Goal: Task Accomplishment & Management: Complete application form

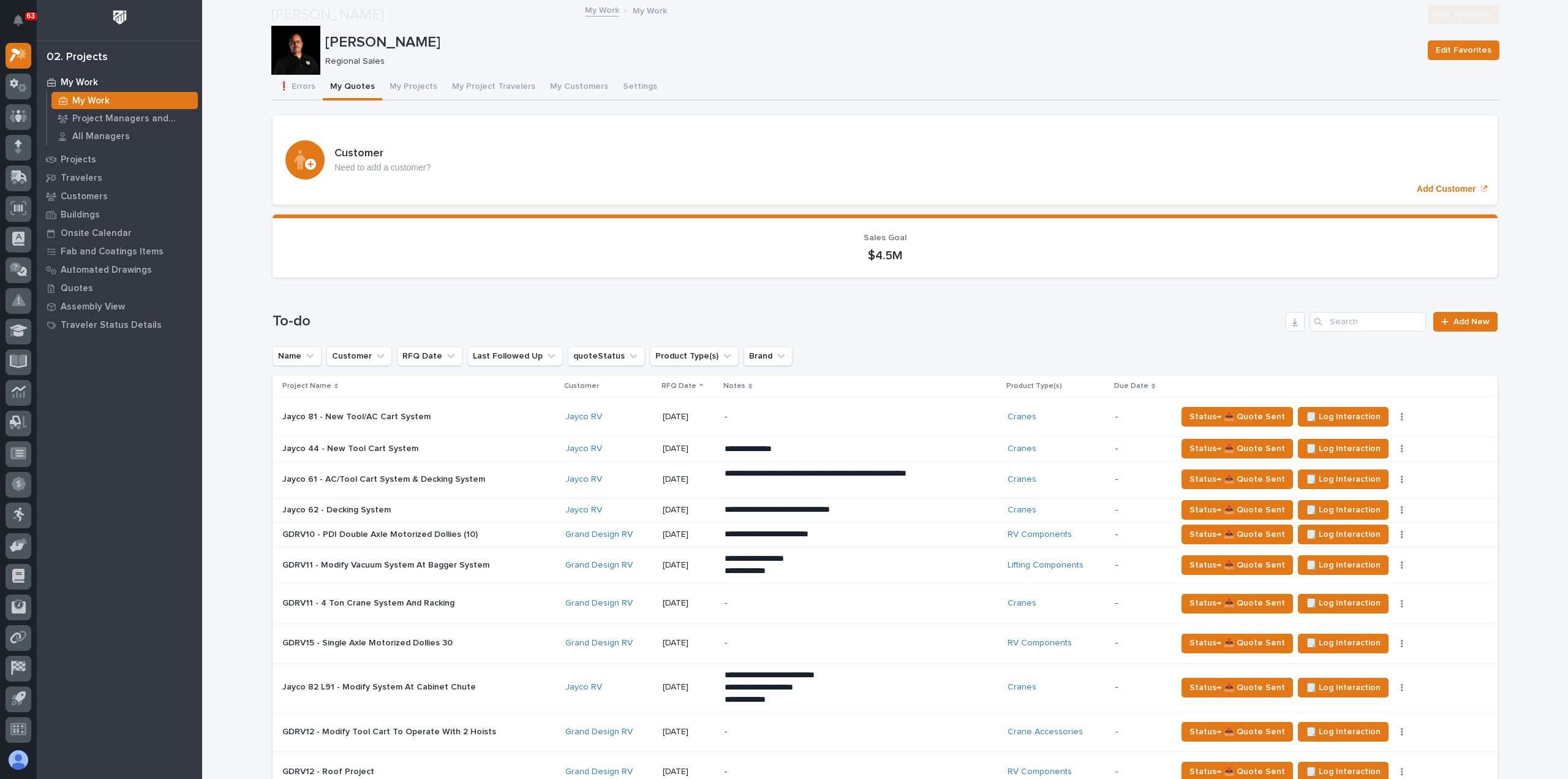
scroll to position [306, 0]
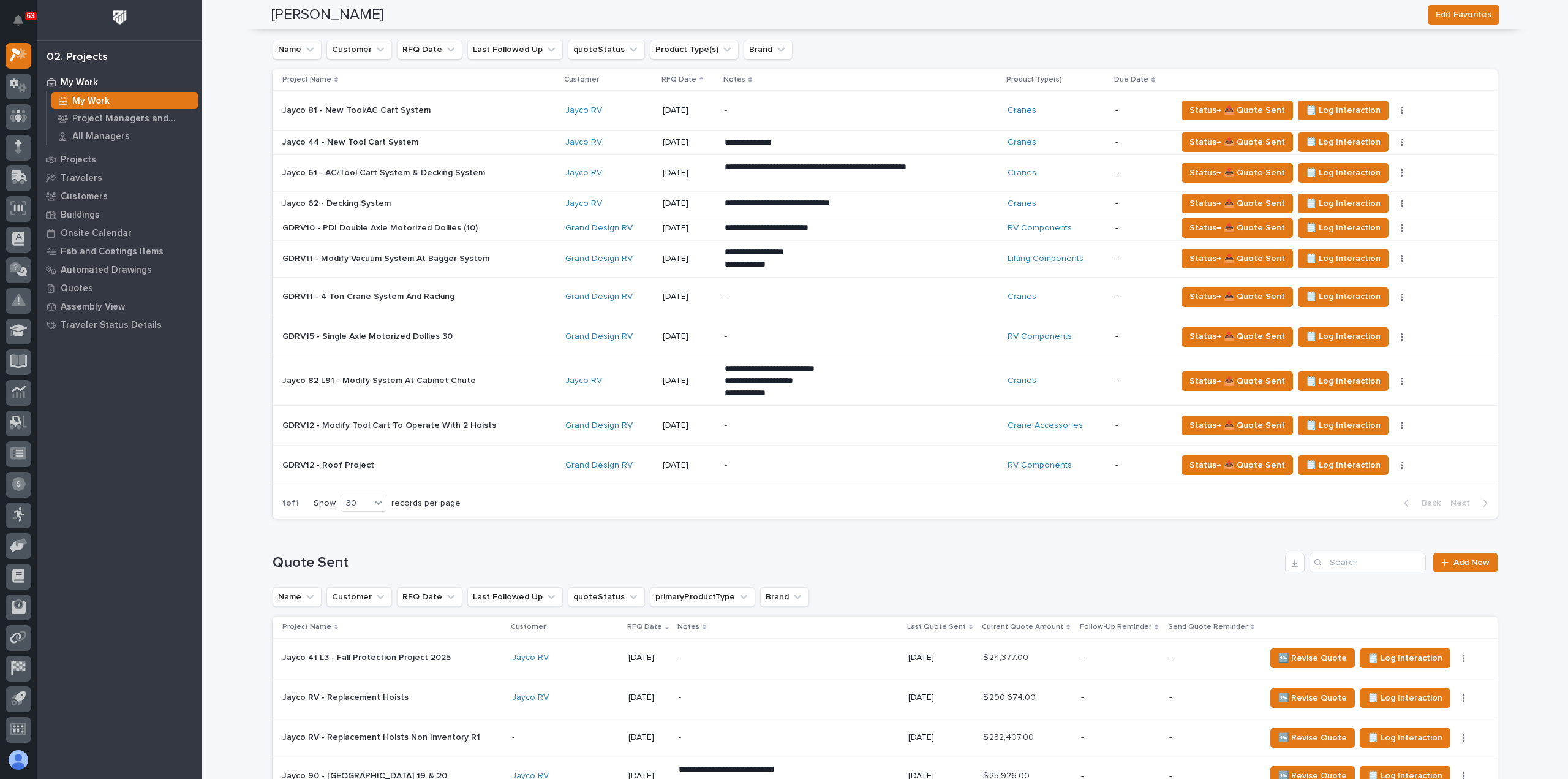
click at [1474, 20] on span "Add New" at bounding box center [1472, 15] width 36 height 8
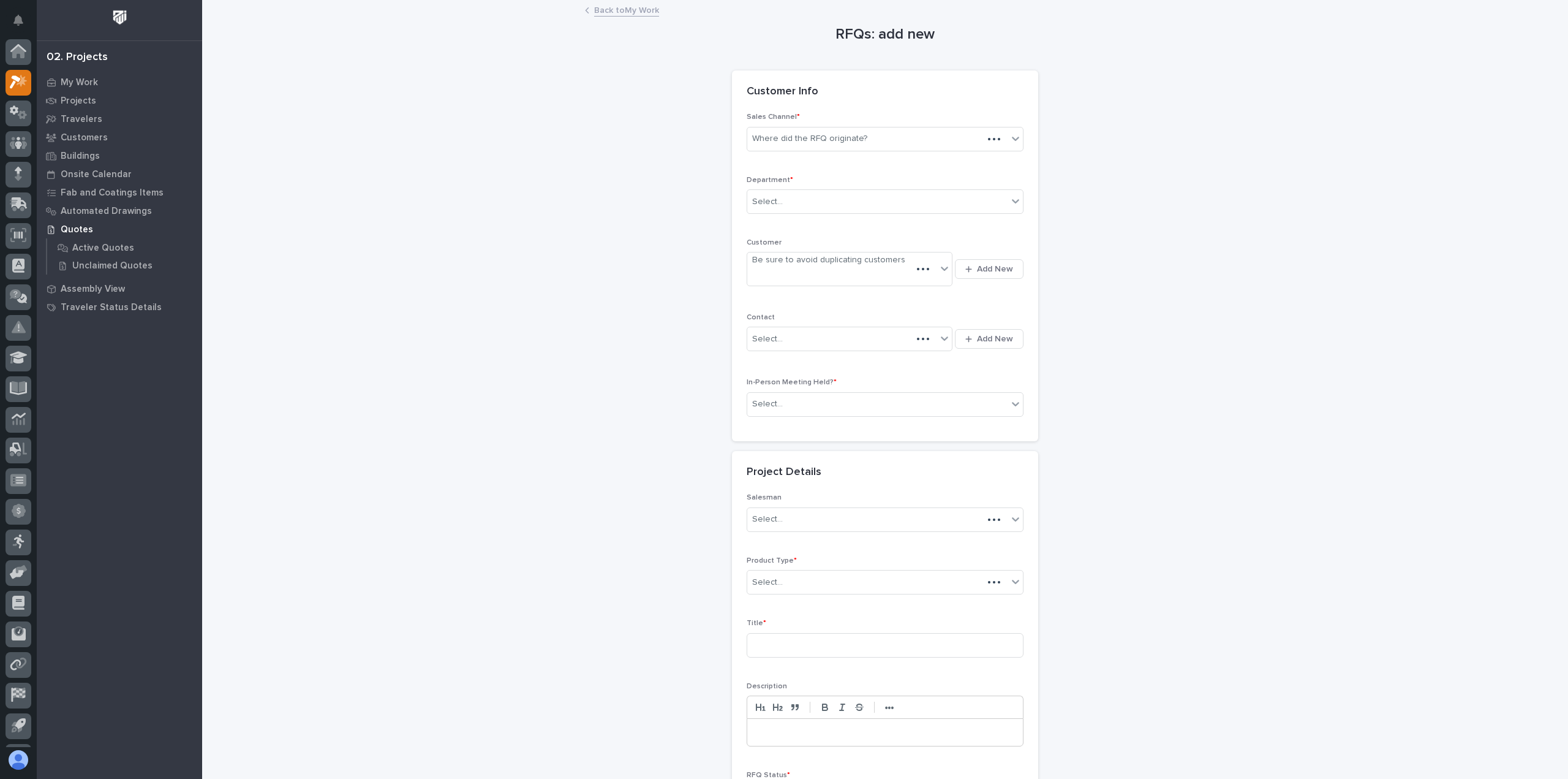
scroll to position [27, 0]
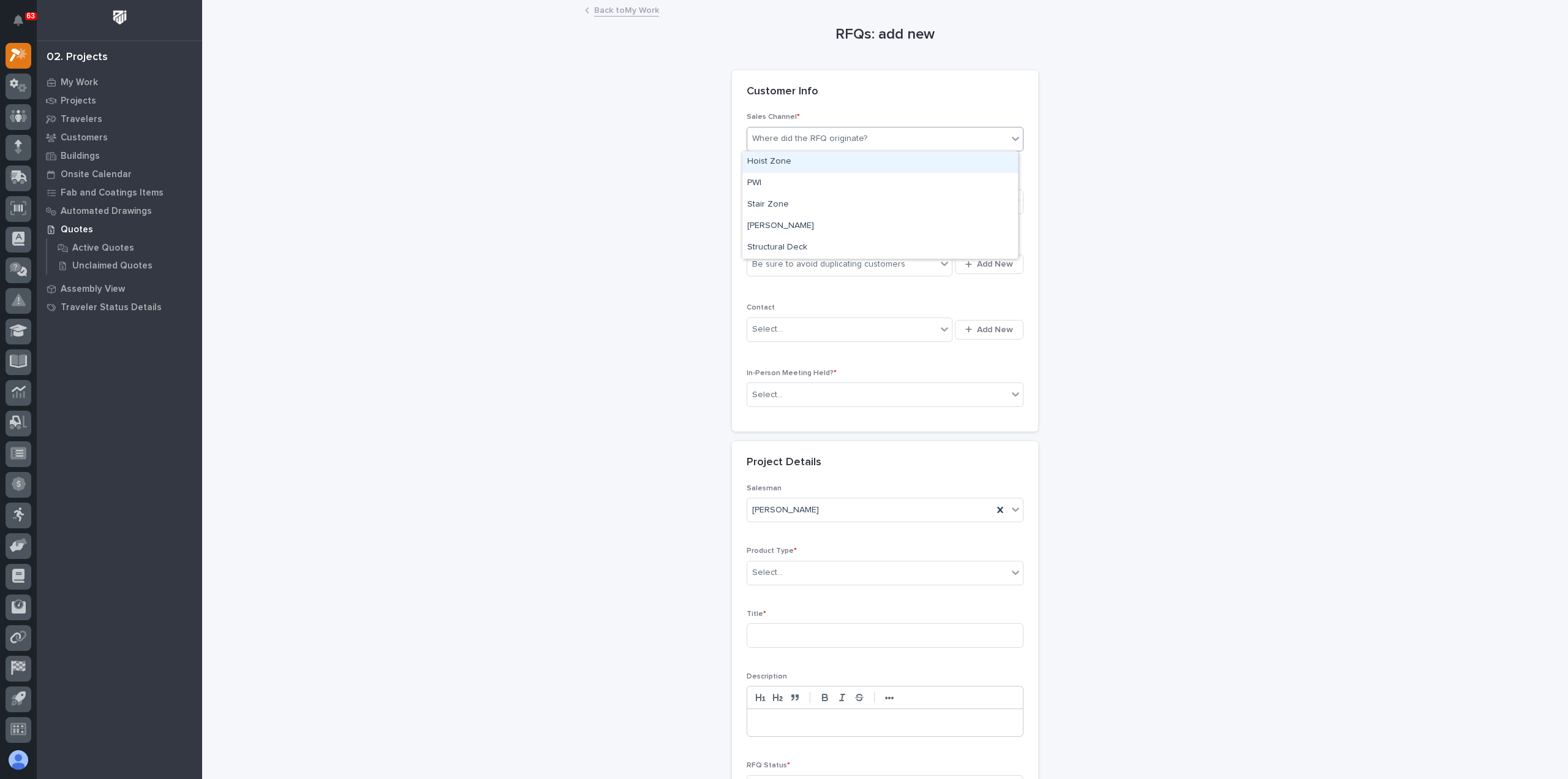
click at [852, 134] on div "Where did the RFQ originate?" at bounding box center [810, 139] width 115 height 13
click at [815, 185] on div "PWI" at bounding box center [881, 183] width 276 height 21
click at [820, 203] on div "Select..." at bounding box center [877, 202] width 260 height 20
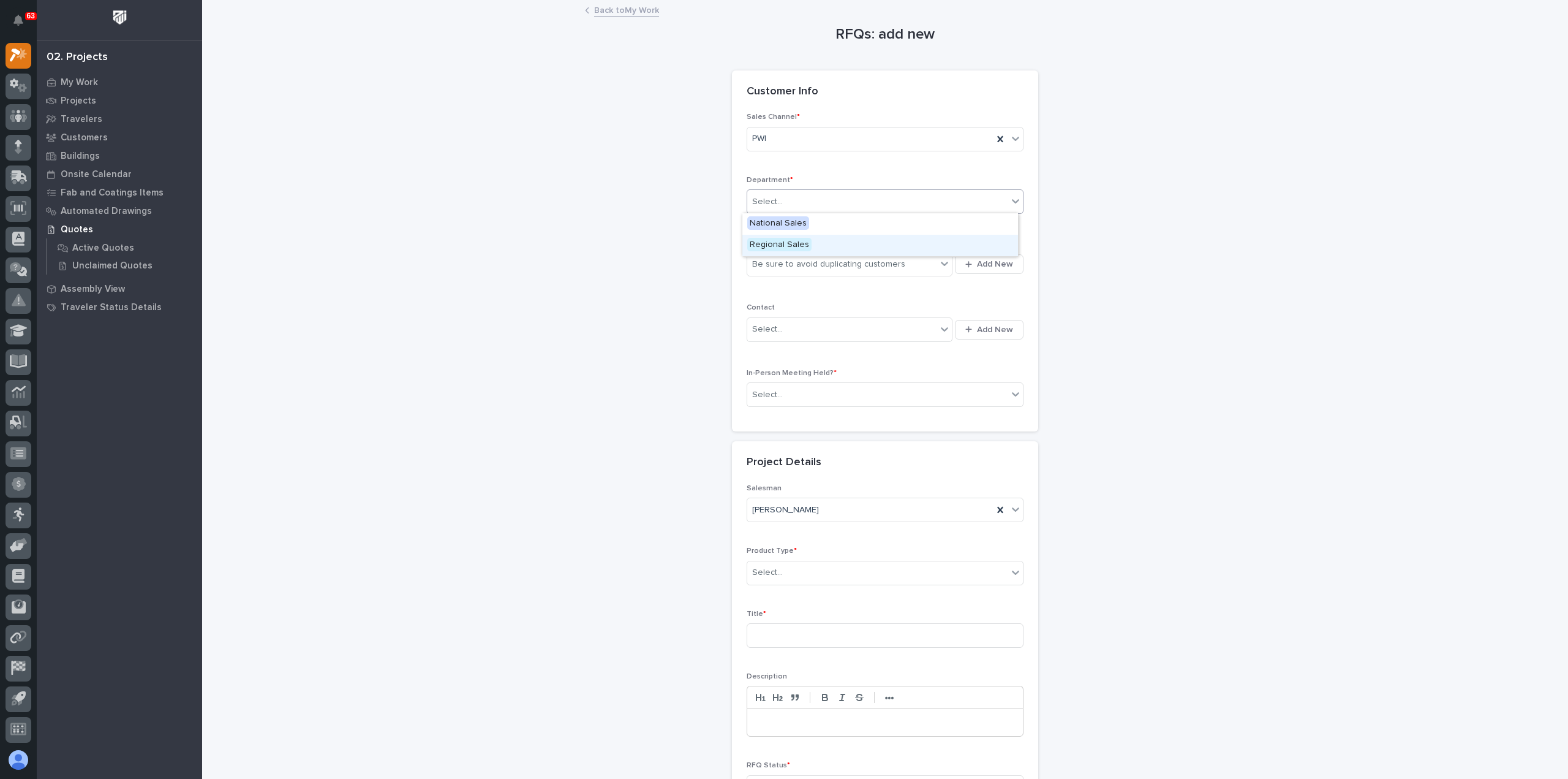
click at [810, 248] on div "Regional Sales" at bounding box center [881, 245] width 276 height 21
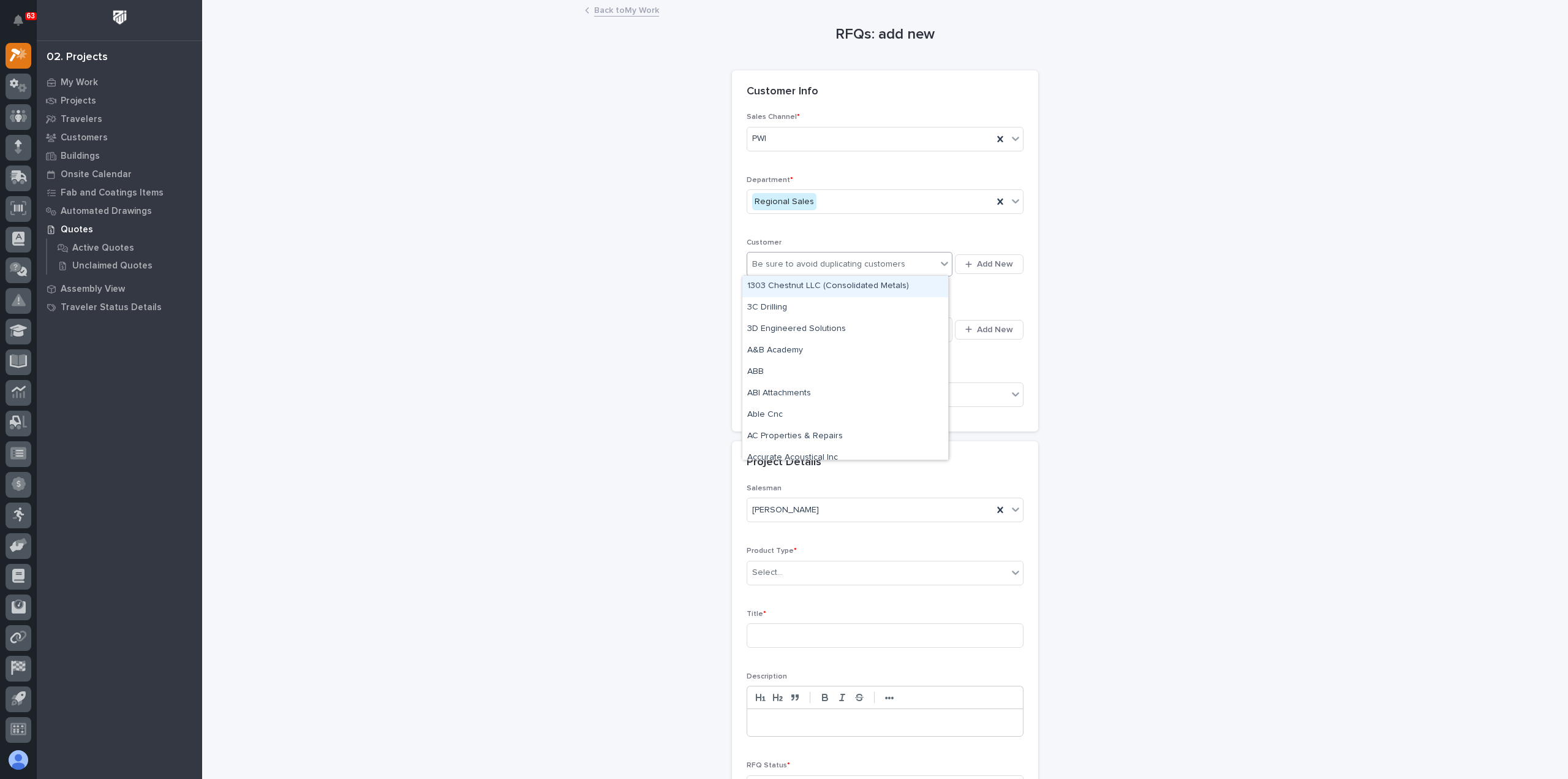
click at [815, 262] on div "Be sure to avoid duplicating customers" at bounding box center [829, 264] width 153 height 13
type input "**********"
click at [810, 287] on div "Grand Design RV" at bounding box center [845, 287] width 206 height 21
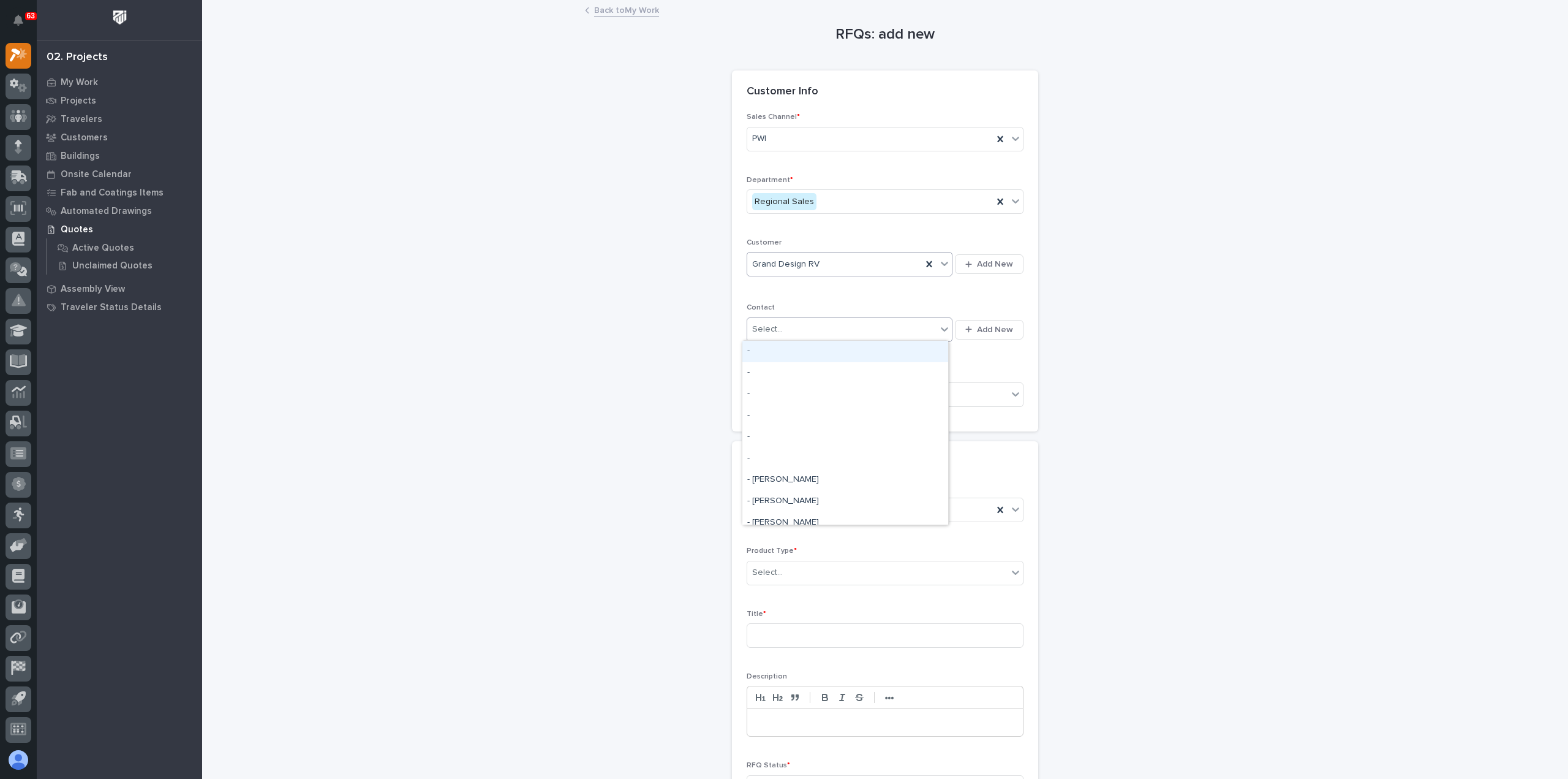
click at [805, 329] on div "Select..." at bounding box center [842, 329] width 189 height 20
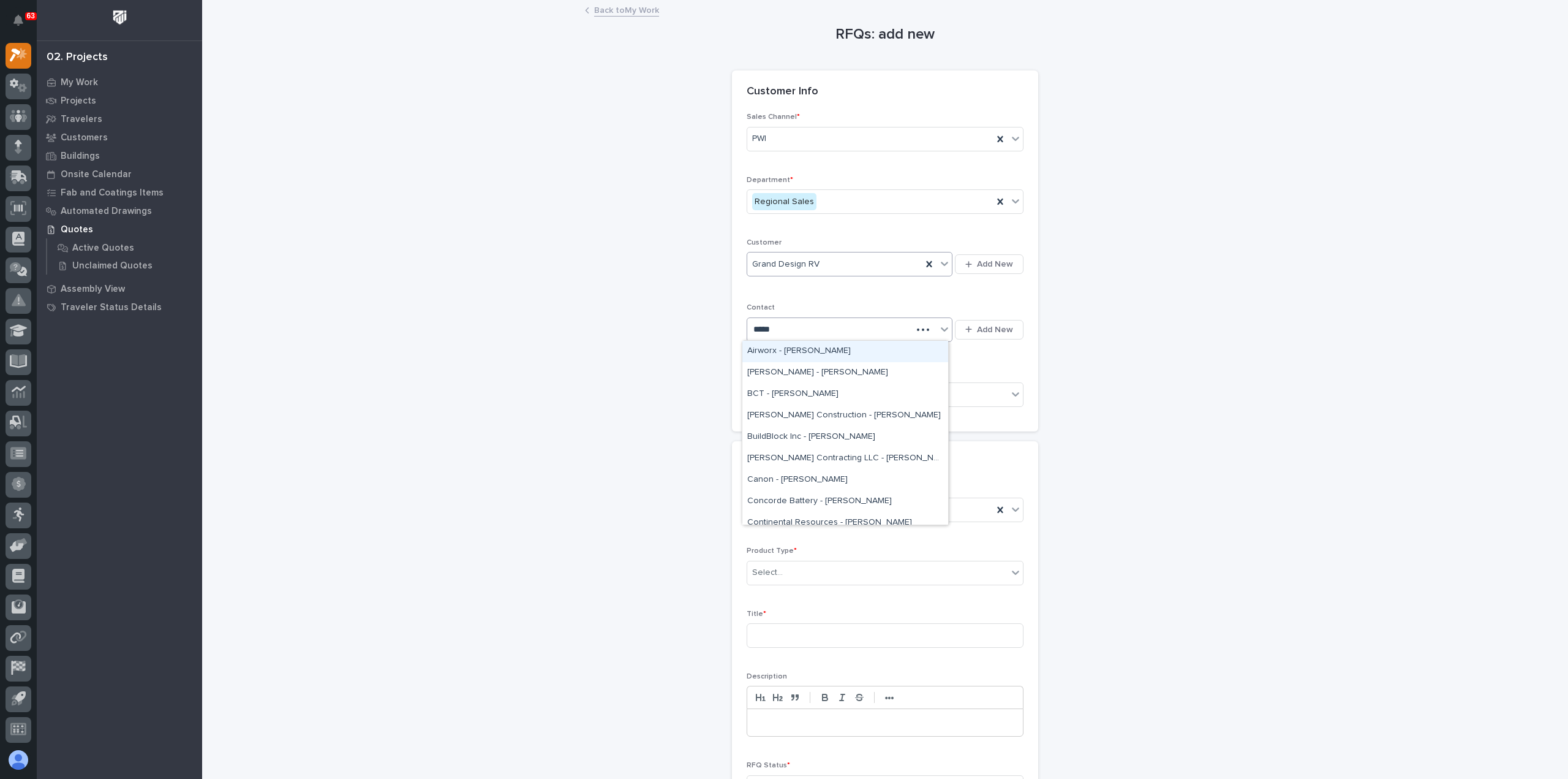
type input "******"
click at [811, 352] on div "GDRV - [PERSON_NAME]" at bounding box center [845, 351] width 206 height 21
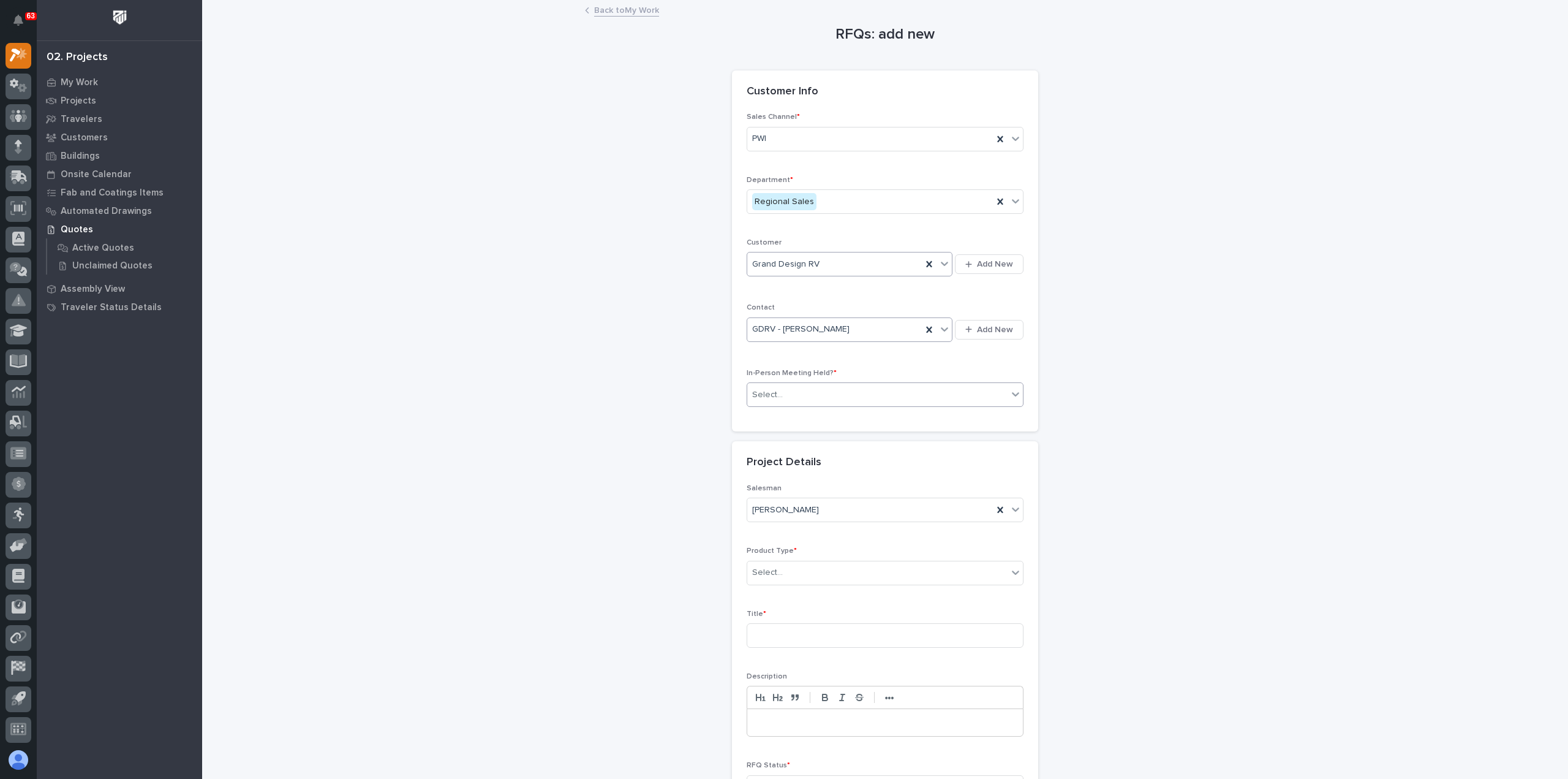
click at [808, 390] on div "Select..." at bounding box center [877, 395] width 260 height 20
click at [810, 417] on div "Yes" at bounding box center [881, 416] width 276 height 21
click at [824, 570] on div "Select..." at bounding box center [877, 572] width 260 height 20
click at [859, 741] on div "Mezzanine Components" at bounding box center [881, 743] width 276 height 21
click at [830, 634] on input at bounding box center [885, 635] width 277 height 25
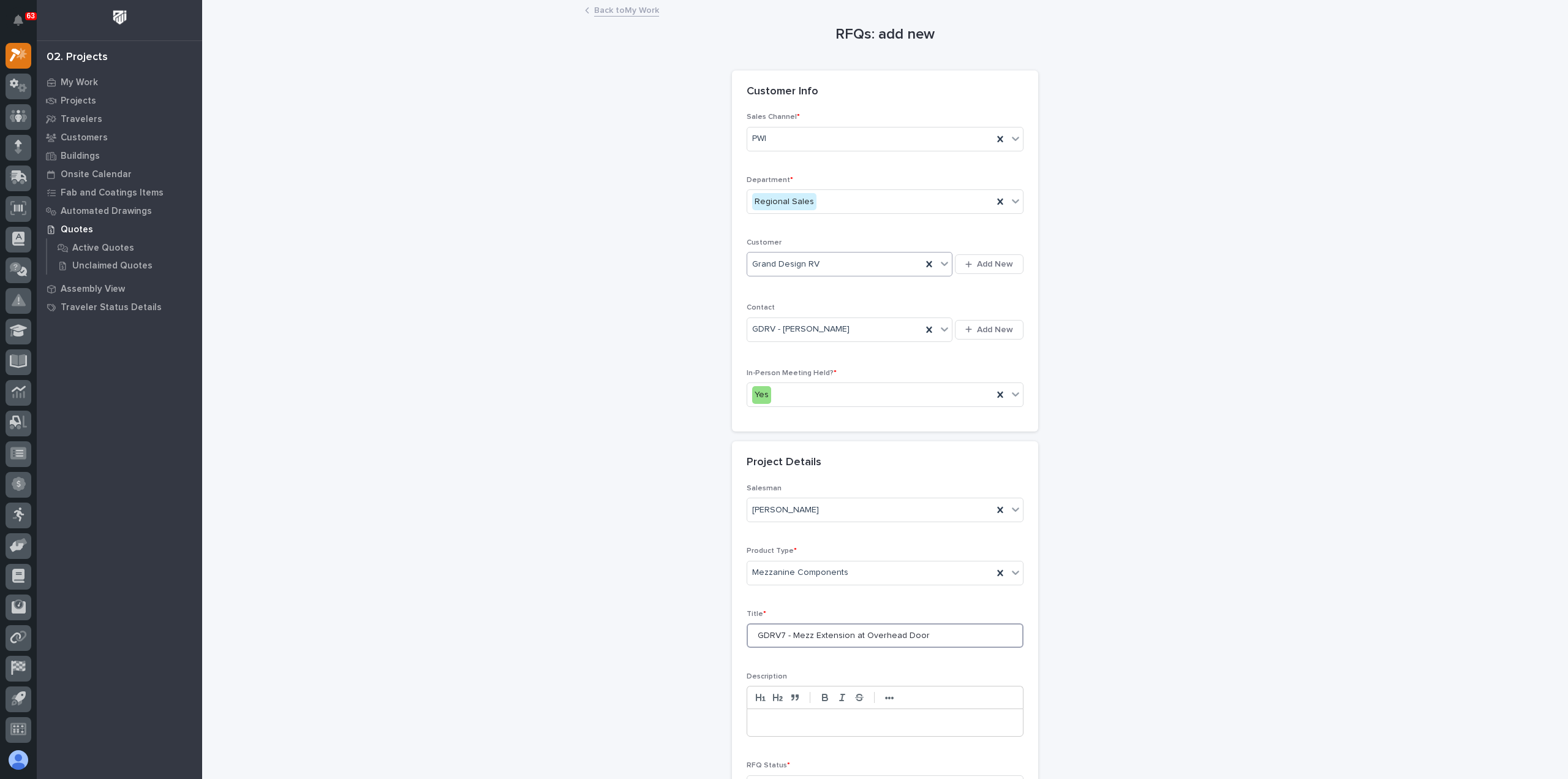
scroll to position [61, 0]
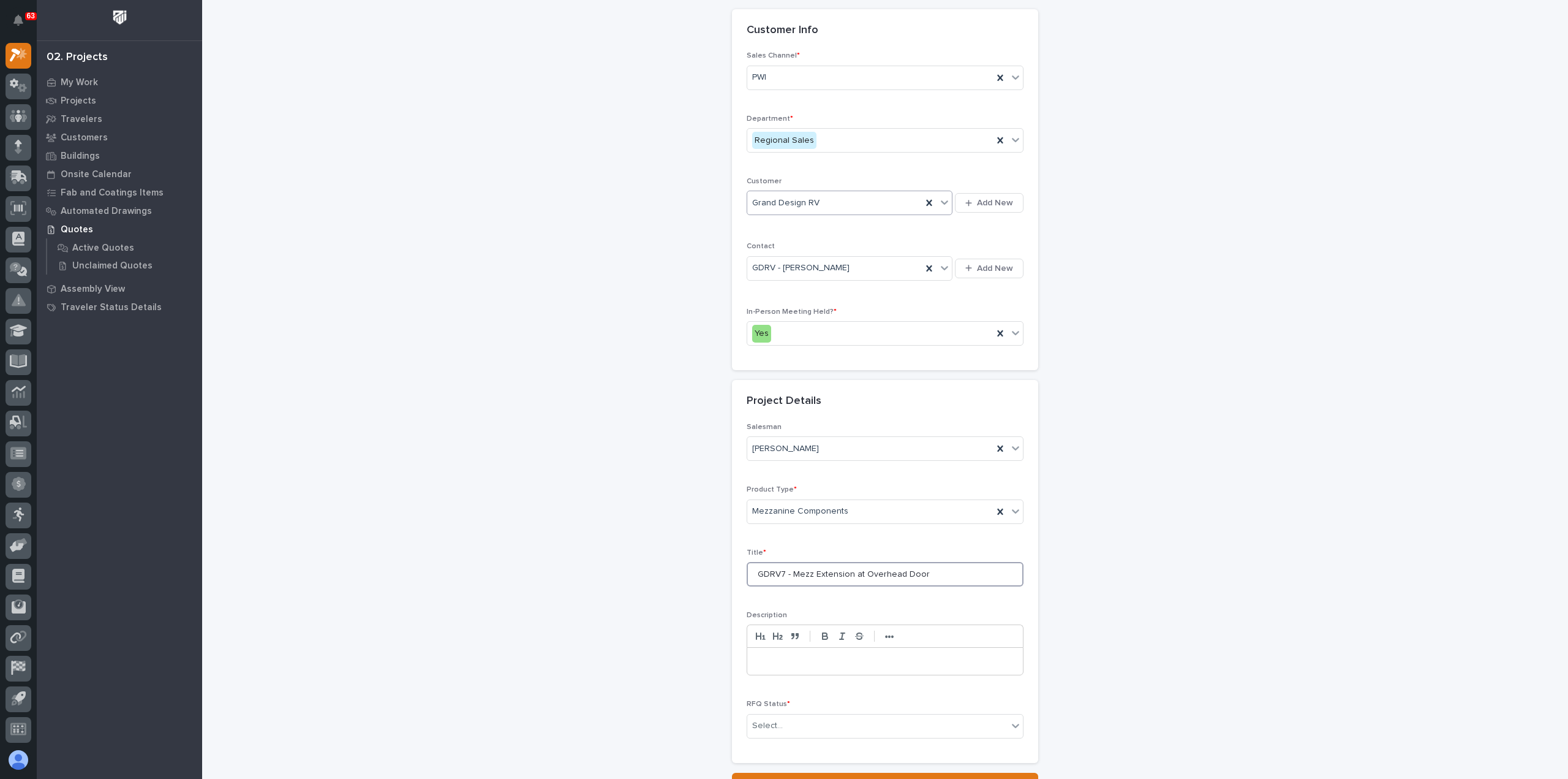
click at [849, 572] on input "GDRV7 - Mezz Extension at Overhead Door" at bounding box center [885, 574] width 277 height 25
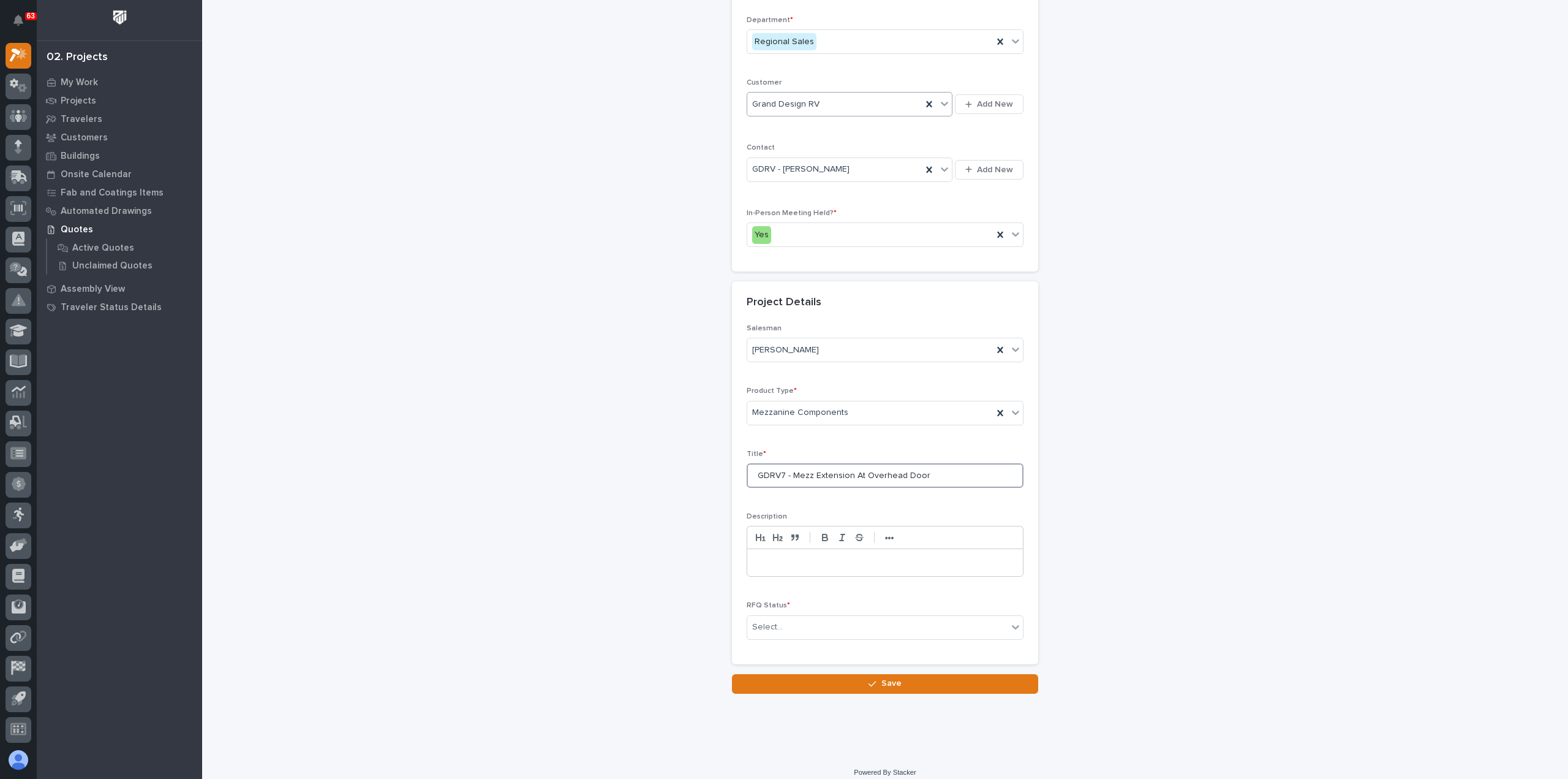
scroll to position [166, 0]
type input "GDRV7 - Mezz Extension At Overhead Door"
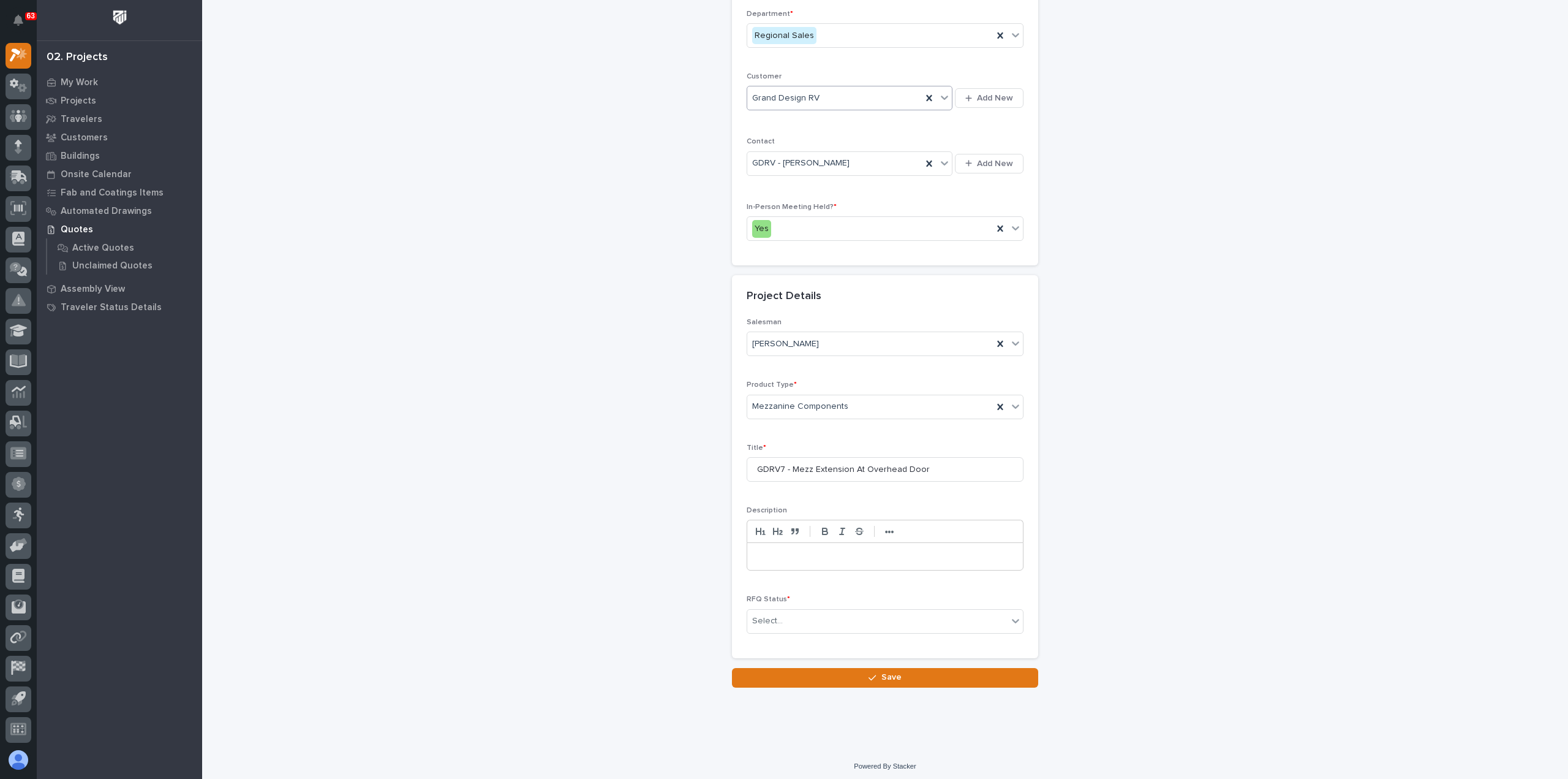
click at [941, 499] on div "Salesman [PERSON_NAME] Product Type * Mezzanine Components Title * GDRV7 - Mezz…" at bounding box center [885, 481] width 277 height 325
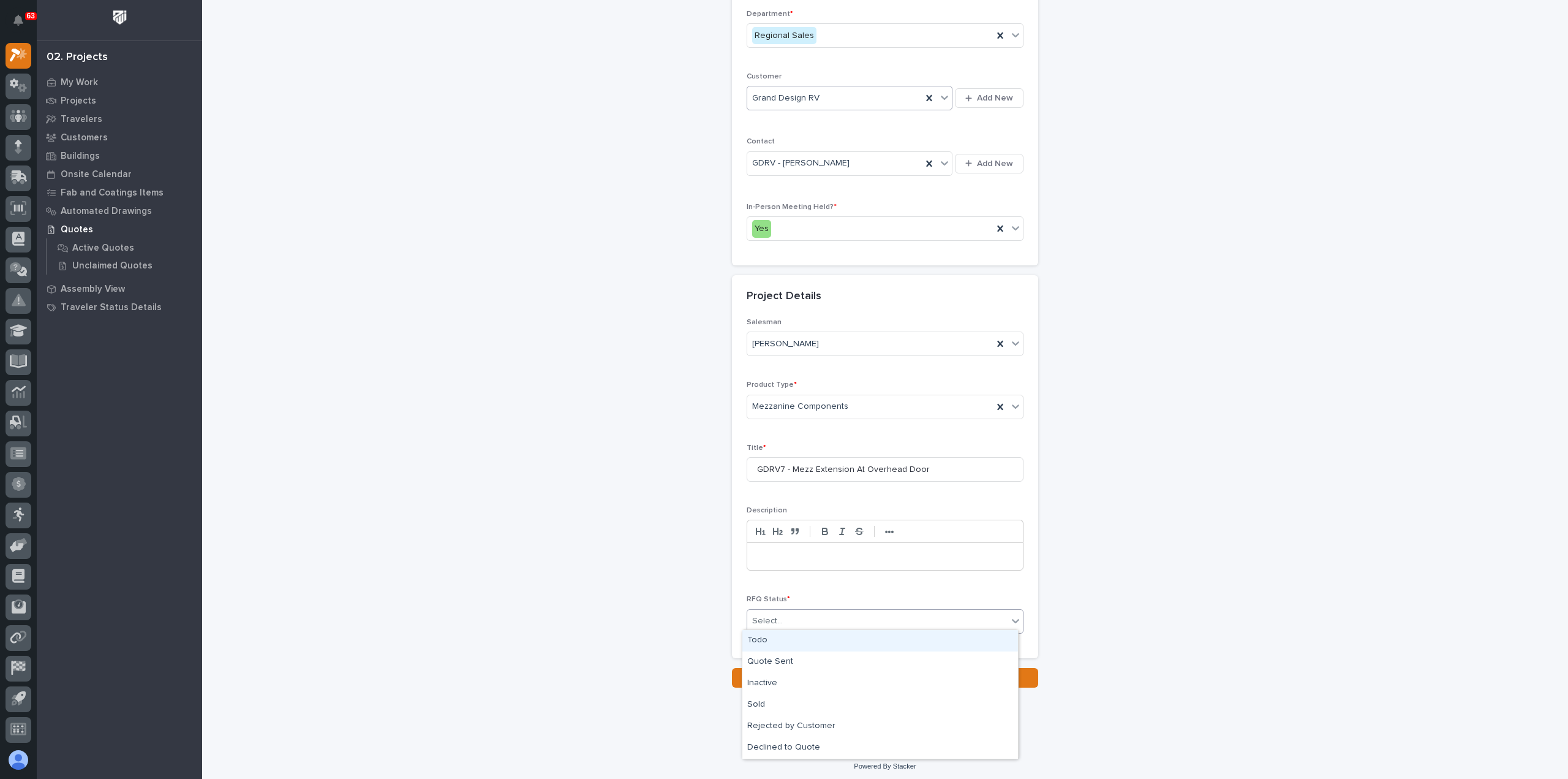
click at [884, 618] on div "Select..." at bounding box center [877, 620] width 260 height 20
click at [876, 638] on div "Todo" at bounding box center [881, 640] width 276 height 21
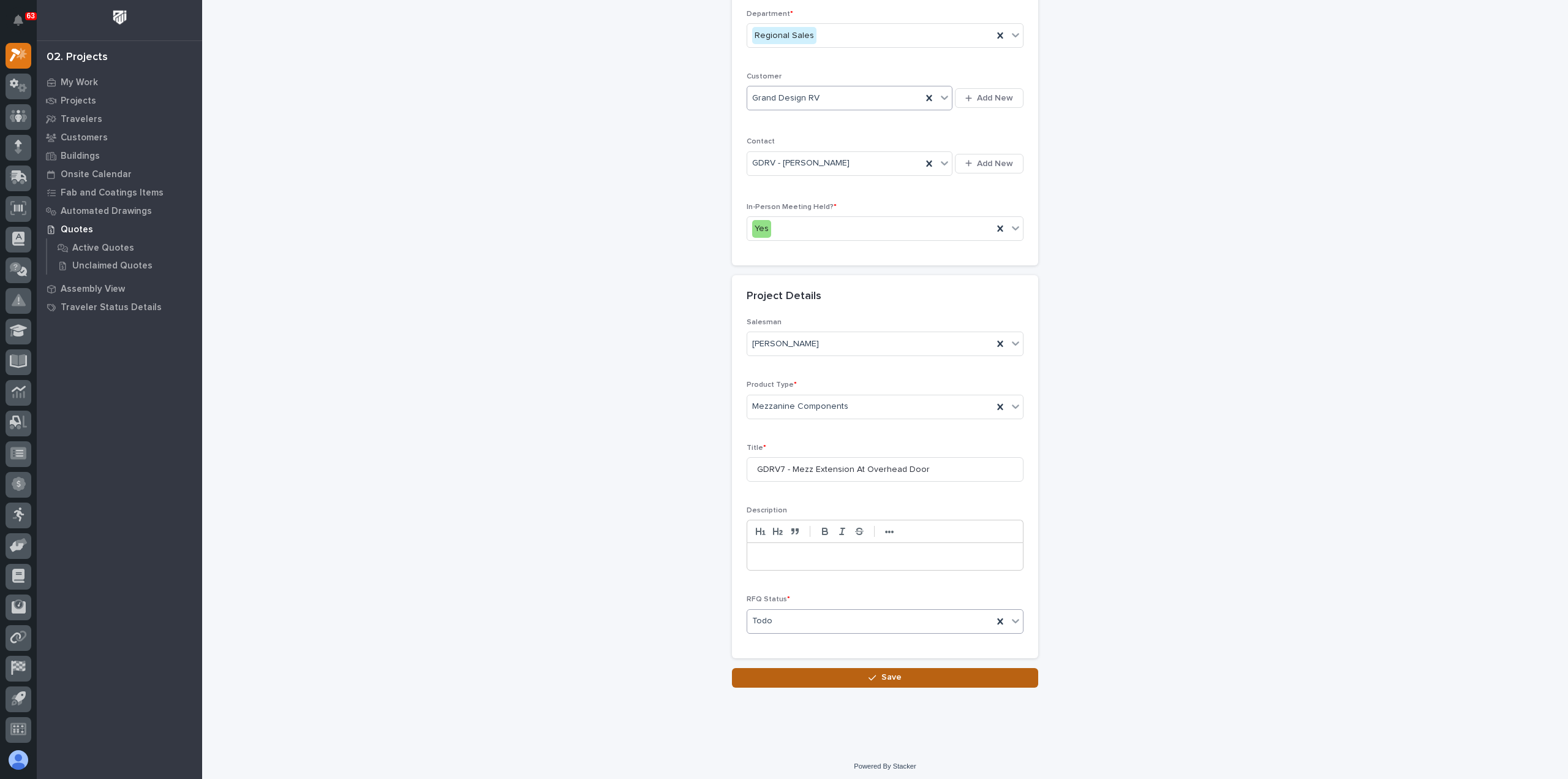
click at [902, 673] on button "Save" at bounding box center [885, 677] width 306 height 20
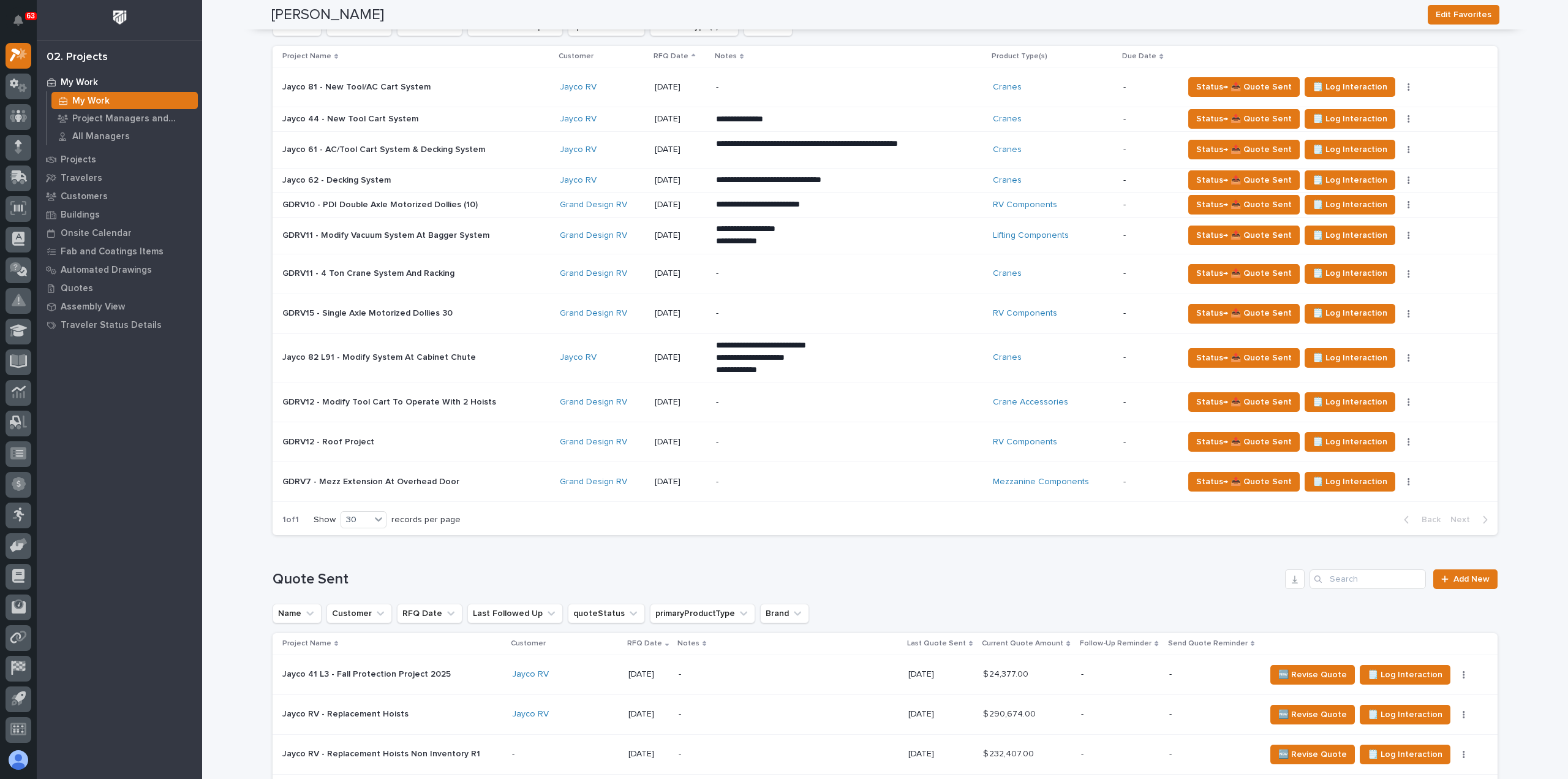
scroll to position [368, 0]
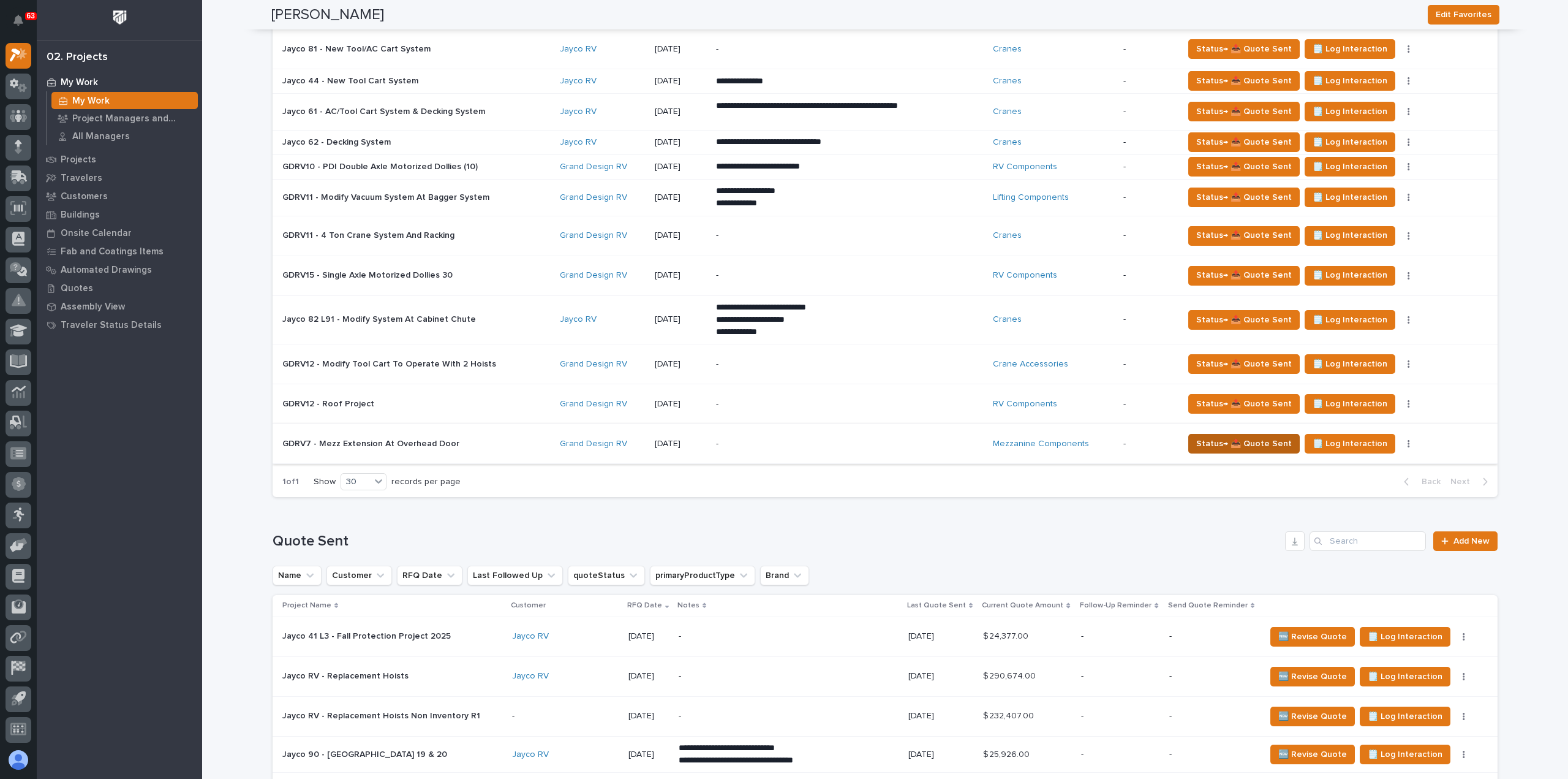
click at [1232, 440] on span "Status→ 📤 Quote Sent" at bounding box center [1244, 444] width 96 height 15
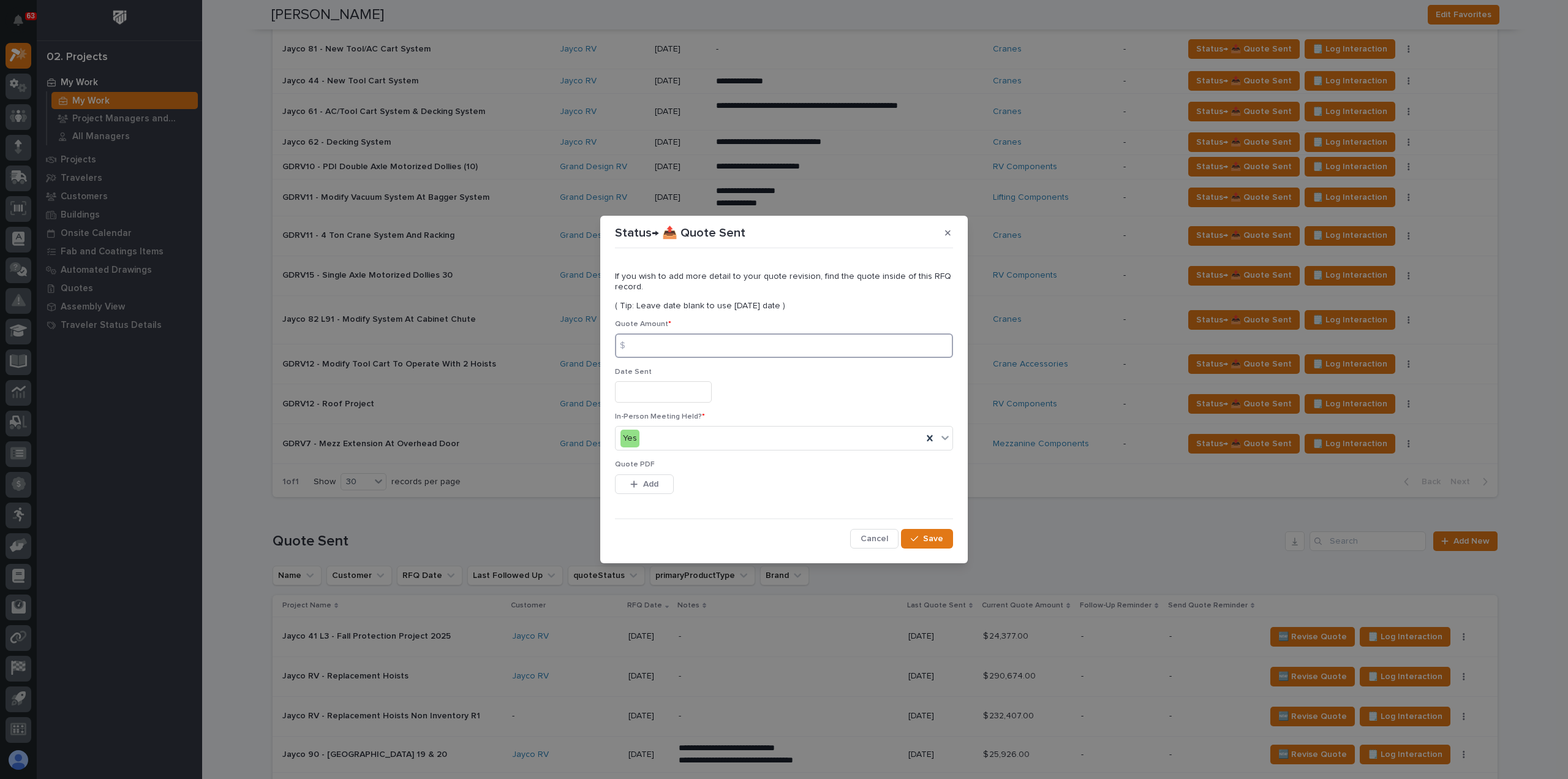
click at [761, 352] on input at bounding box center [784, 345] width 338 height 25
type input "13492"
click at [695, 395] on input "text" at bounding box center [663, 392] width 97 height 21
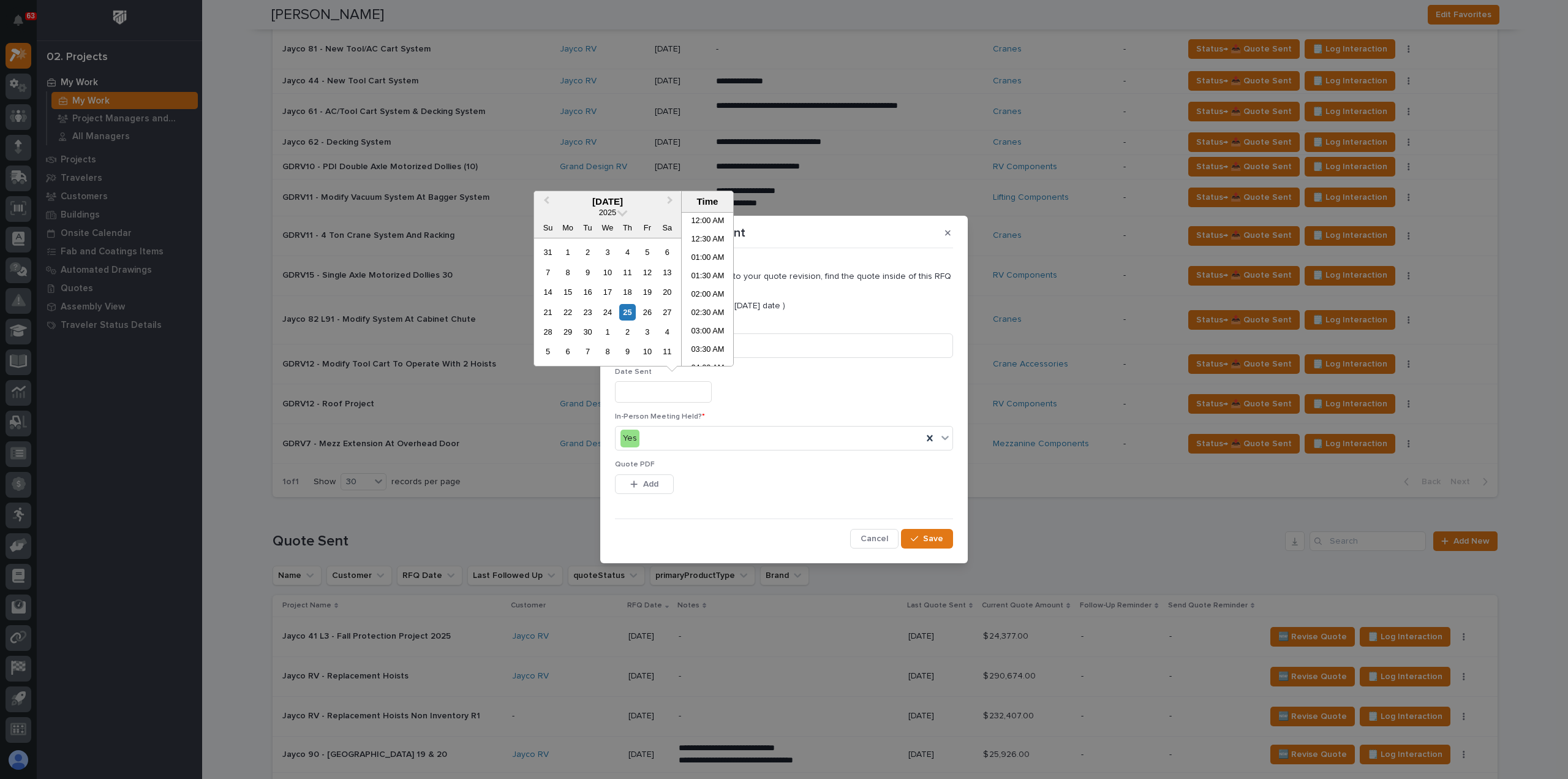
scroll to position [282, 0]
click at [626, 310] on div "25" at bounding box center [628, 312] width 17 height 17
type input "**********"
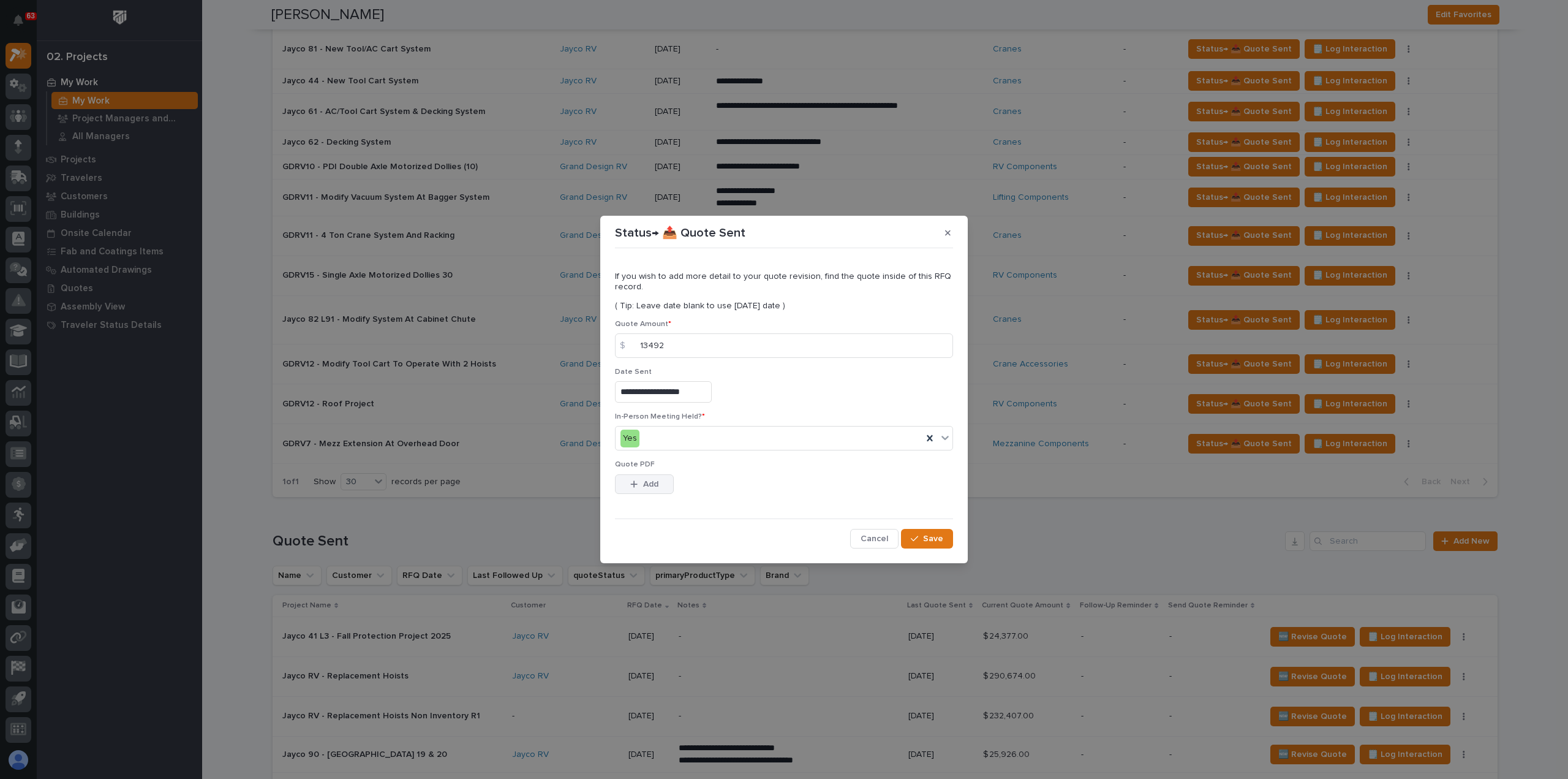
click at [656, 487] on span "Add" at bounding box center [651, 483] width 16 height 11
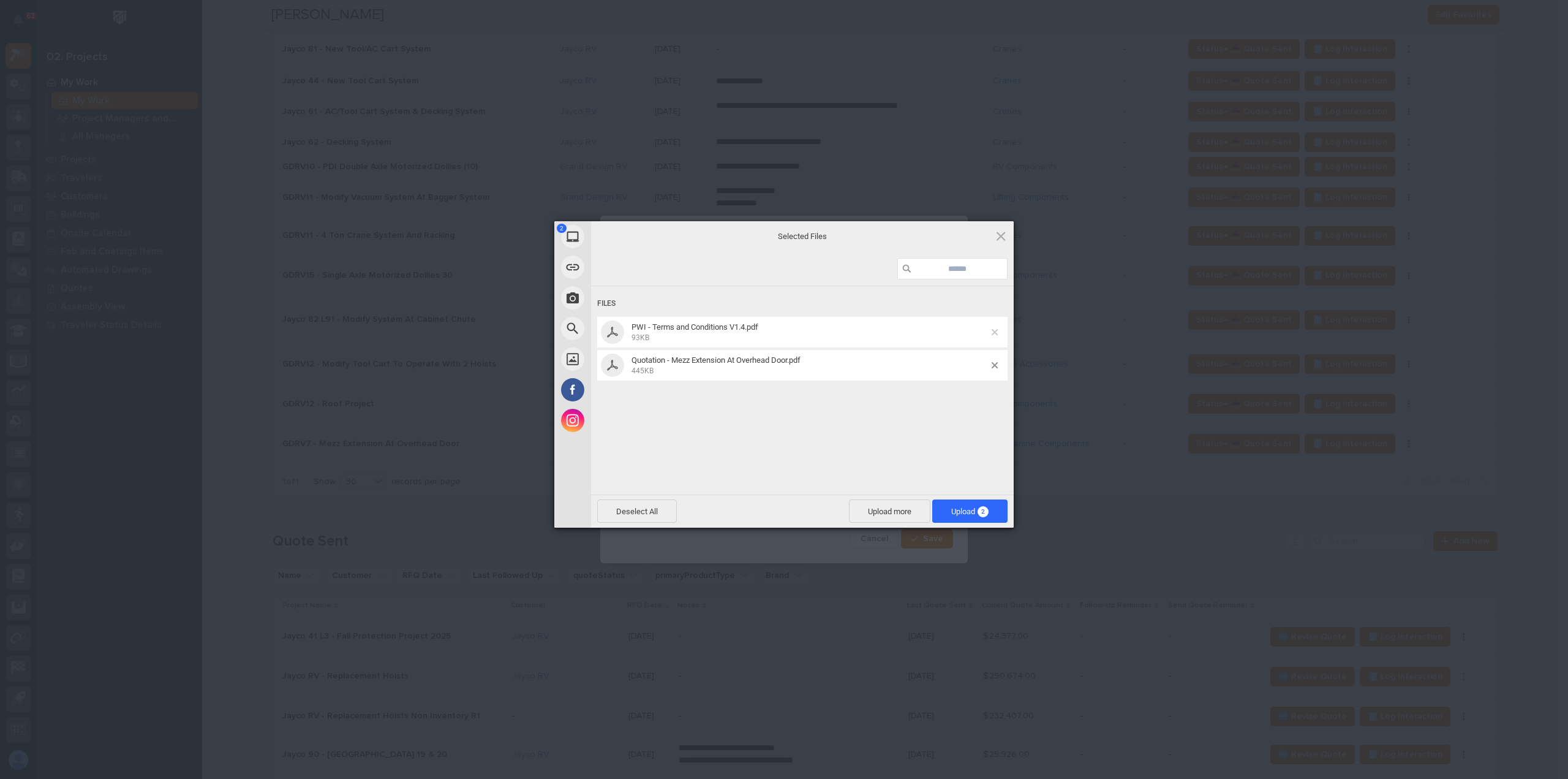
click at [994, 331] on span at bounding box center [995, 331] width 6 height 6
click at [957, 510] on span "Upload 1" at bounding box center [976, 511] width 62 height 23
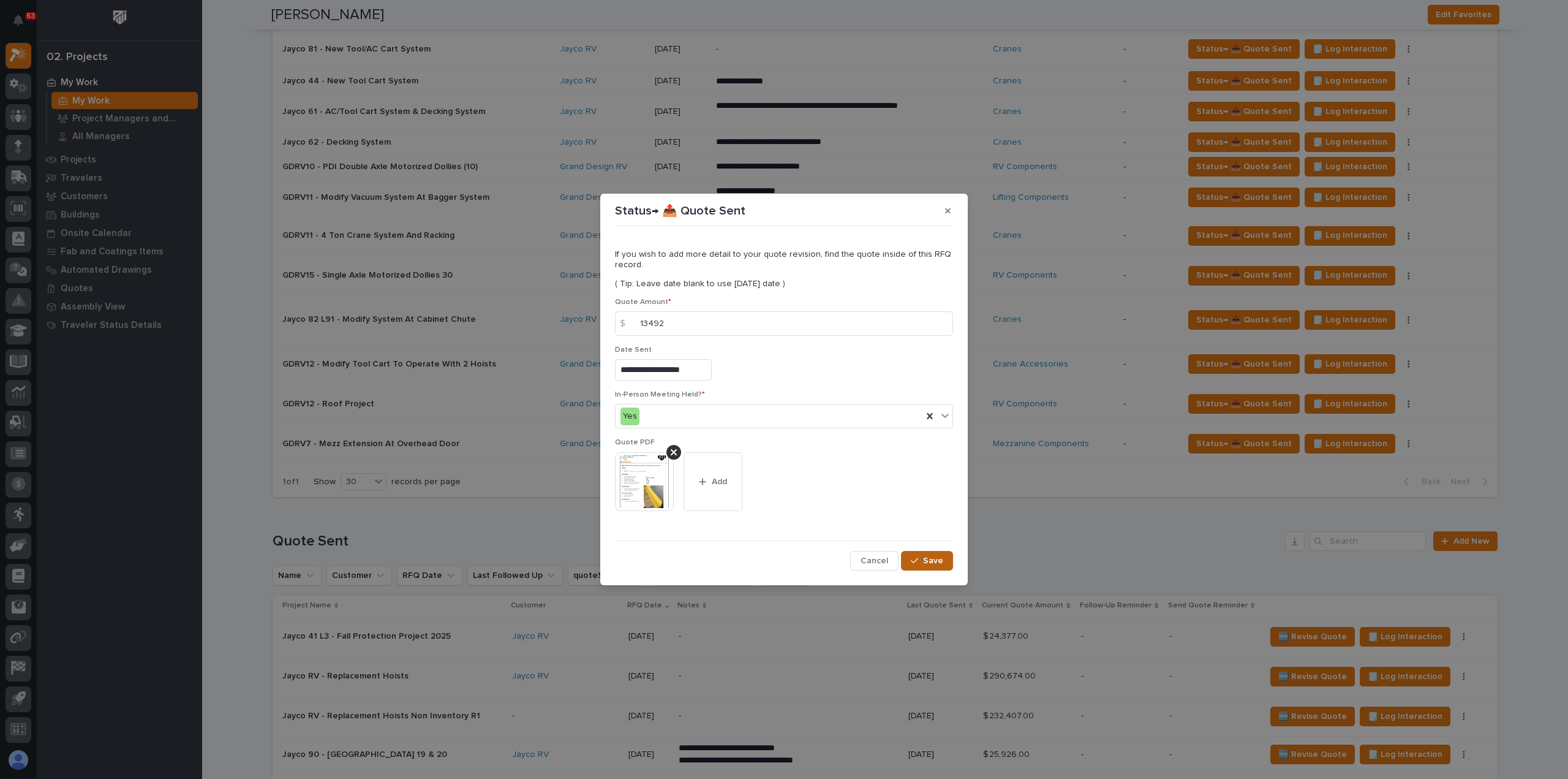
click at [936, 561] on span "Save" at bounding box center [934, 560] width 20 height 11
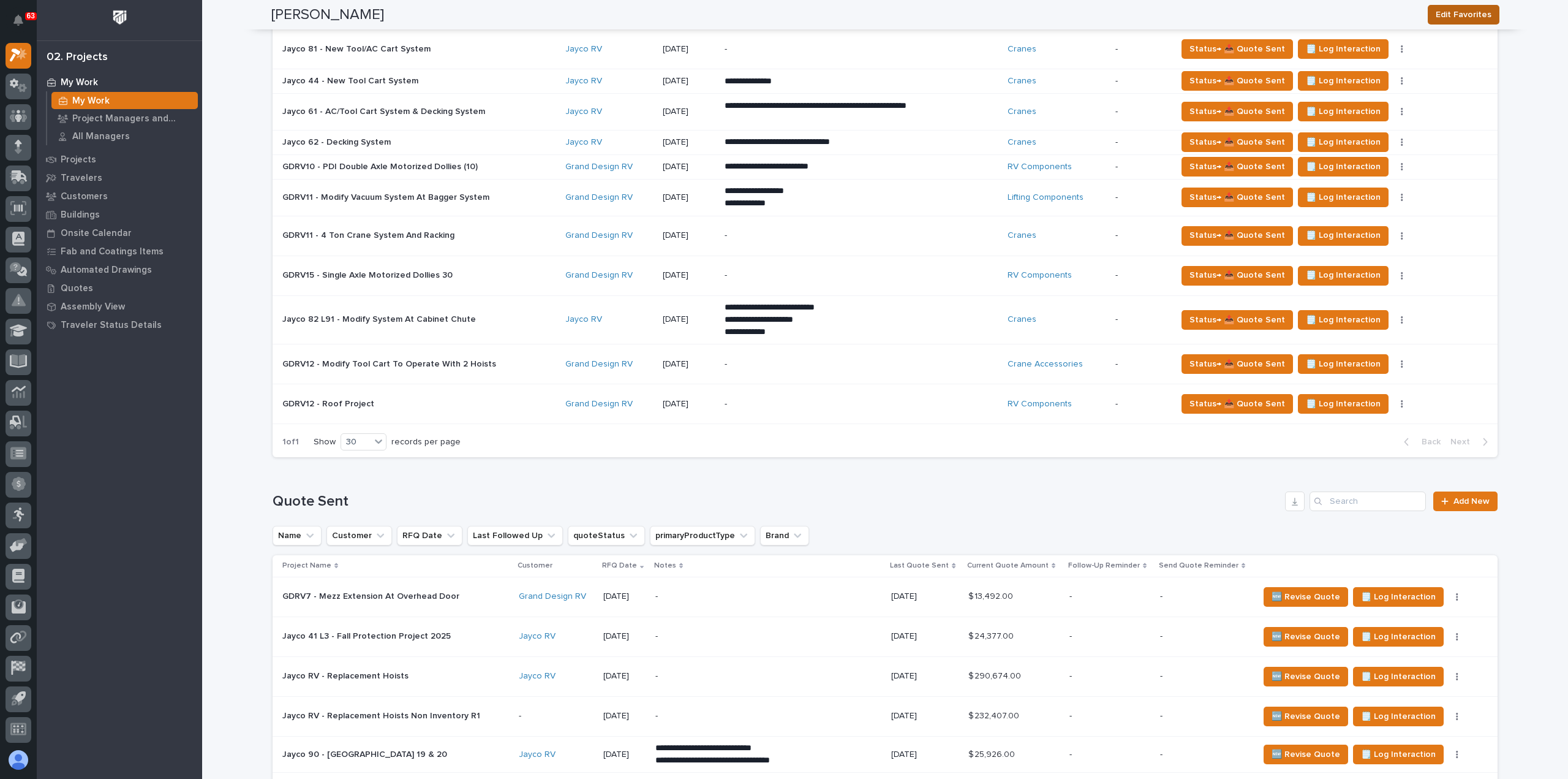
click at [1453, 12] on span "Edit Favorites" at bounding box center [1463, 15] width 55 height 15
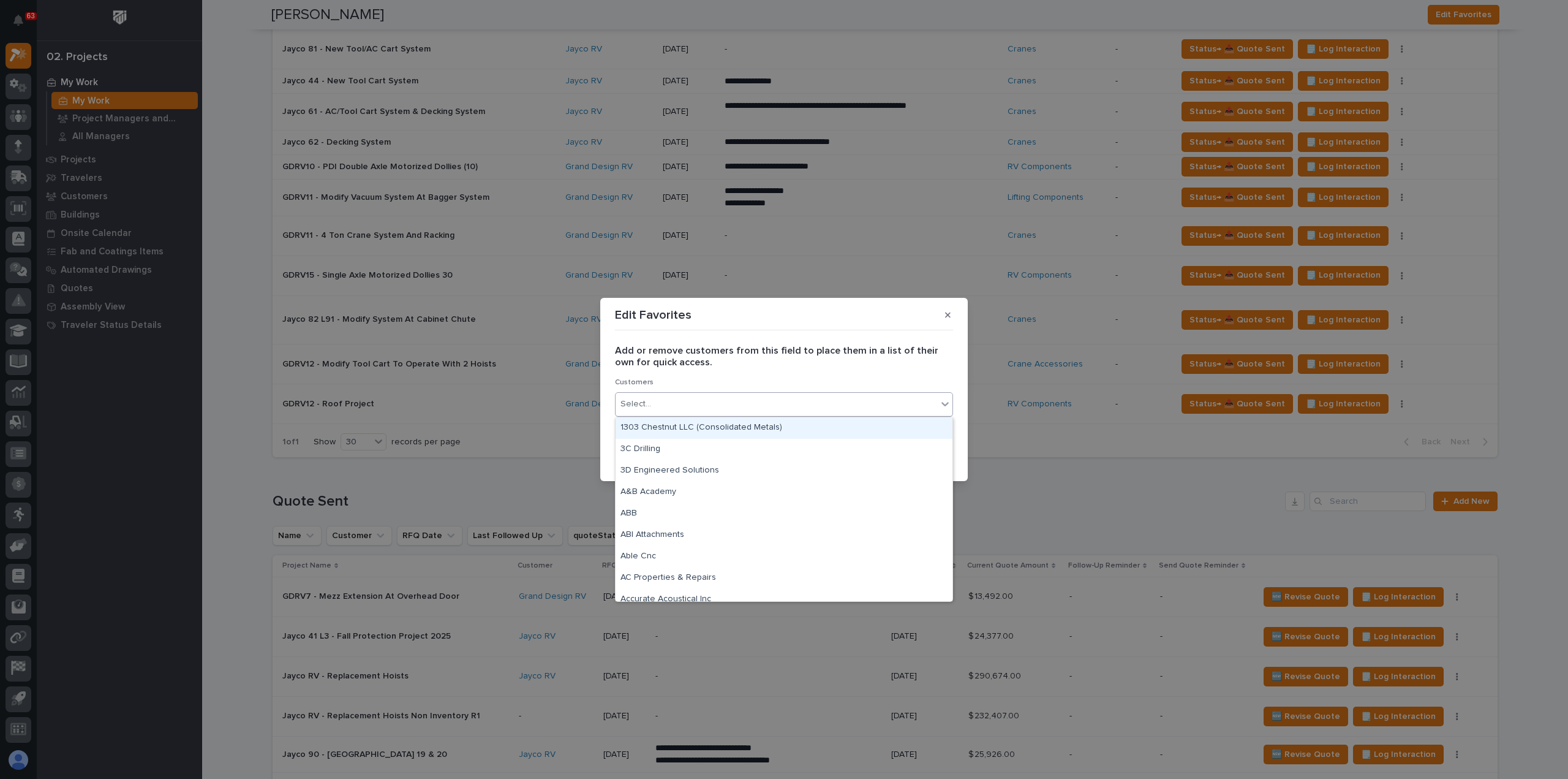
click at [684, 400] on div "Select..." at bounding box center [776, 404] width 321 height 20
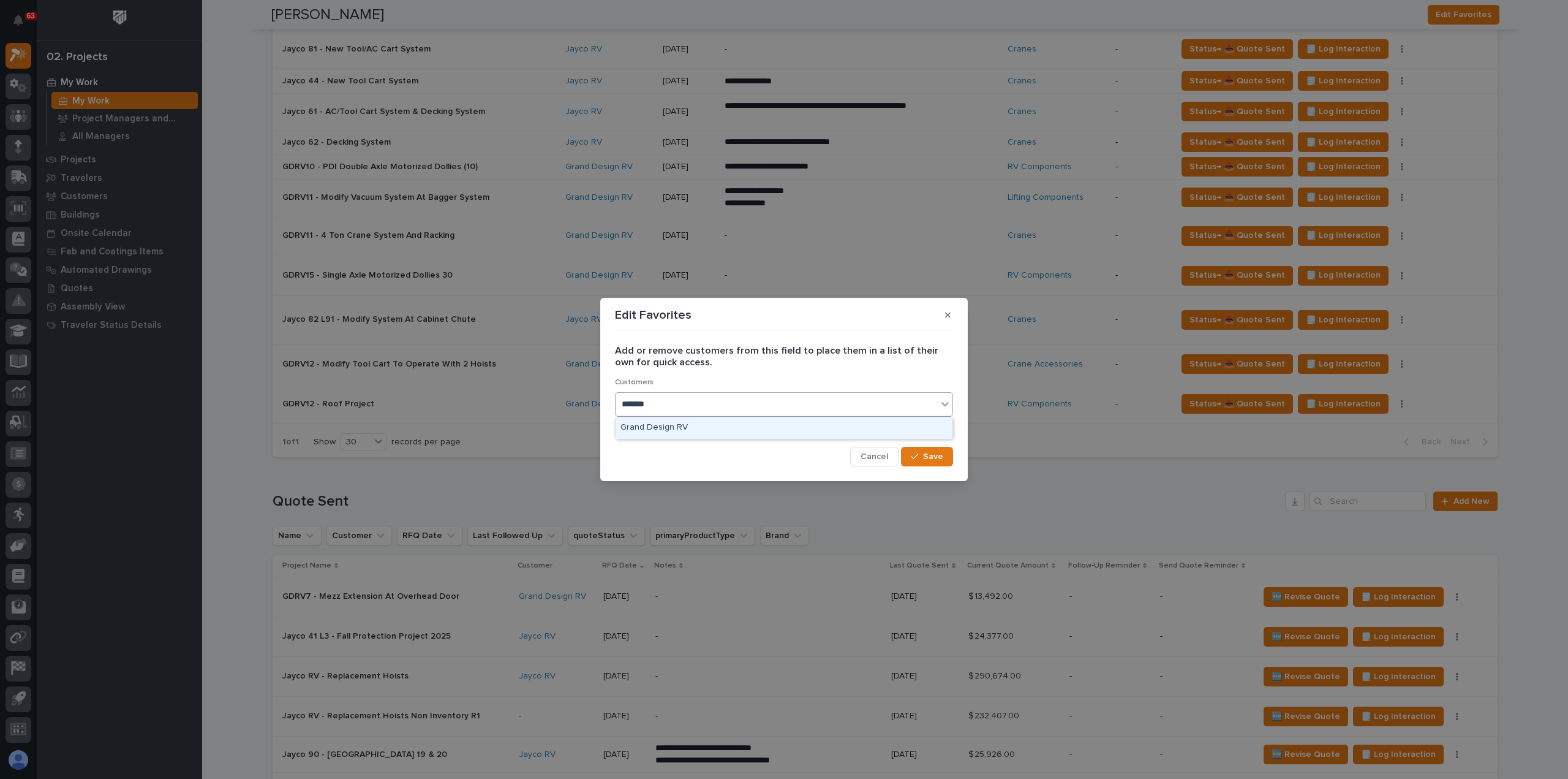
type input "********"
click at [929, 451] on span "Save" at bounding box center [934, 456] width 20 height 11
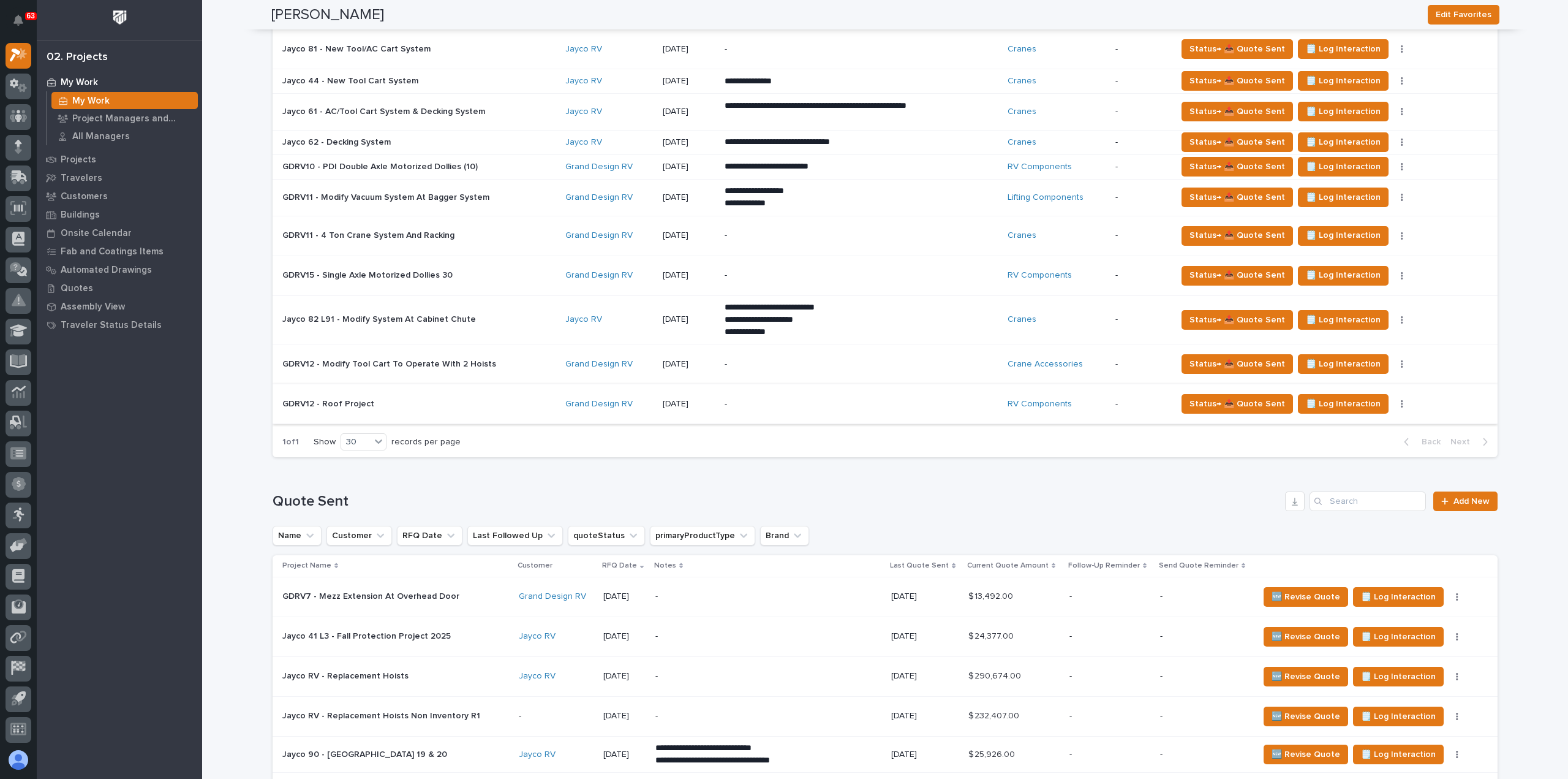
scroll to position [61, 0]
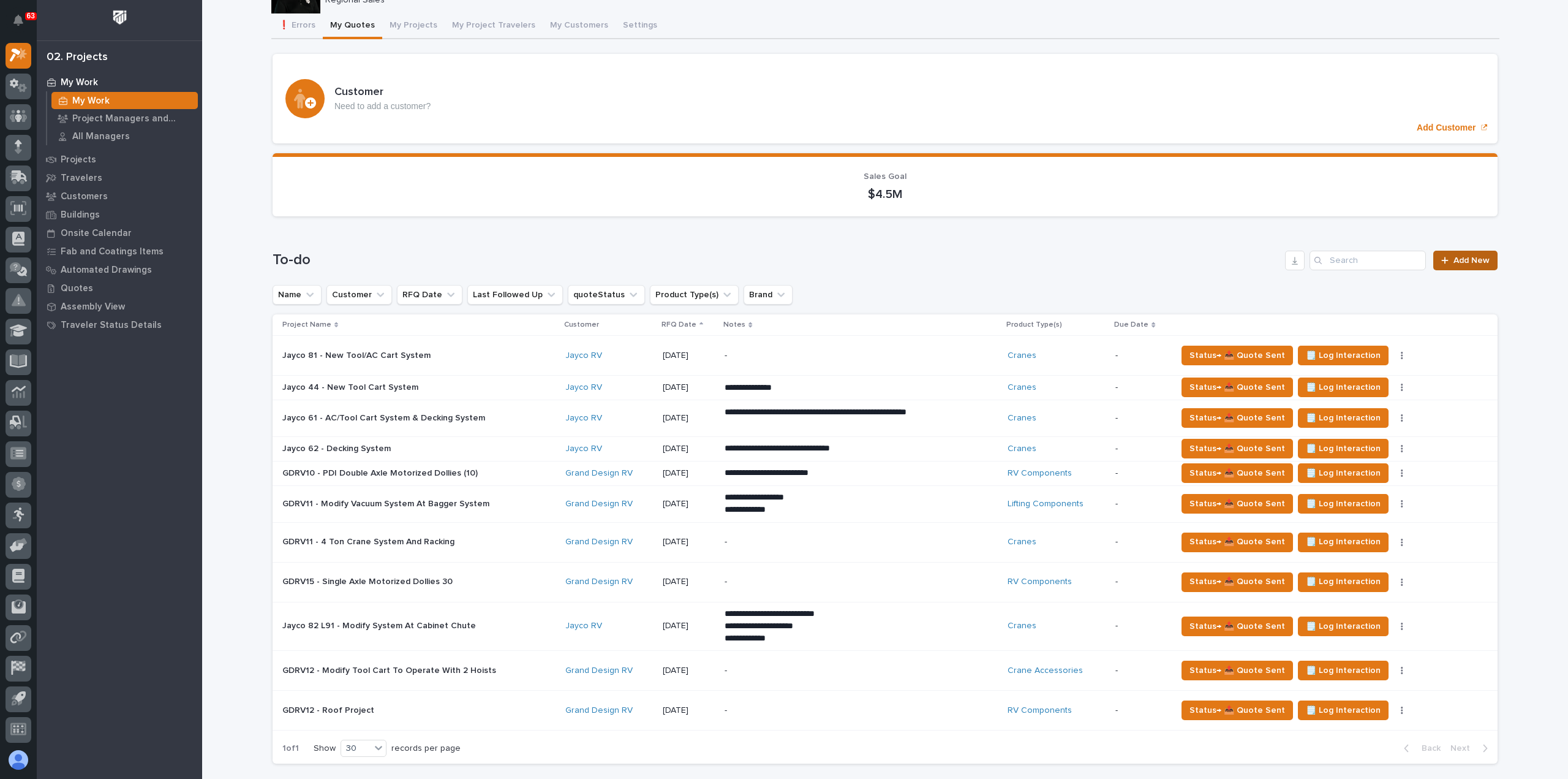
click at [1485, 259] on span "Add New" at bounding box center [1472, 260] width 36 height 8
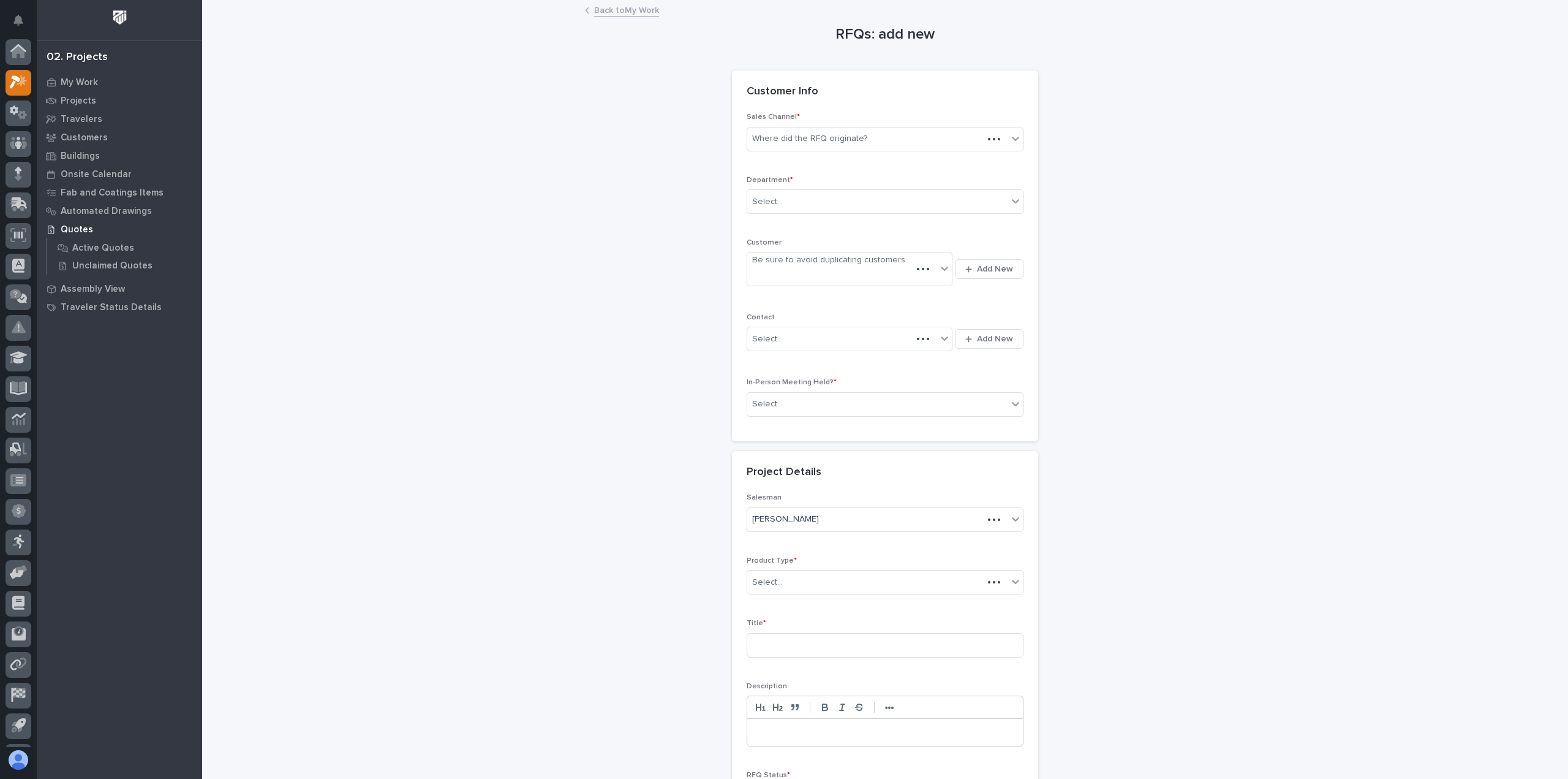
scroll to position [27, 0]
click at [839, 205] on div "Select..." at bounding box center [877, 202] width 260 height 20
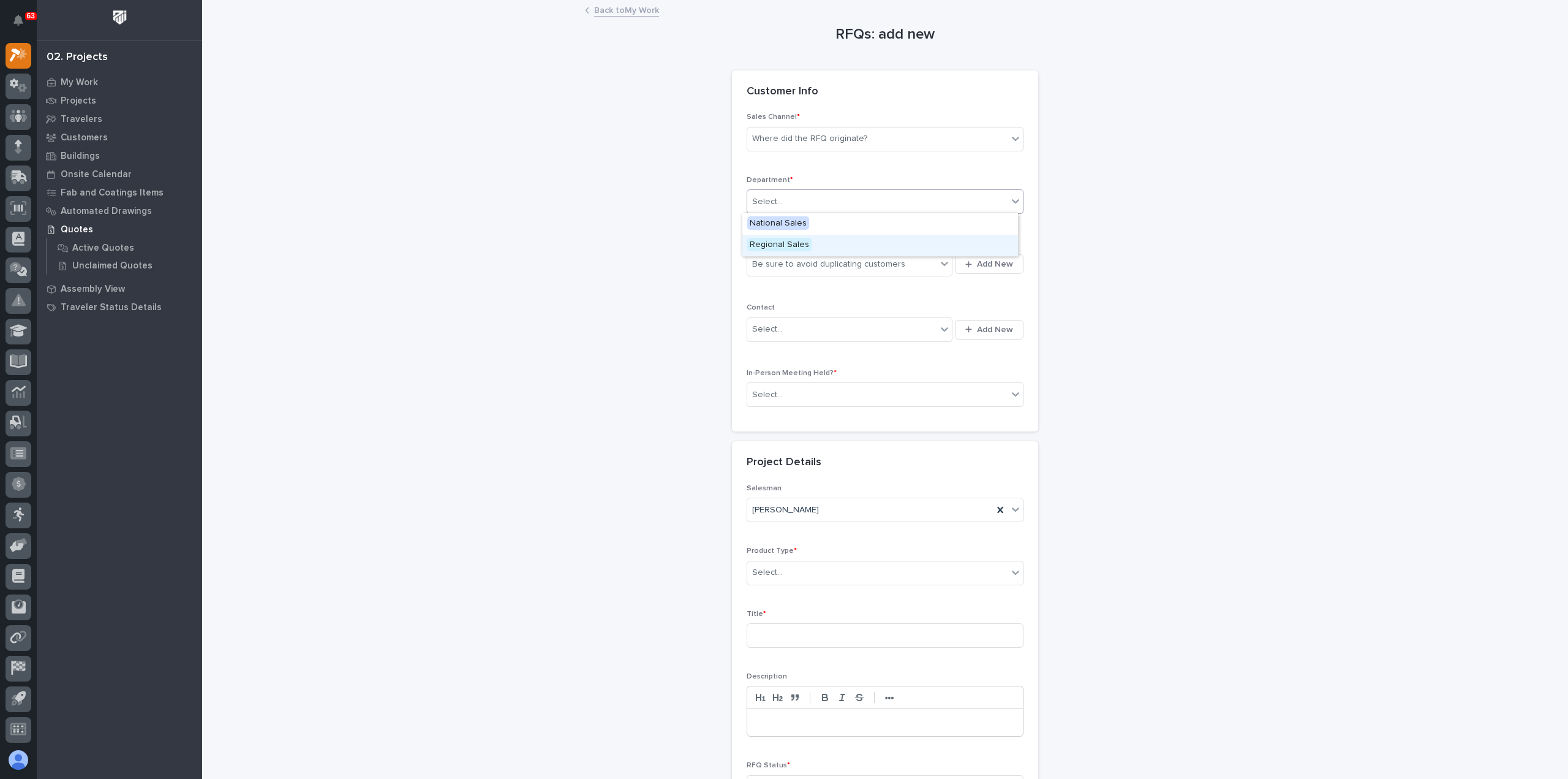
click at [824, 247] on div "Regional Sales" at bounding box center [881, 245] width 276 height 21
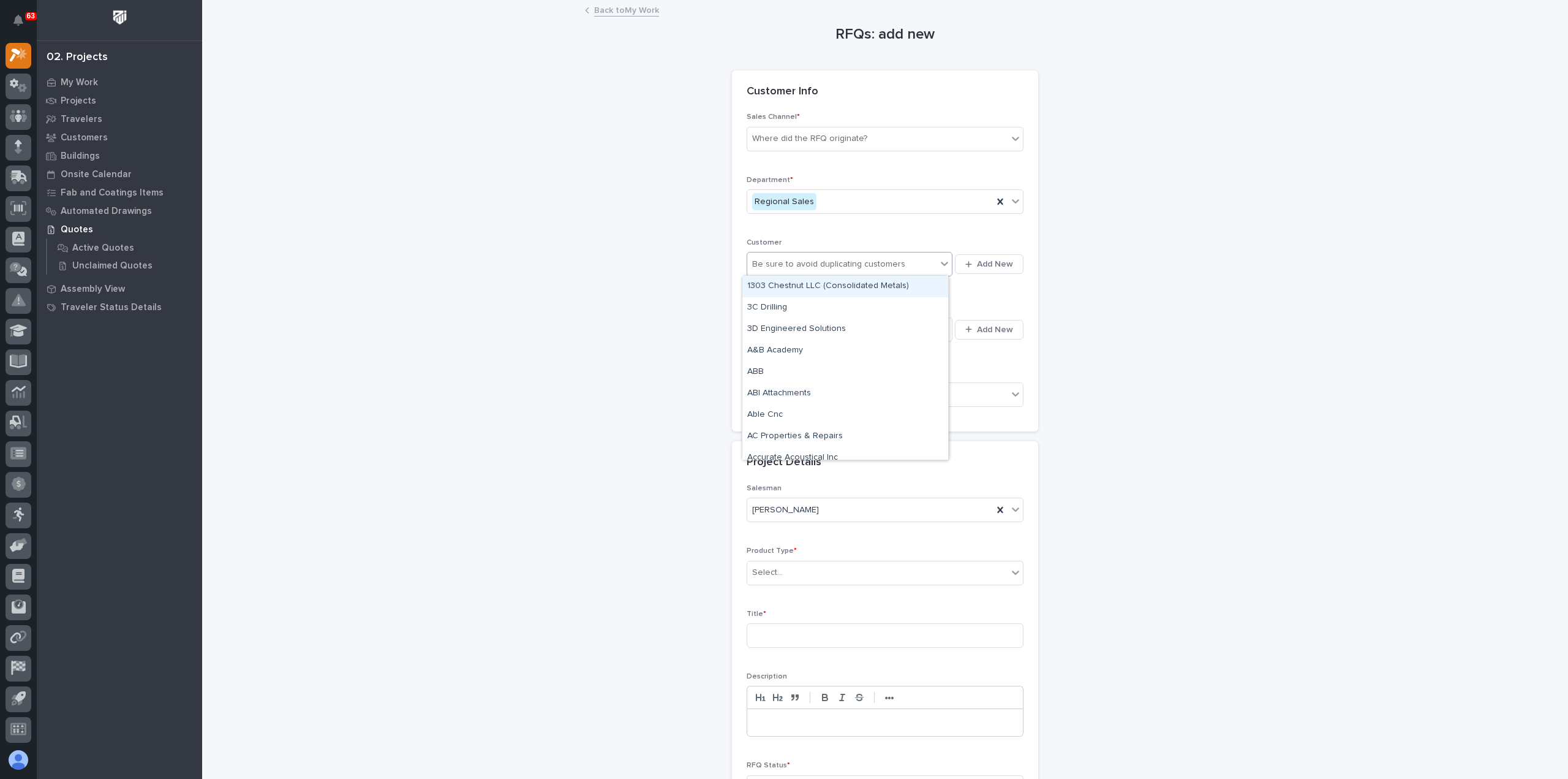
click at [822, 262] on div "Be sure to avoid duplicating customers" at bounding box center [829, 264] width 153 height 13
type input "*********"
click at [819, 325] on div "Select..." at bounding box center [842, 329] width 189 height 20
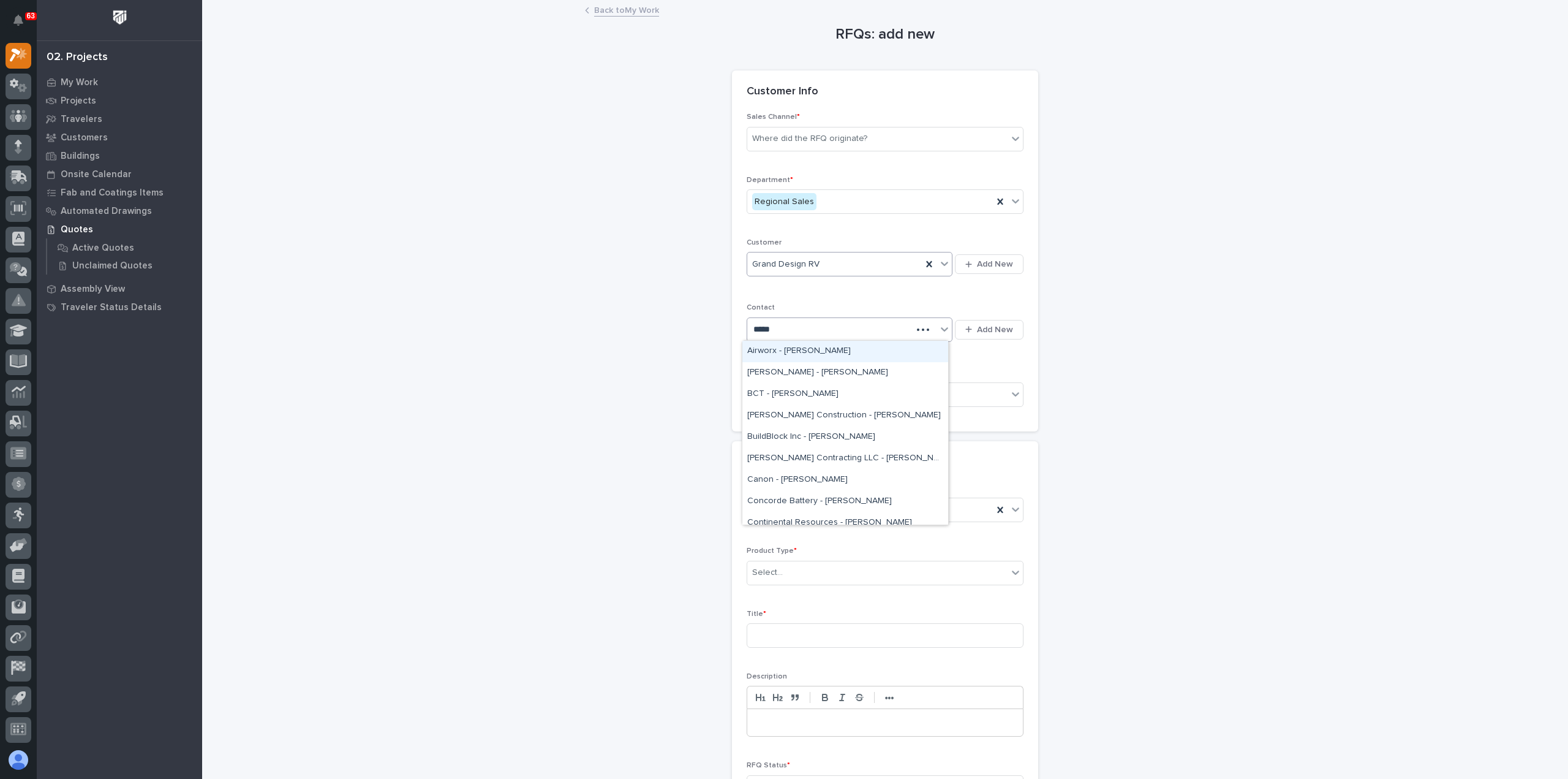
type input "******"
click at [816, 351] on div "GDRV - [PERSON_NAME]" at bounding box center [845, 351] width 206 height 21
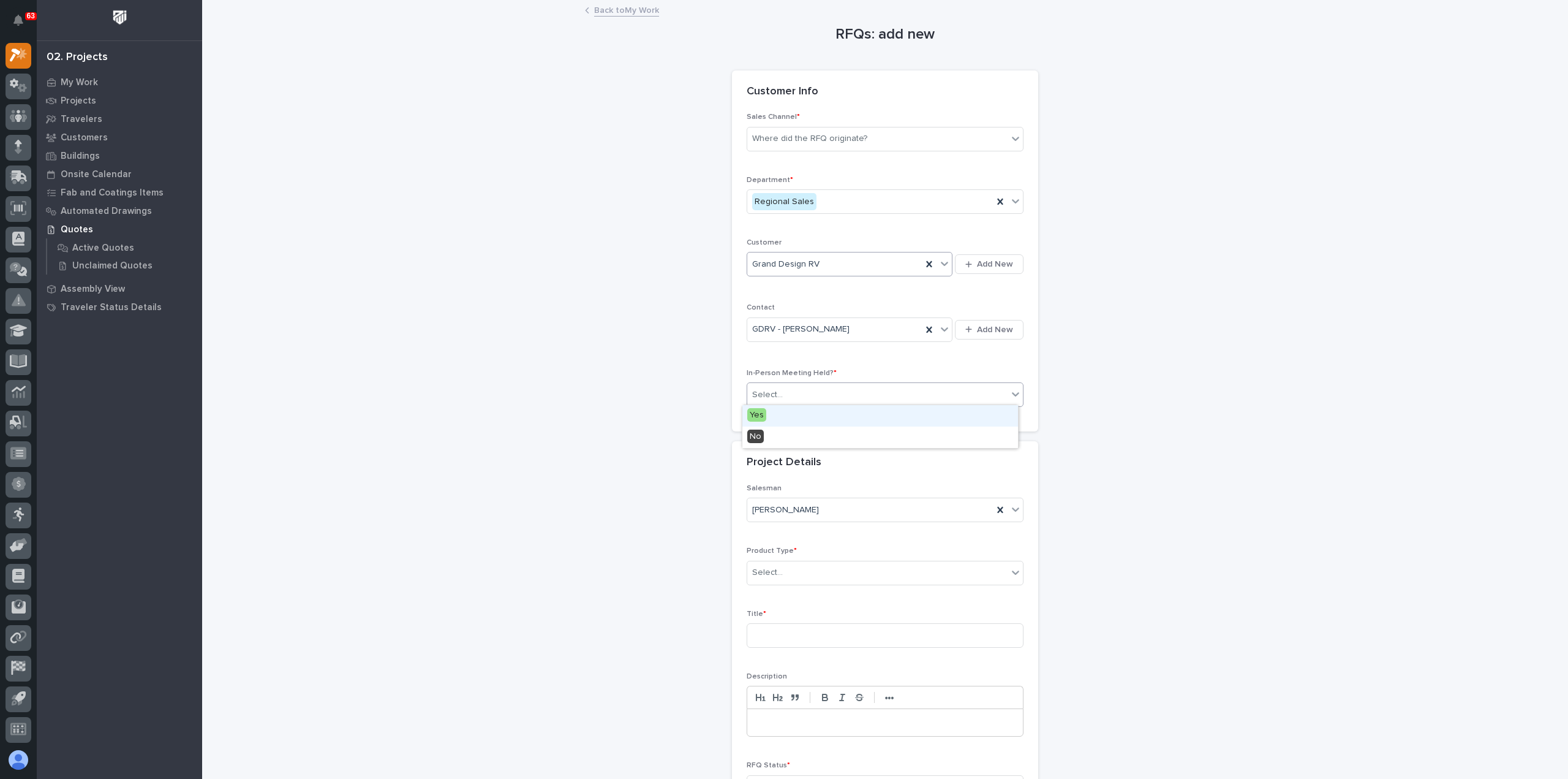
click at [812, 390] on div "Select..." at bounding box center [877, 395] width 260 height 20
click at [816, 418] on div "Yes" at bounding box center [881, 416] width 276 height 21
click at [800, 570] on div "Select..." at bounding box center [877, 572] width 260 height 20
click at [805, 591] on div "Crane Accessories" at bounding box center [881, 593] width 276 height 21
click at [801, 633] on input at bounding box center [885, 635] width 277 height 25
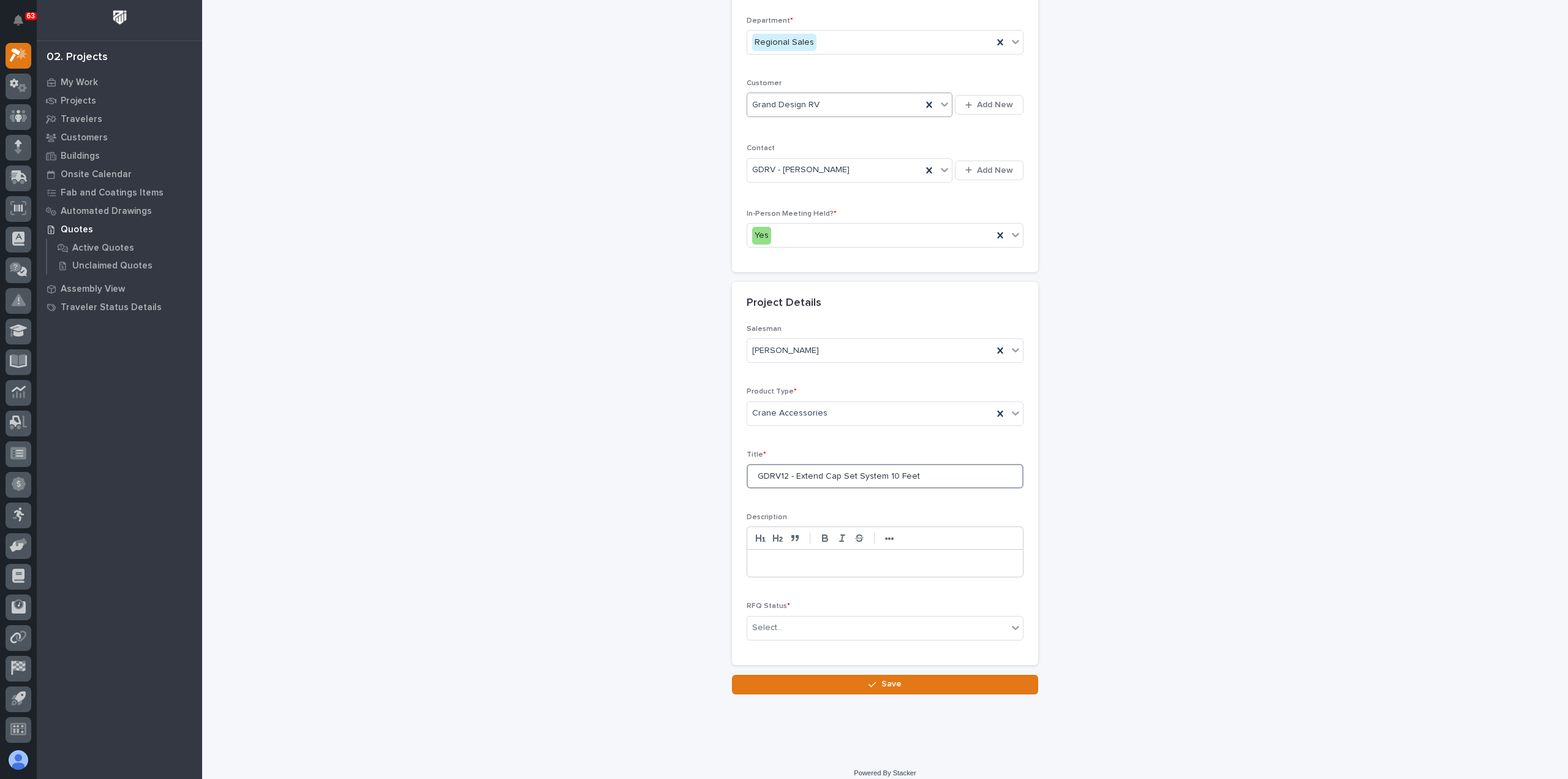
scroll to position [166, 0]
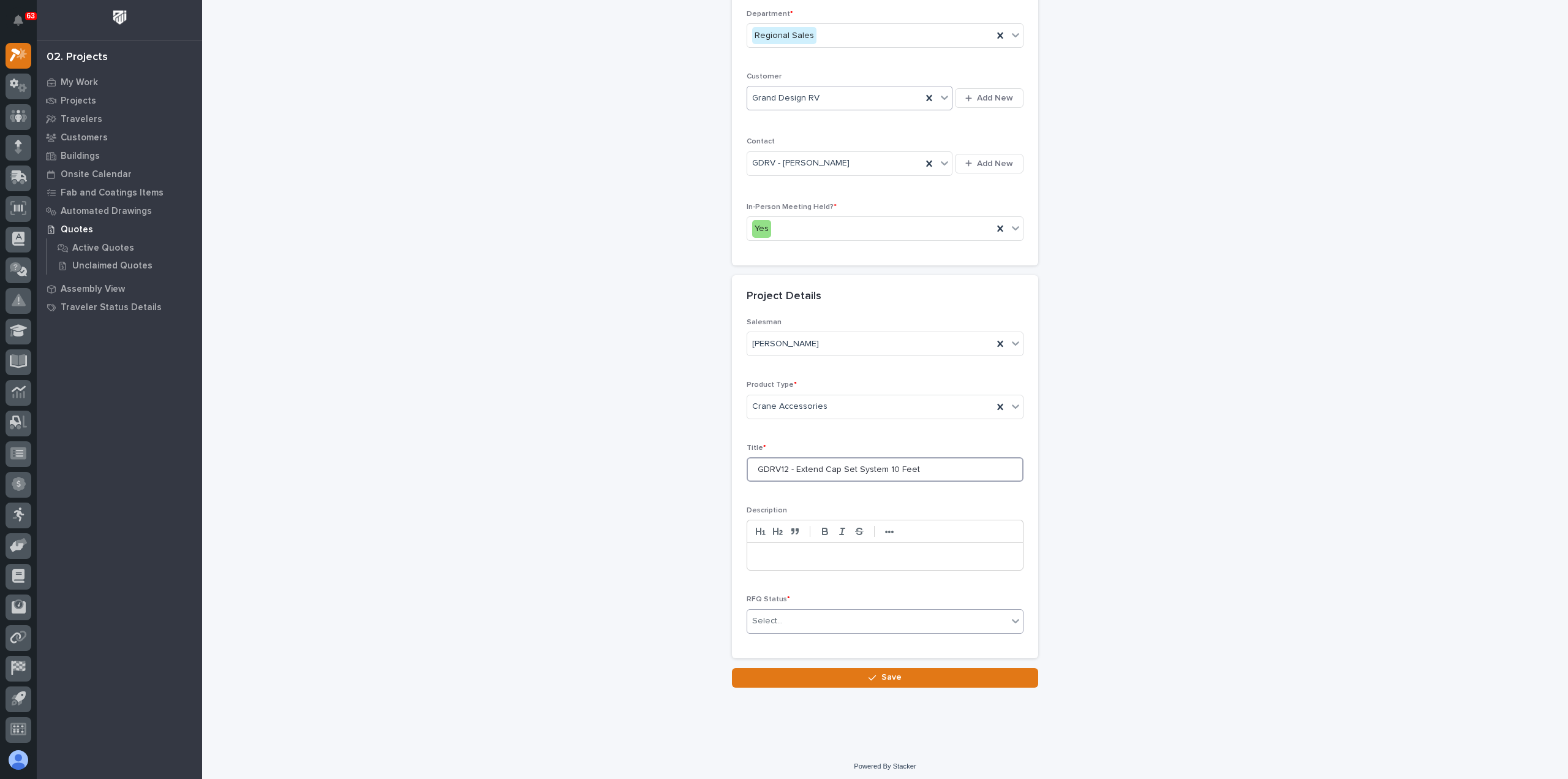
type input "GDRV12 - Extend Cap Set System 10 Feet"
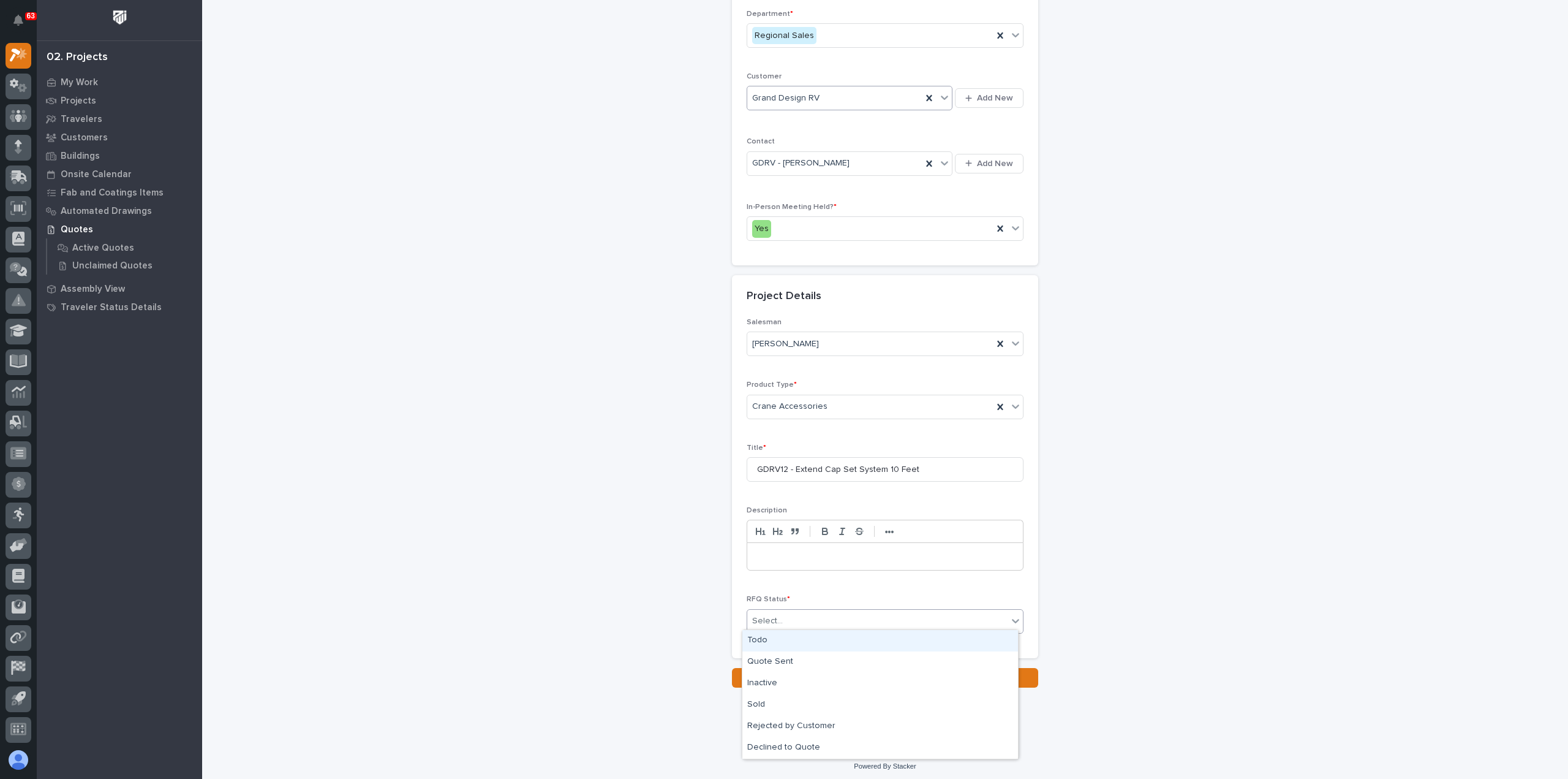
click at [807, 620] on div "Select..." at bounding box center [877, 620] width 260 height 20
click at [802, 642] on div "Todo" at bounding box center [881, 640] width 276 height 21
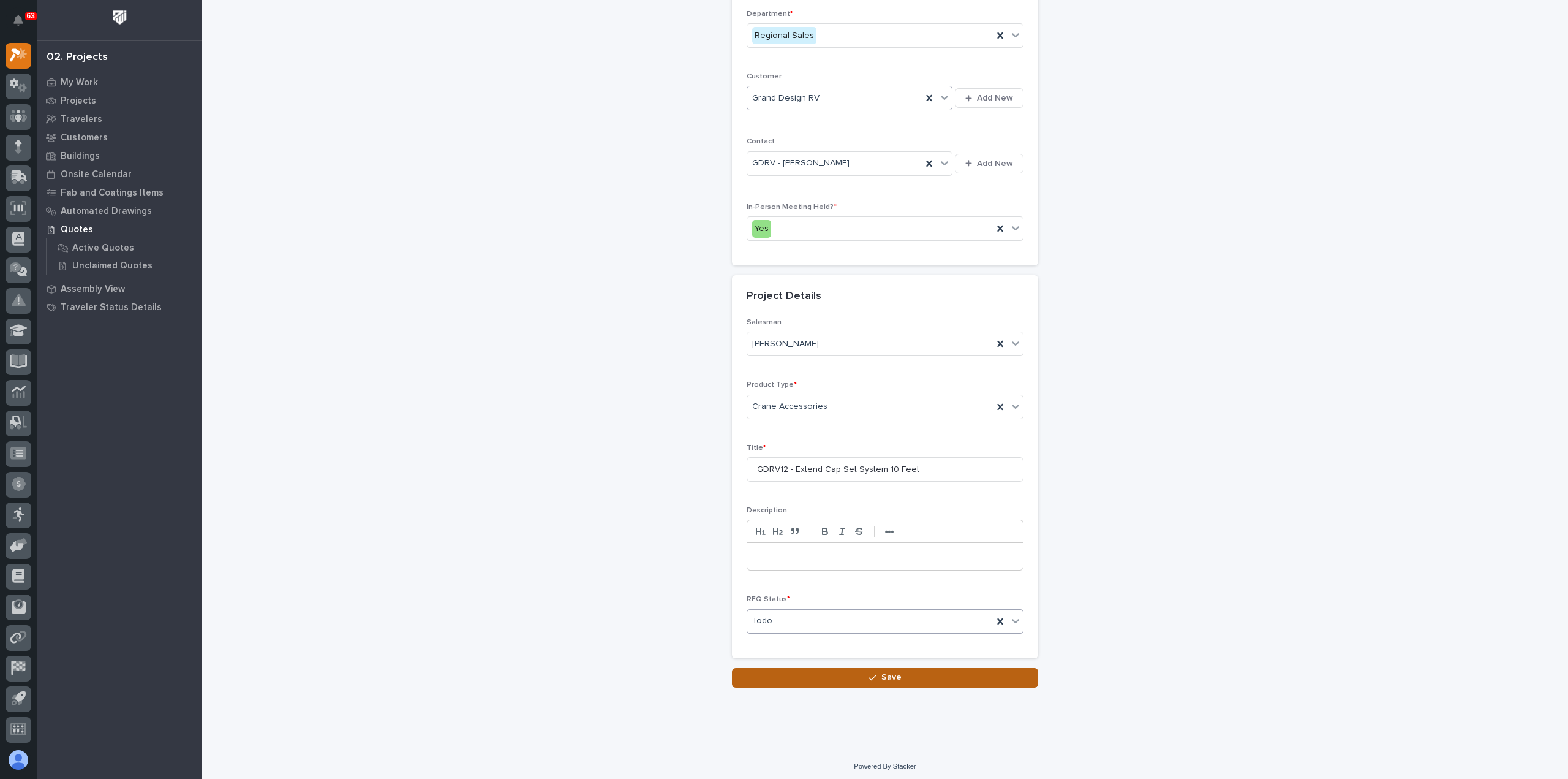
click at [815, 675] on button "Save" at bounding box center [885, 677] width 306 height 20
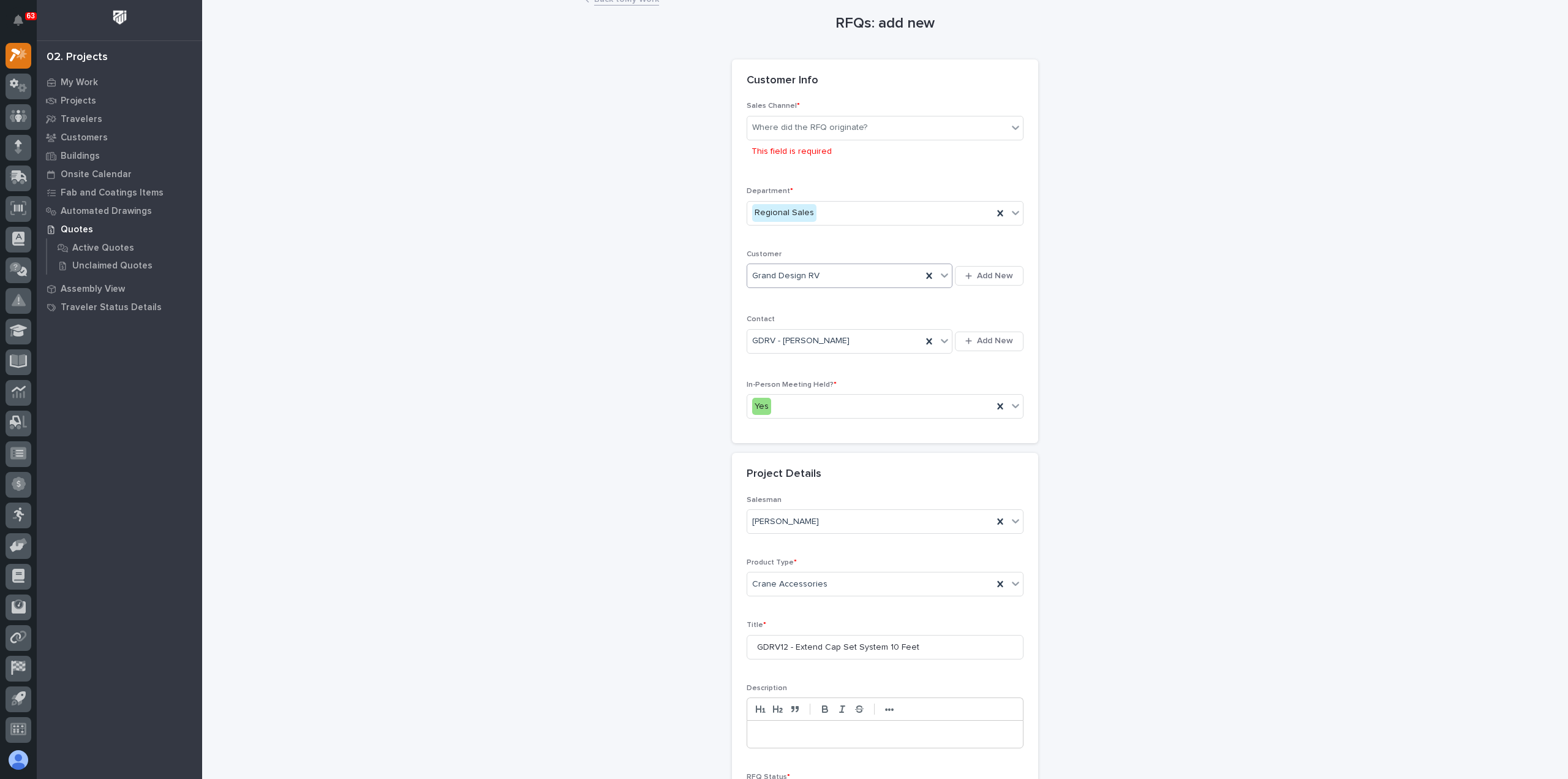
scroll to position [0, 0]
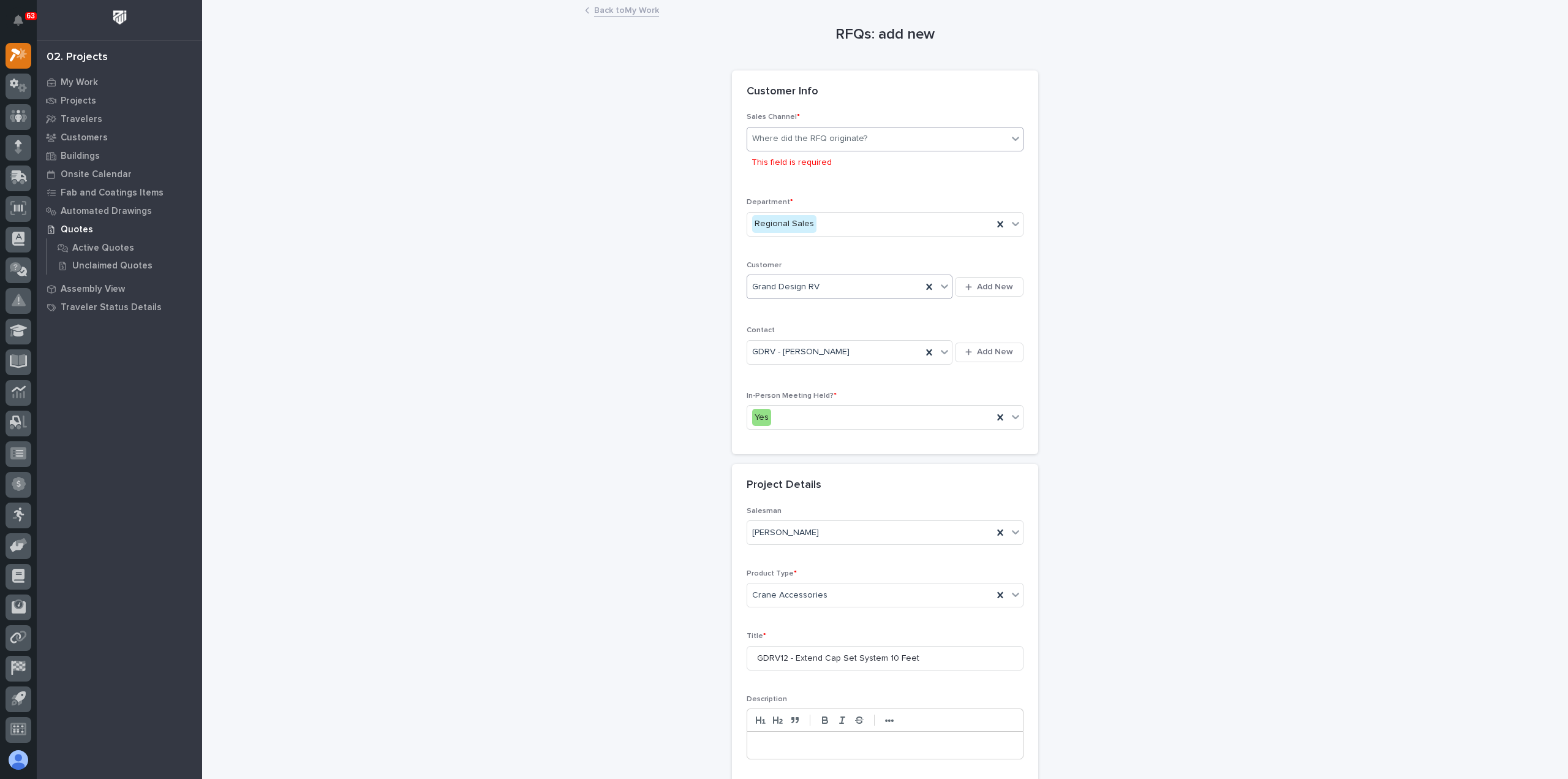
click at [844, 140] on div "Where did the RFQ originate?" at bounding box center [810, 139] width 115 height 13
click at [822, 180] on div "PWI" at bounding box center [881, 183] width 276 height 21
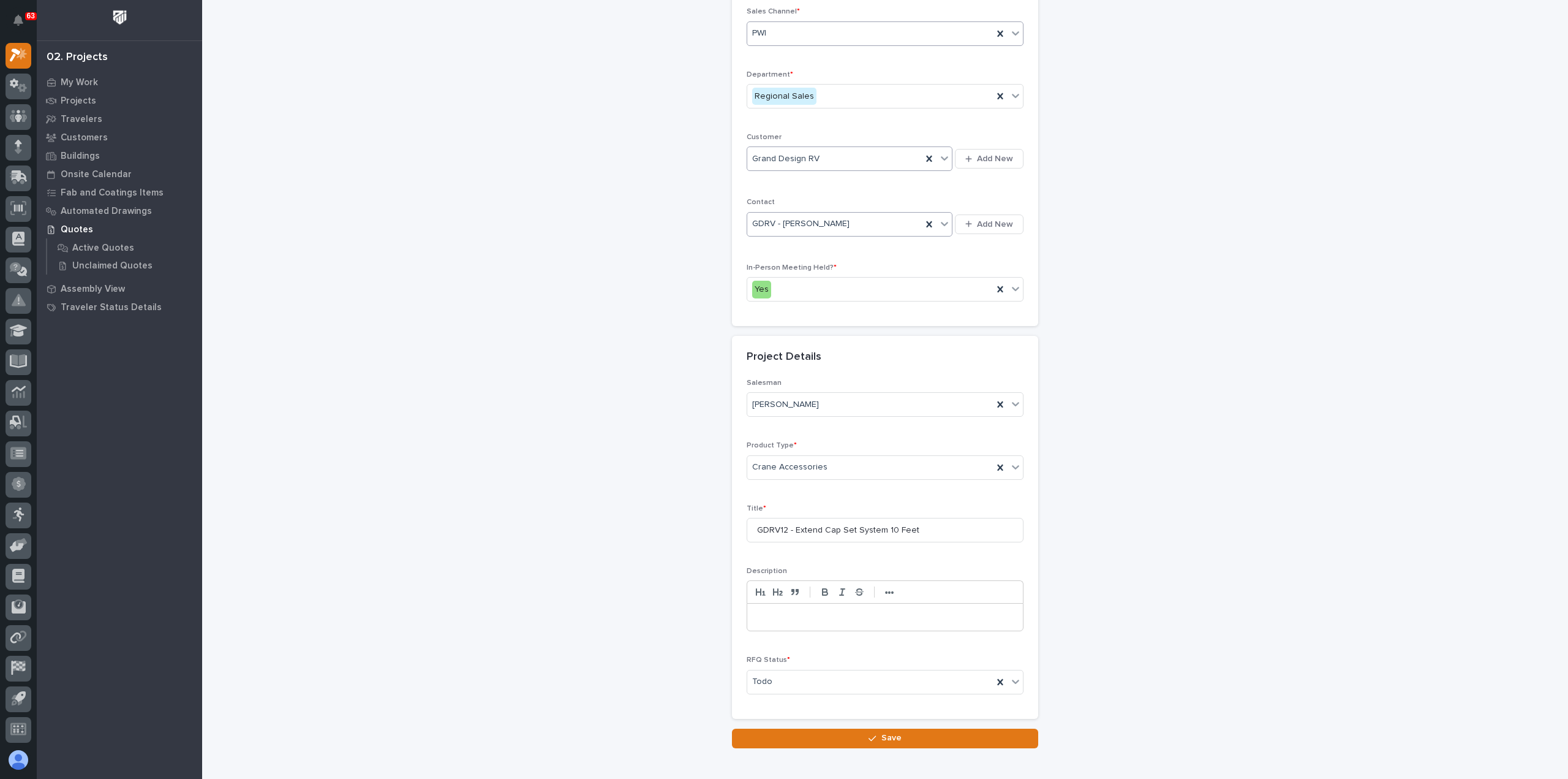
scroll to position [166, 0]
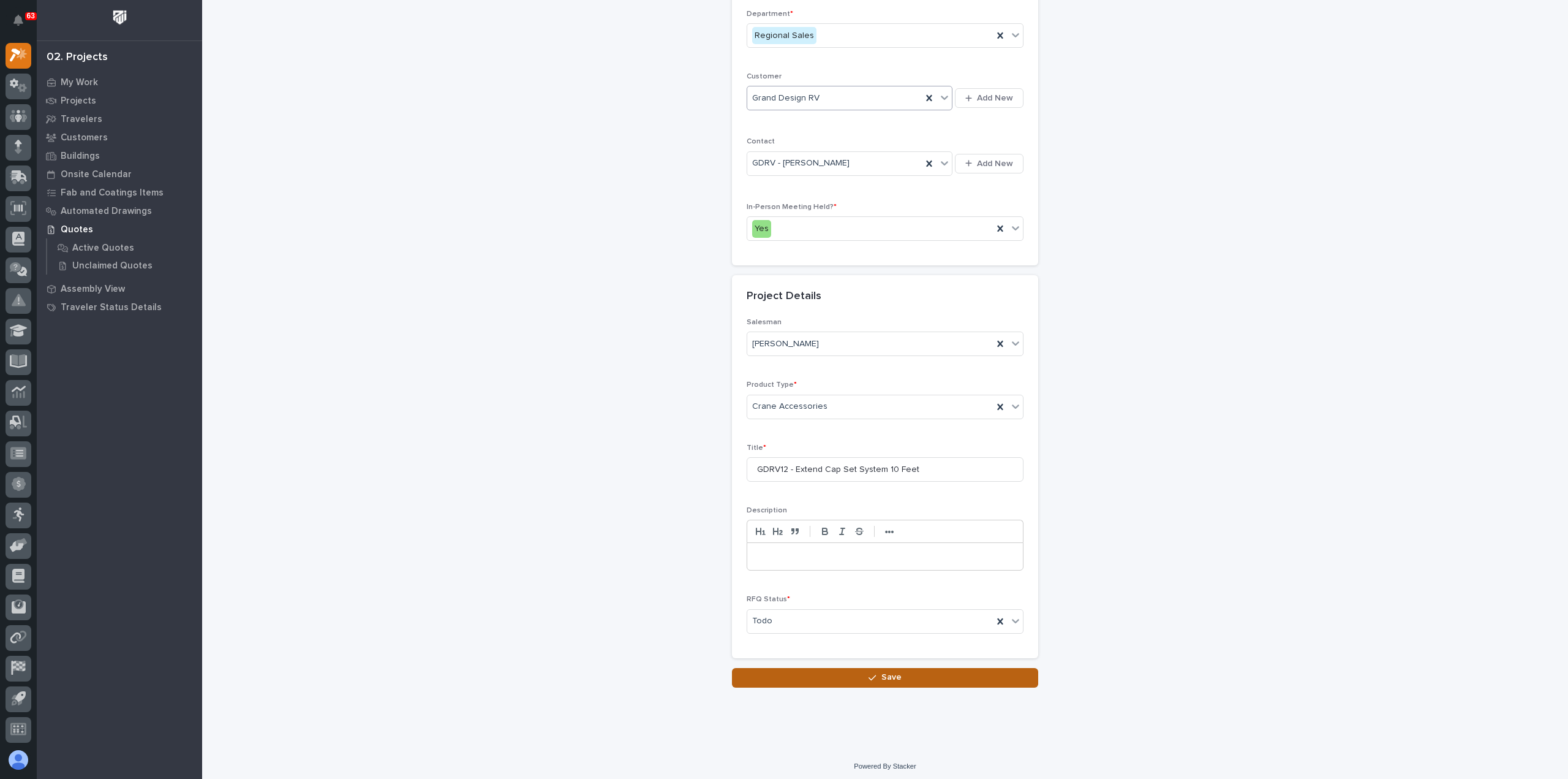
click at [888, 674] on span "Save" at bounding box center [891, 677] width 20 height 11
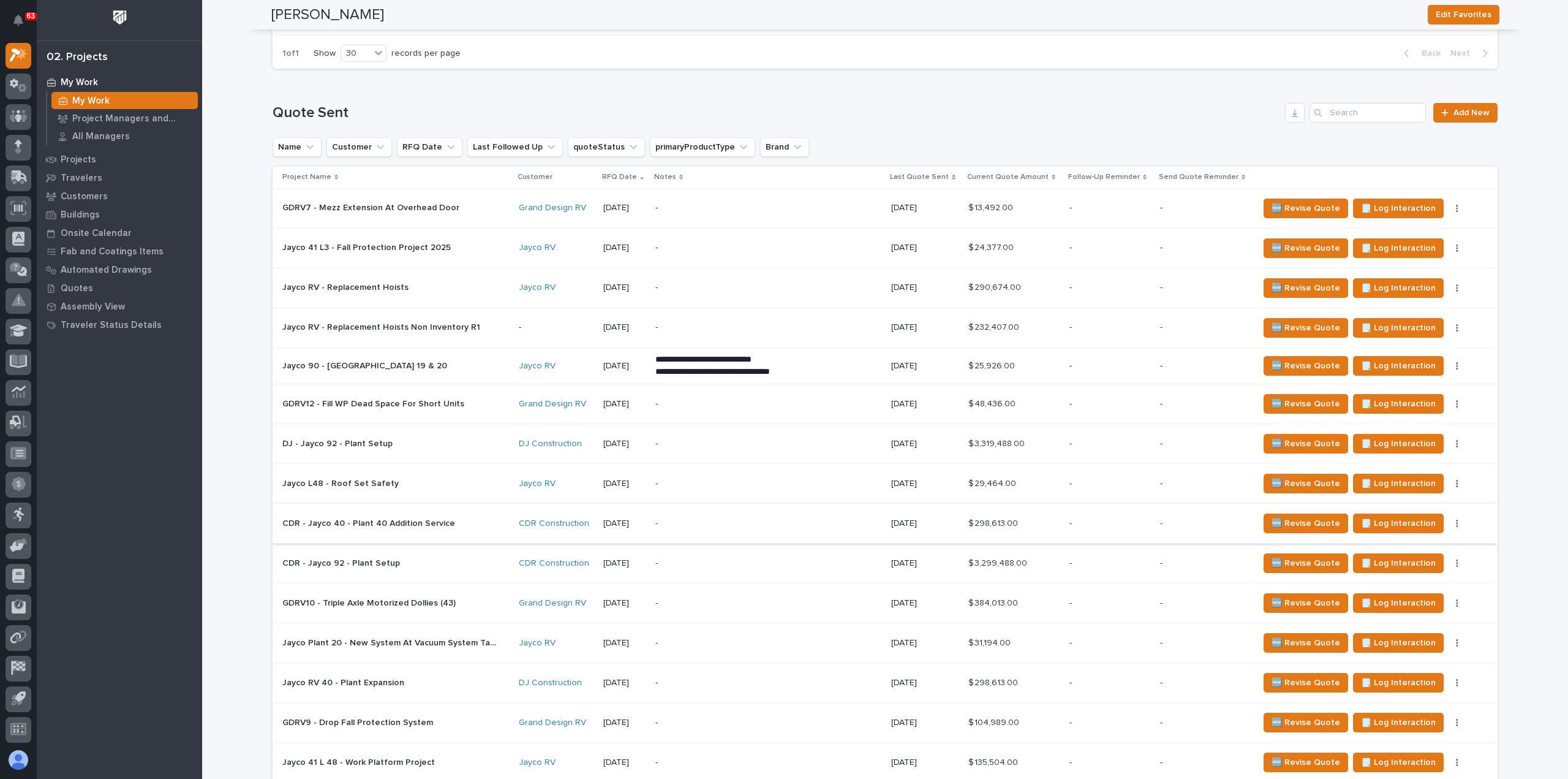
scroll to position [796, 0]
click at [1449, 400] on button "button" at bounding box center [1457, 403] width 17 height 8
click at [1397, 466] on span "Status→ ⏳ Inactive" at bounding box center [1404, 466] width 74 height 15
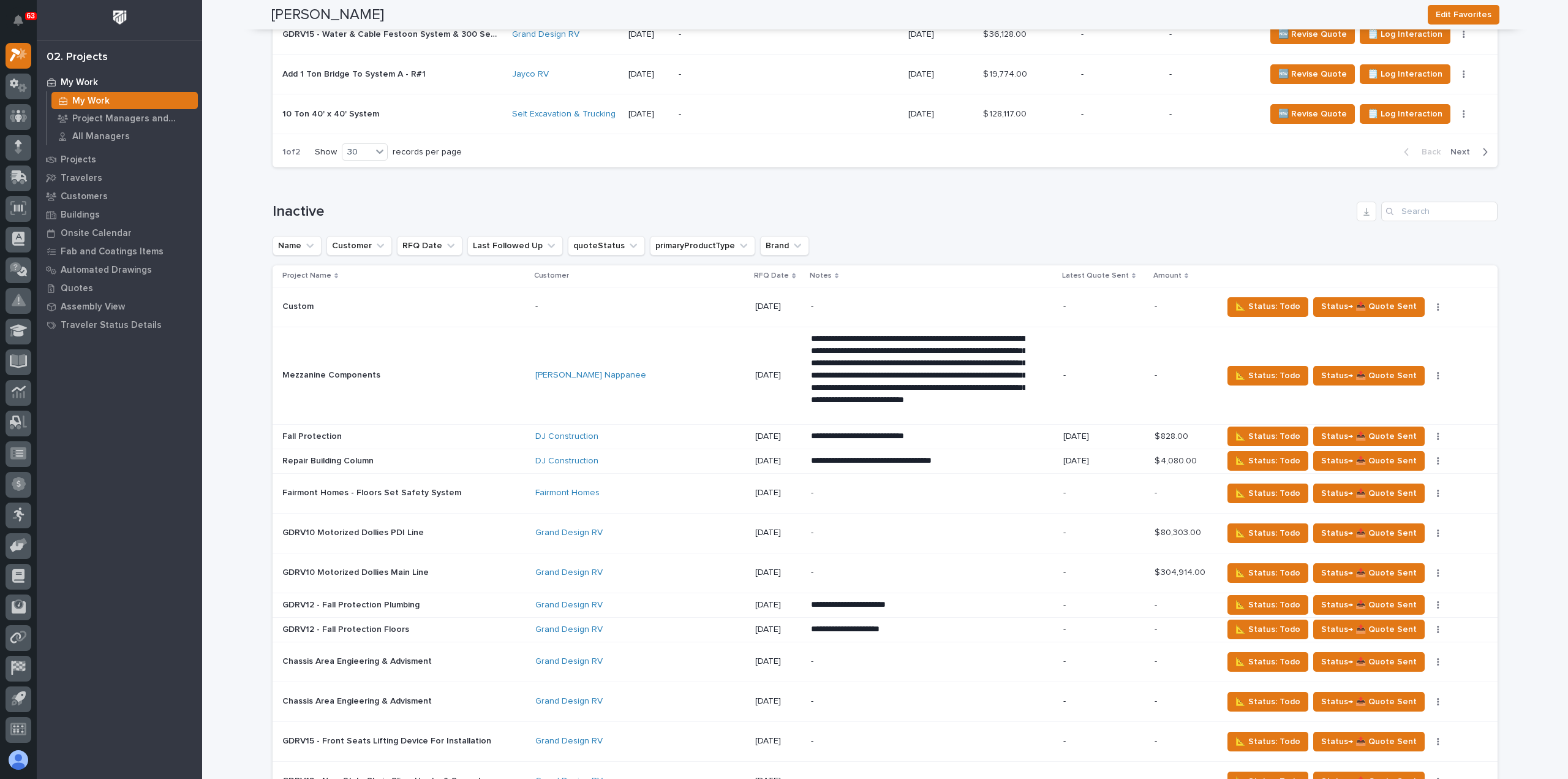
scroll to position [2083, 0]
click at [754, 269] on p "RFQ Date" at bounding box center [772, 276] width 35 height 13
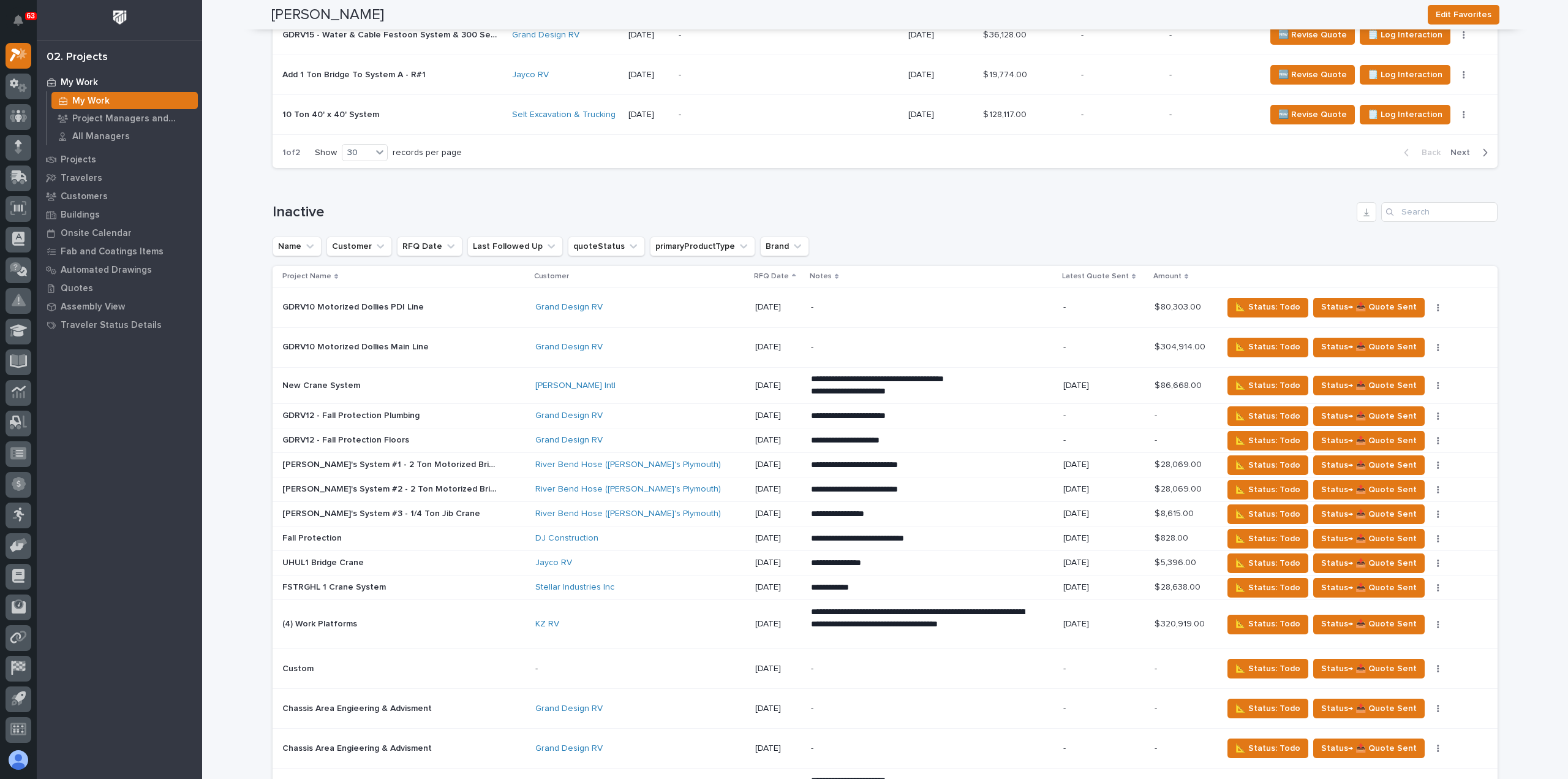
click at [754, 269] on p "RFQ Date" at bounding box center [772, 276] width 35 height 13
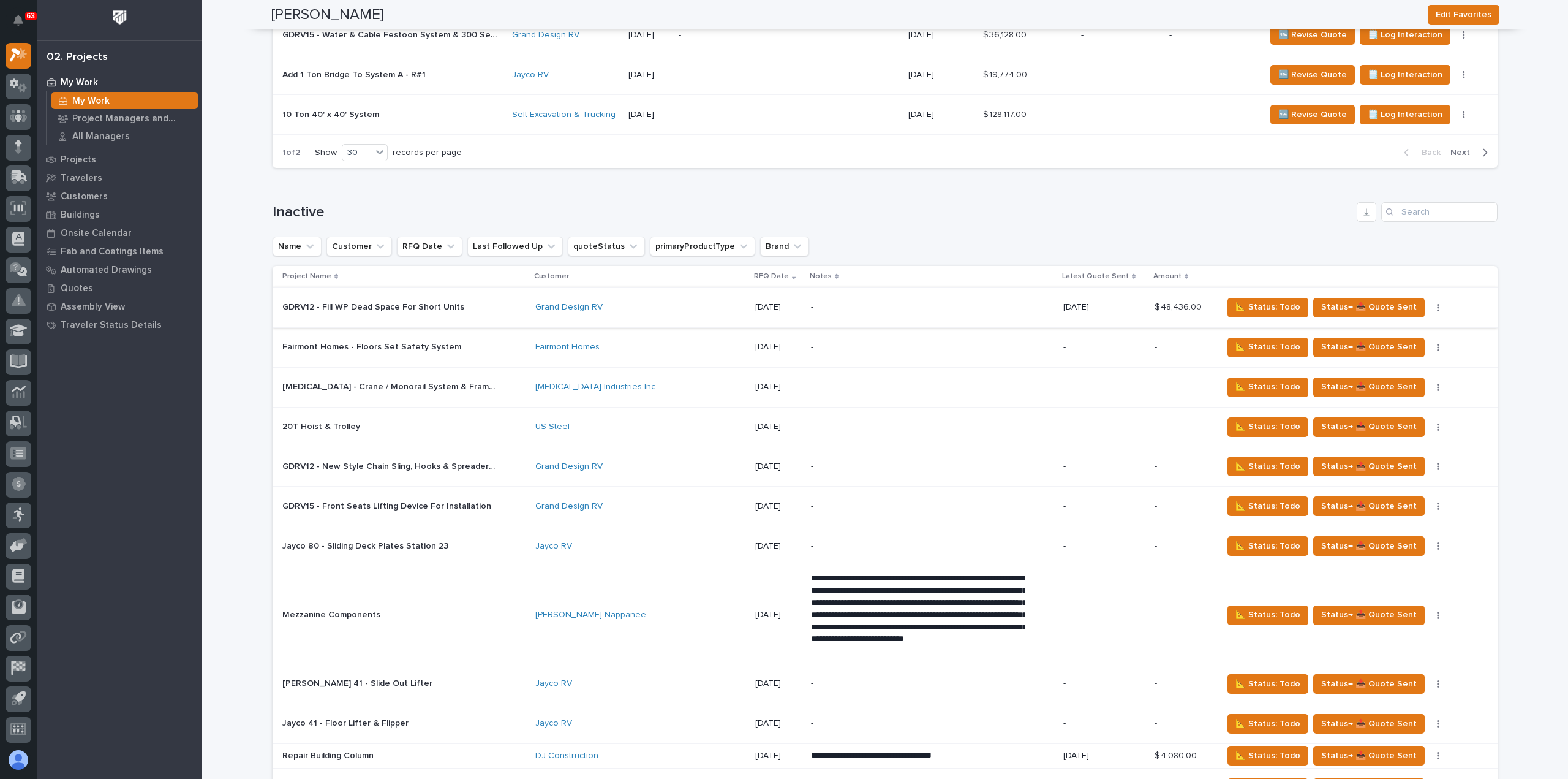
click at [1437, 303] on icon "button" at bounding box center [1438, 307] width 2 height 8
click at [970, 305] on div "-" at bounding box center [919, 306] width 215 height 27
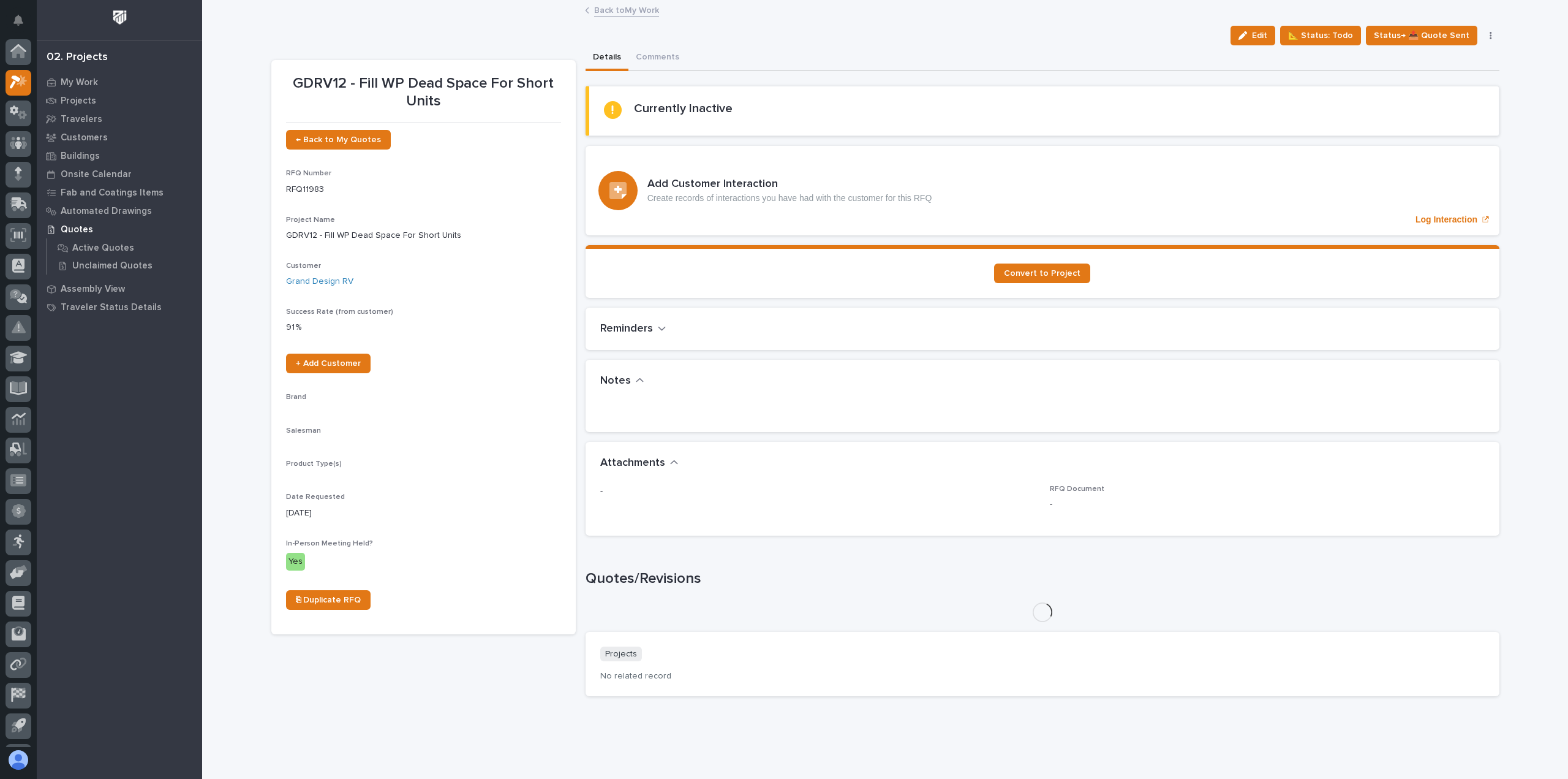
scroll to position [27, 0]
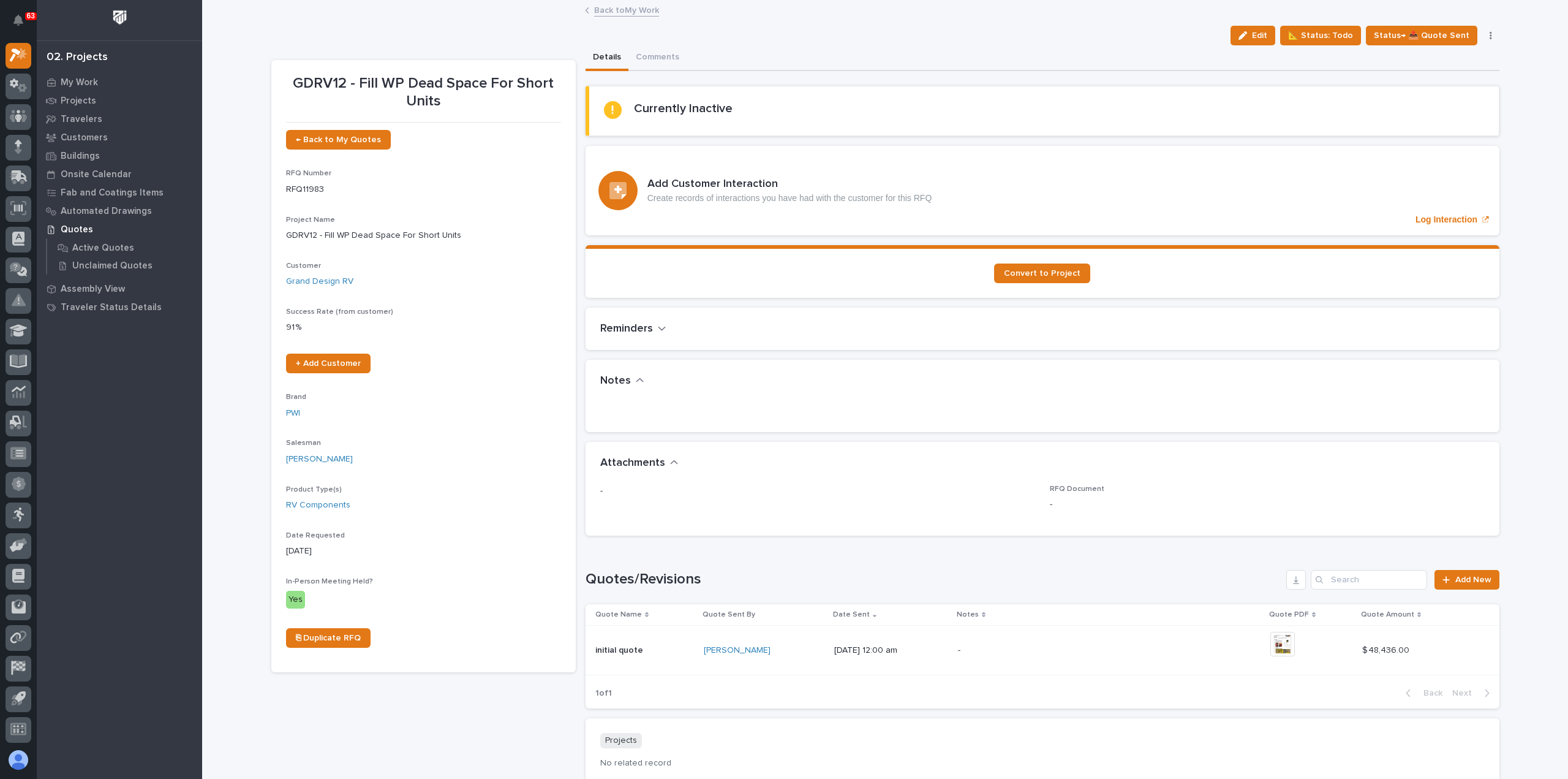
click at [1490, 35] on icon "button" at bounding box center [1490, 36] width 2 height 7
click at [1418, 158] on span "Delete" at bounding box center [1418, 158] width 27 height 11
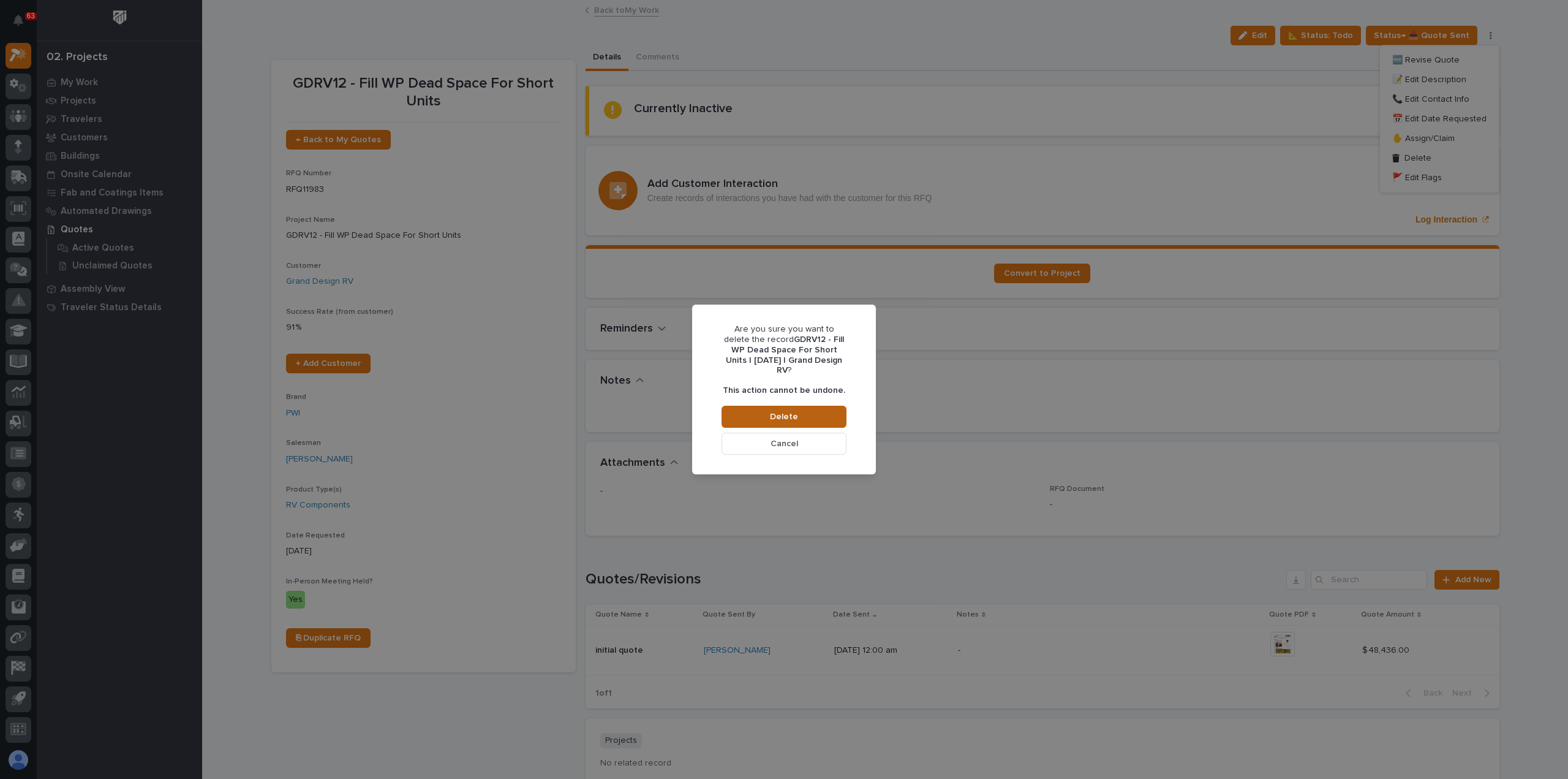
click at [754, 411] on button "Delete" at bounding box center [784, 416] width 125 height 22
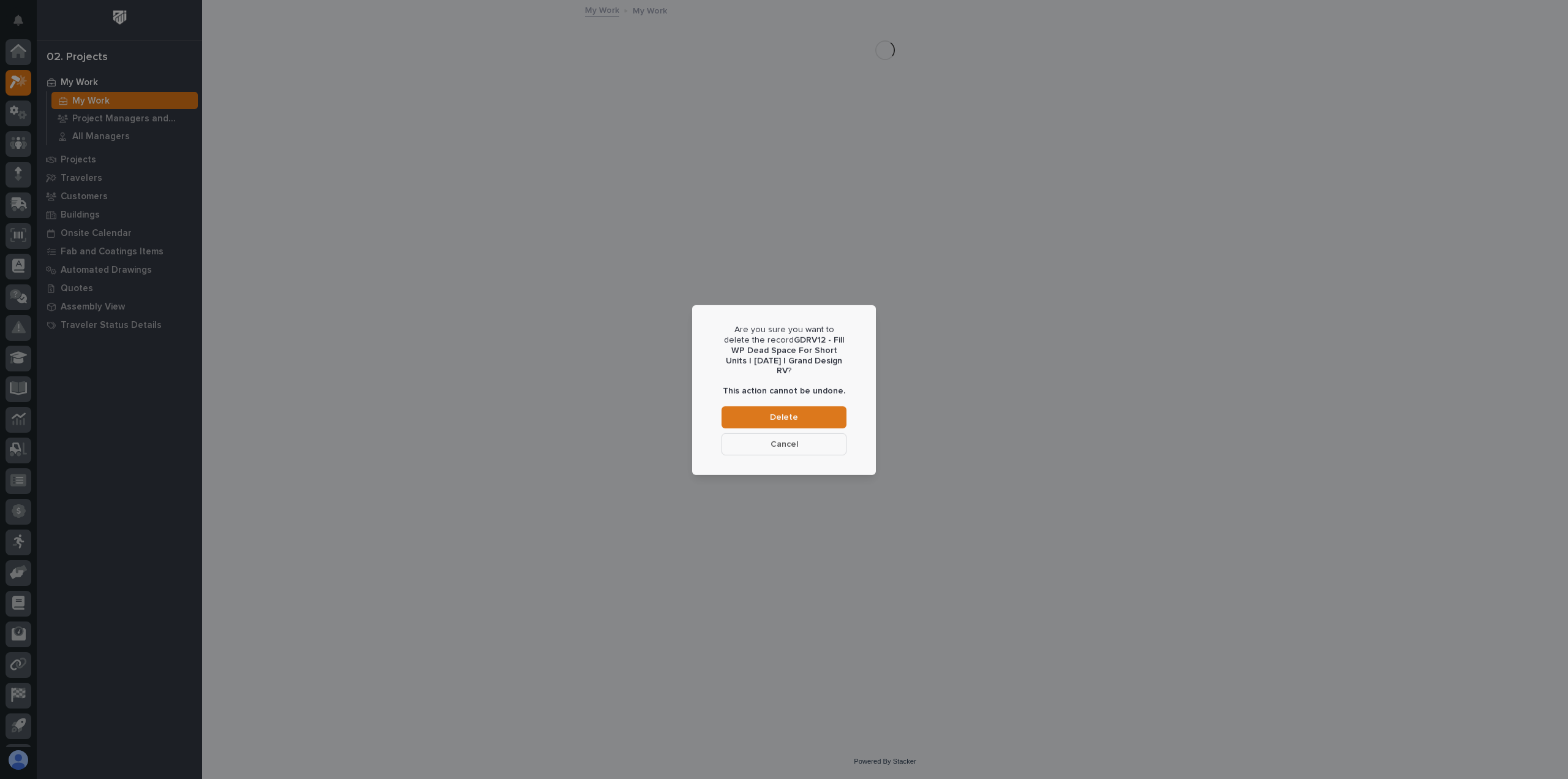
scroll to position [27, 0]
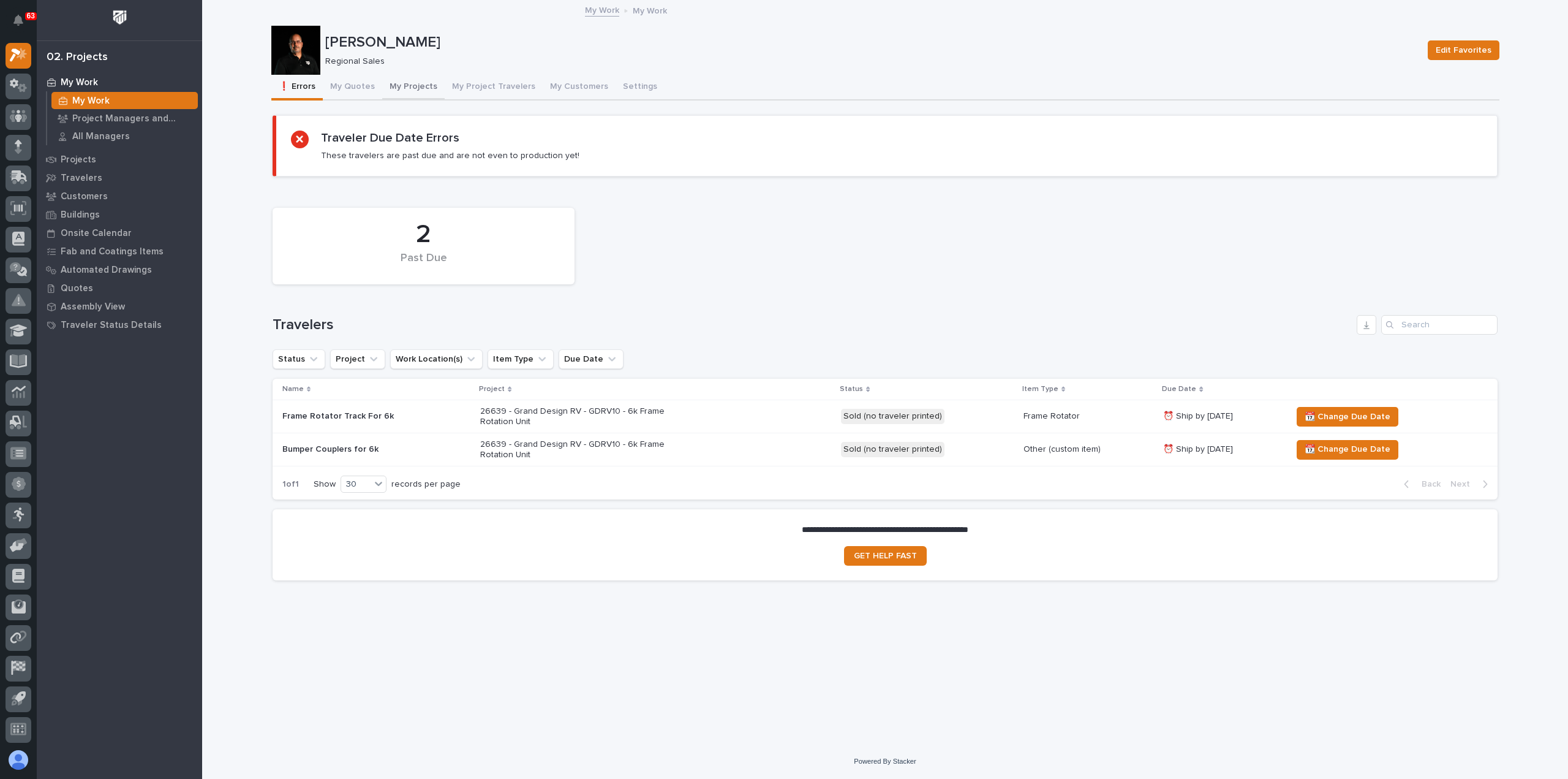
click at [407, 84] on button "My Projects" at bounding box center [414, 87] width 63 height 26
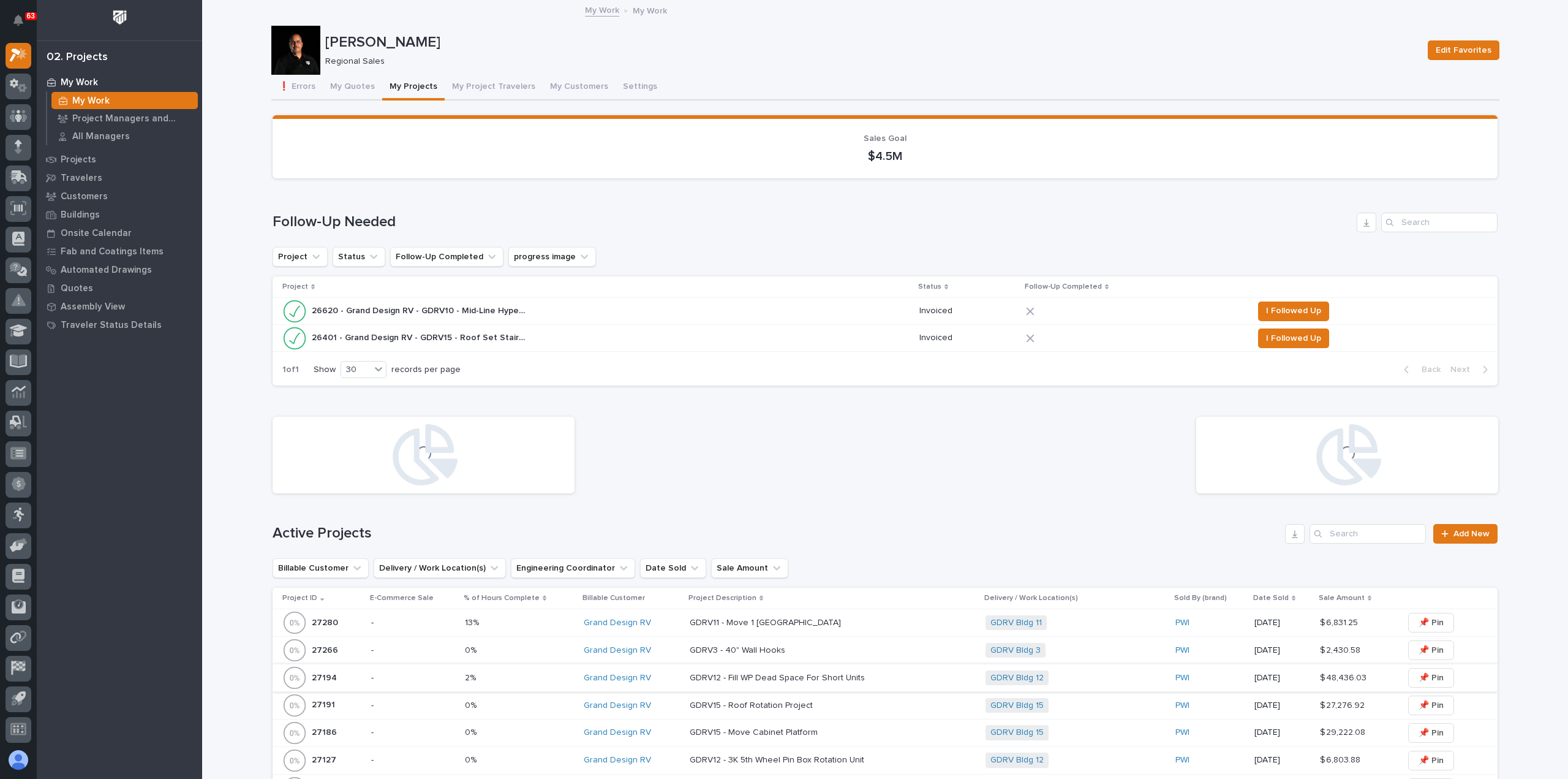
scroll to position [306, 0]
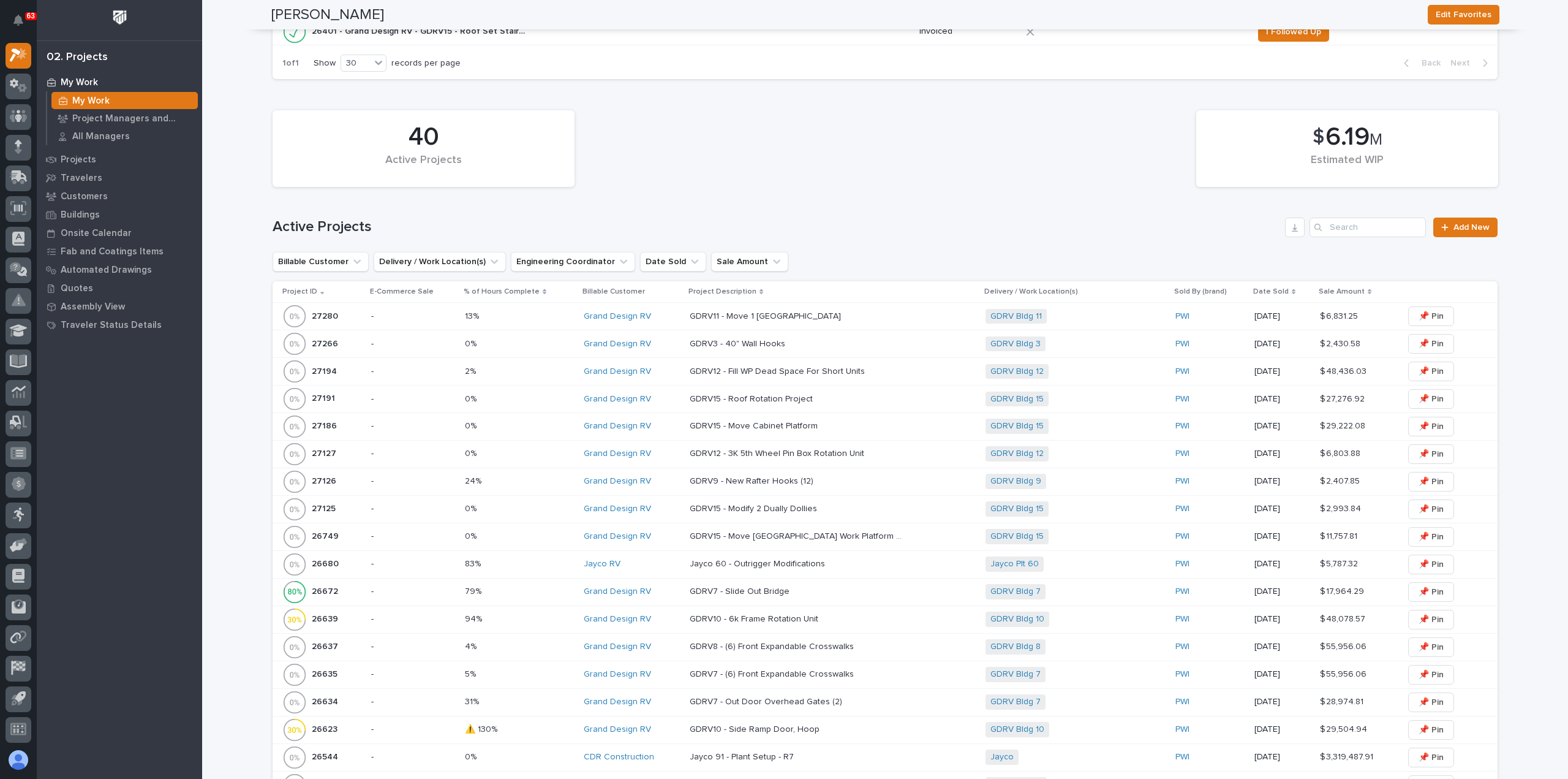
click at [788, 314] on p at bounding box center [797, 316] width 215 height 11
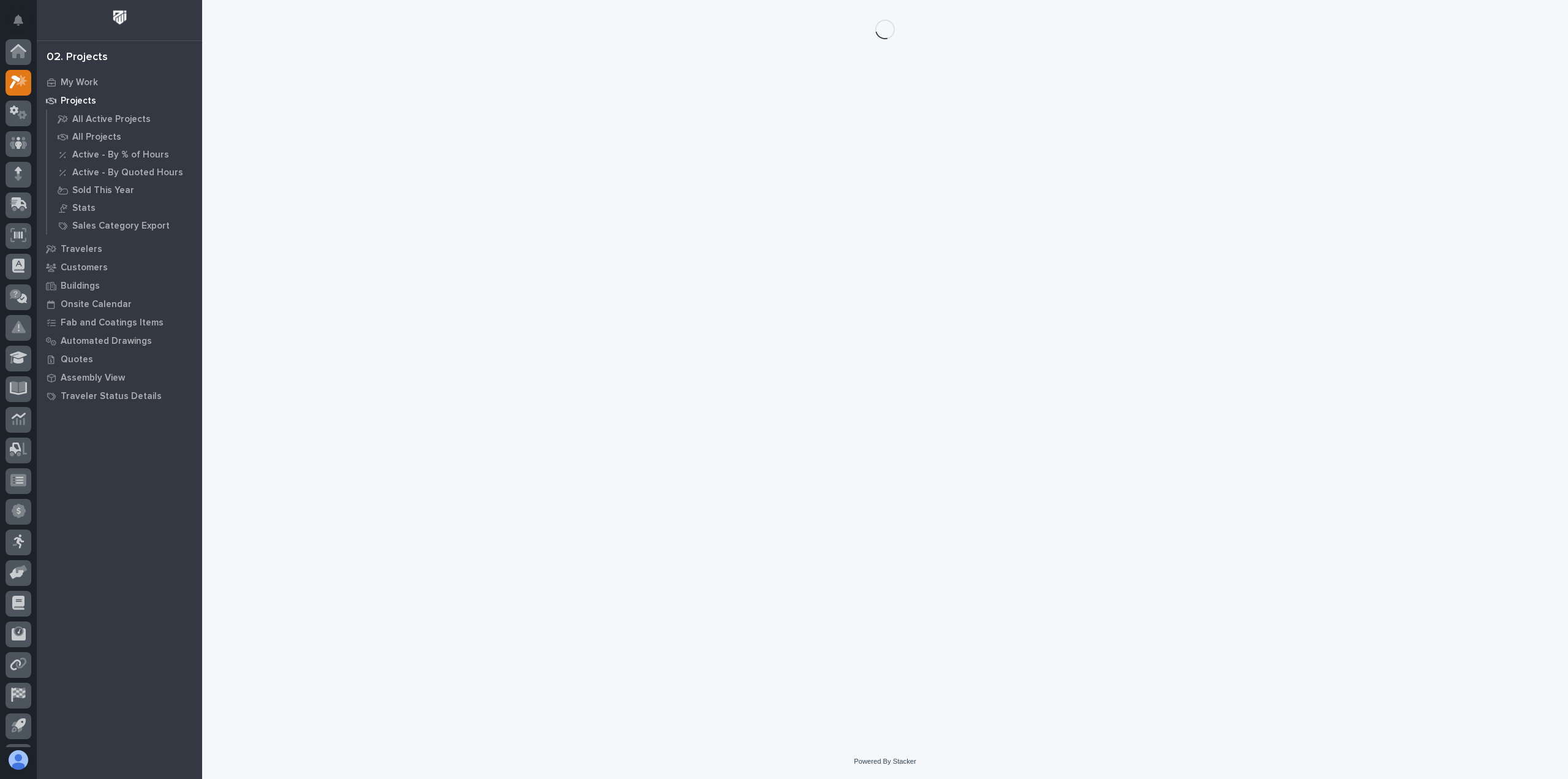
scroll to position [27, 0]
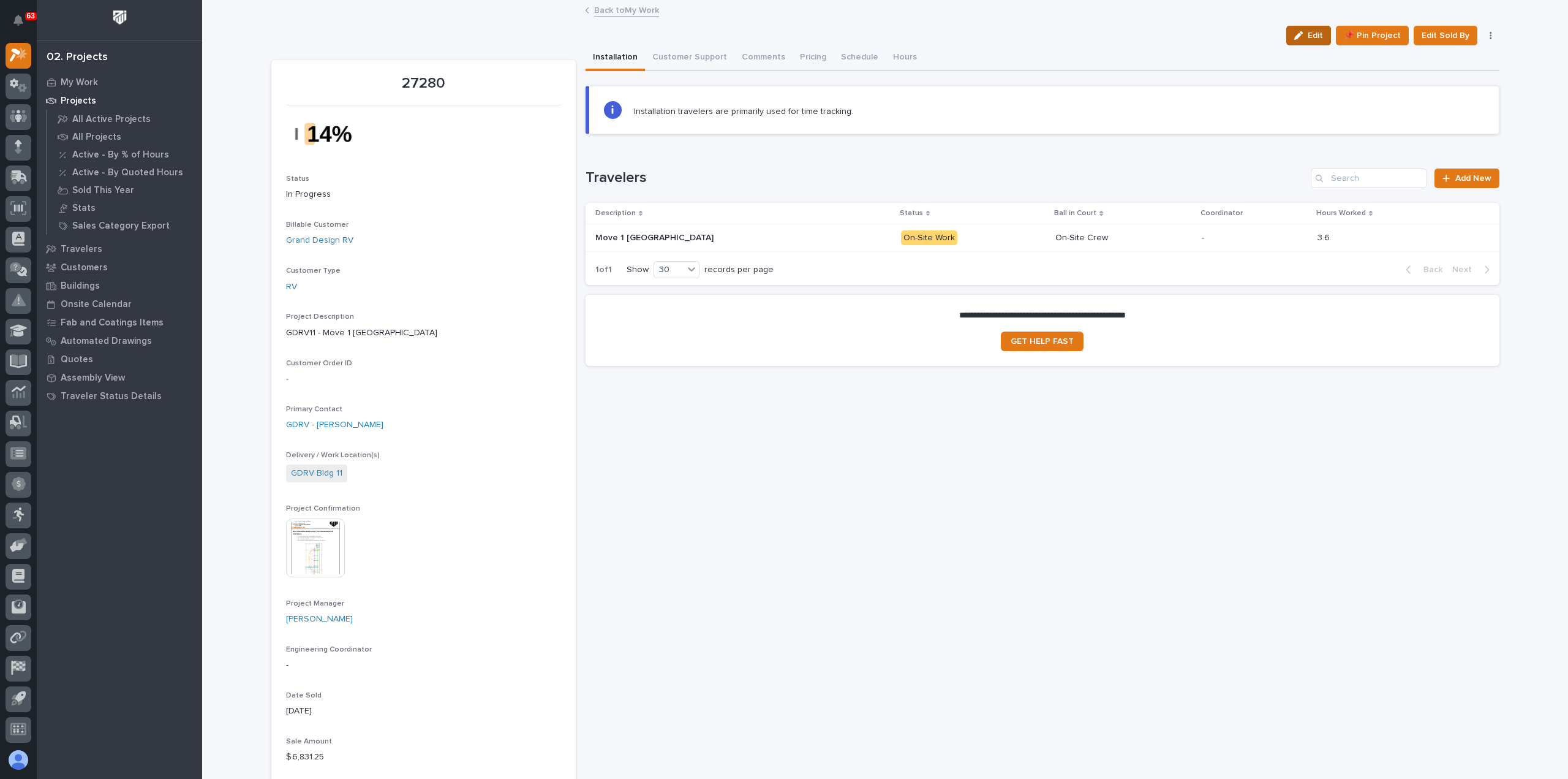
click at [1314, 32] on span "Edit" at bounding box center [1315, 35] width 16 height 11
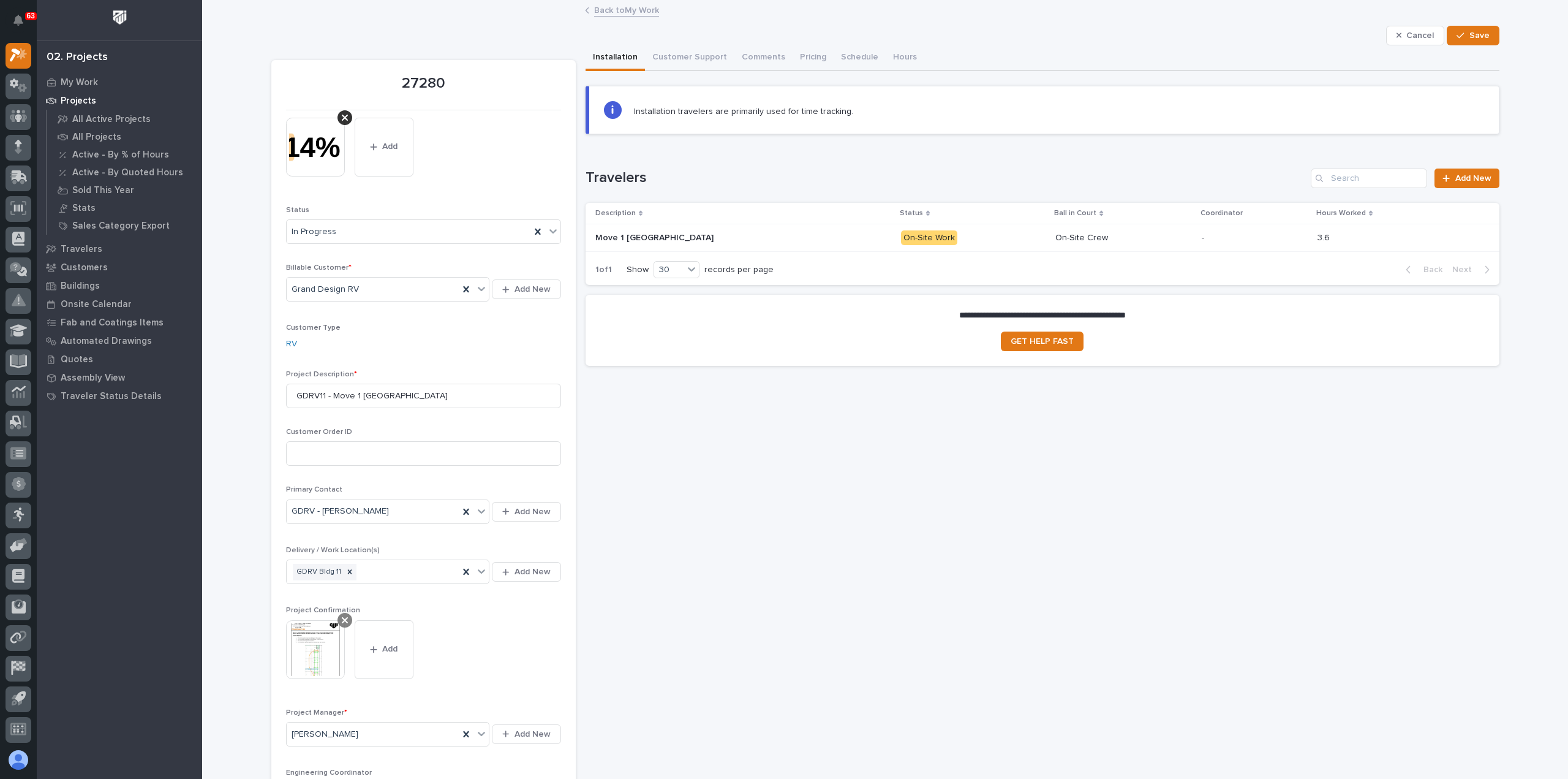
click at [342, 620] on icon at bounding box center [344, 620] width 6 height 6
click at [319, 624] on span "Add" at bounding box center [321, 629] width 16 height 11
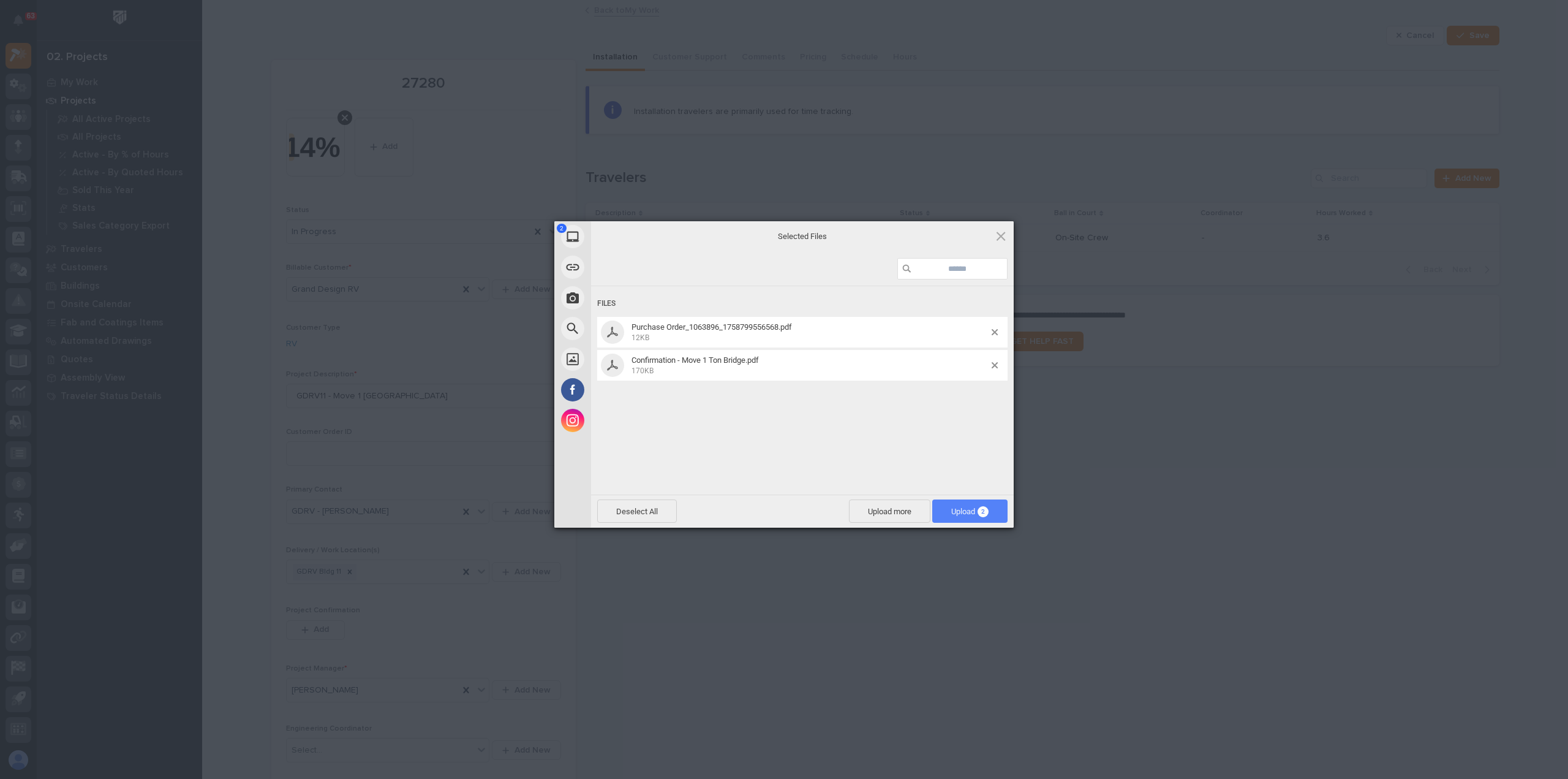
click at [981, 506] on span "2" at bounding box center [983, 511] width 11 height 11
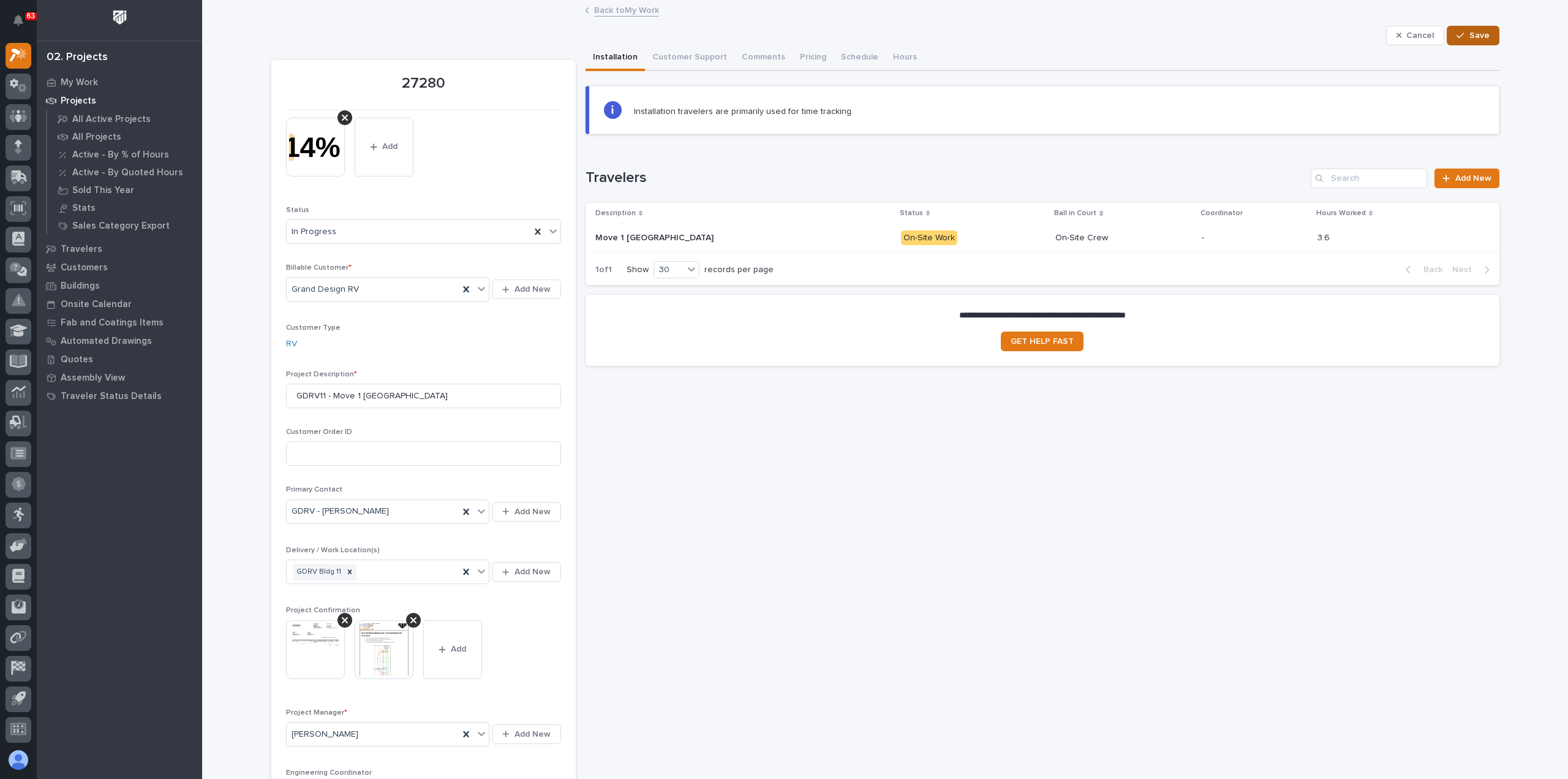
click at [1466, 35] on div "button" at bounding box center [1462, 36] width 12 height 8
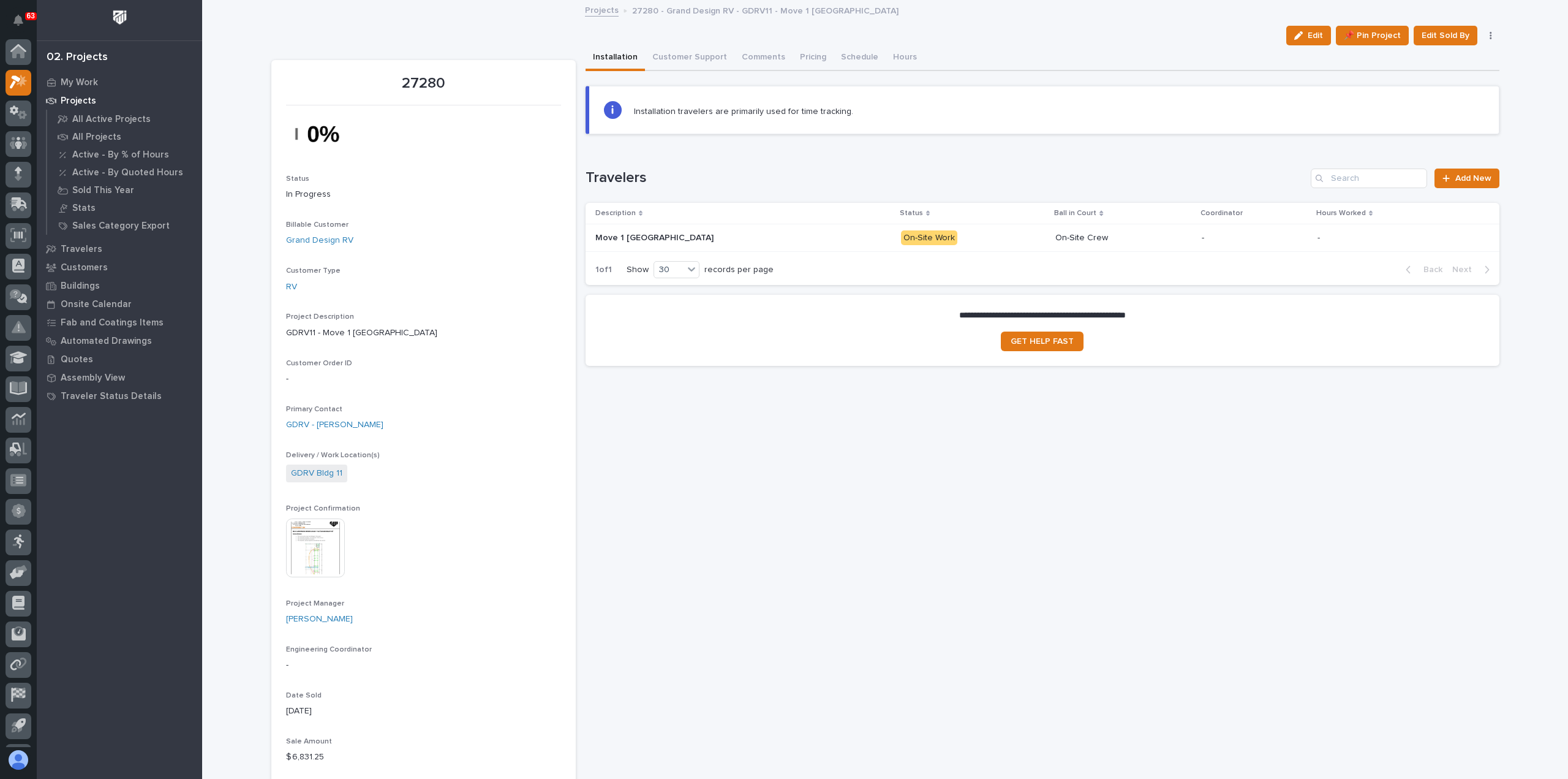
scroll to position [27, 0]
click at [76, 79] on p "My Work" at bounding box center [78, 82] width 37 height 11
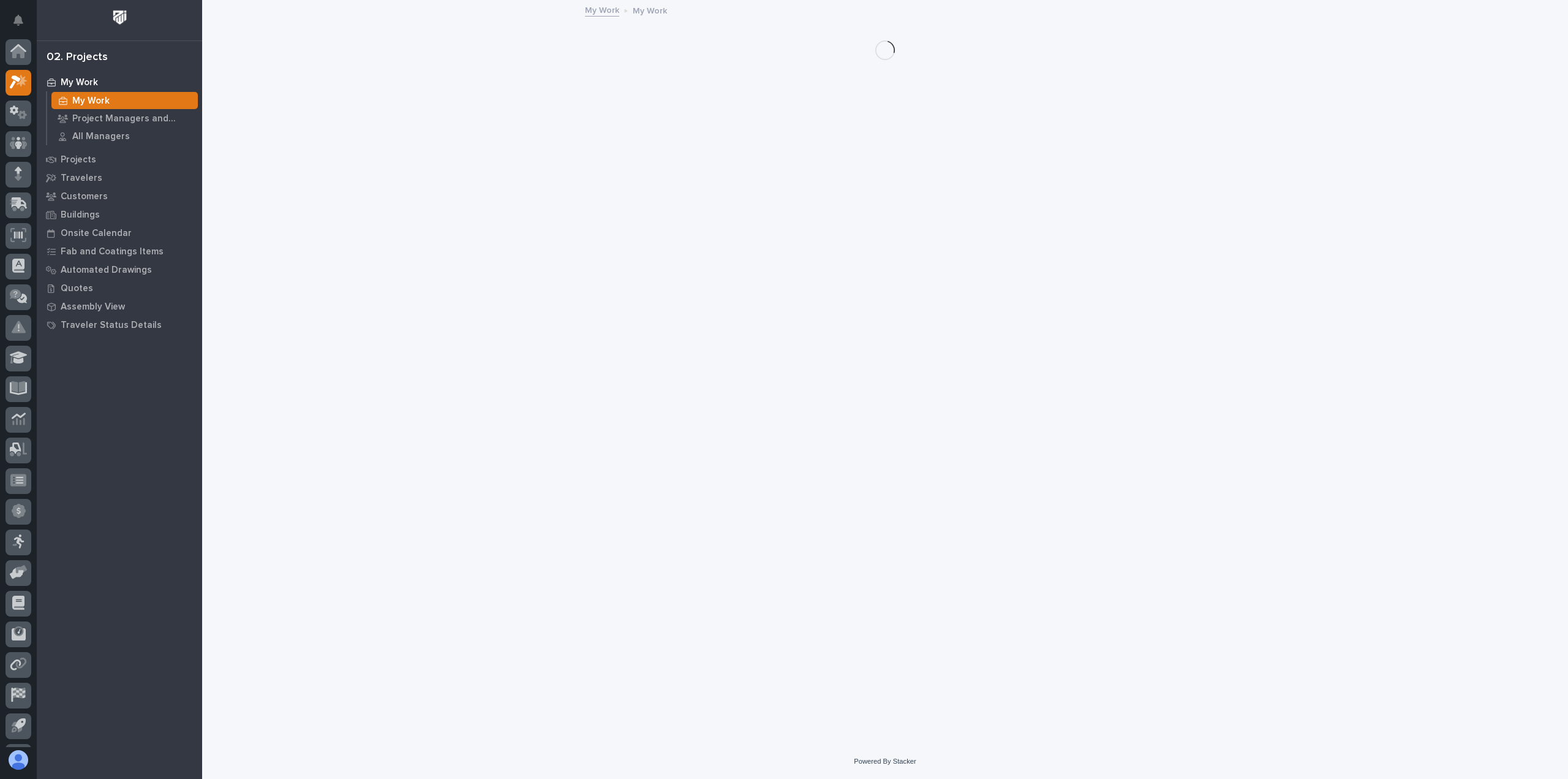
scroll to position [27, 0]
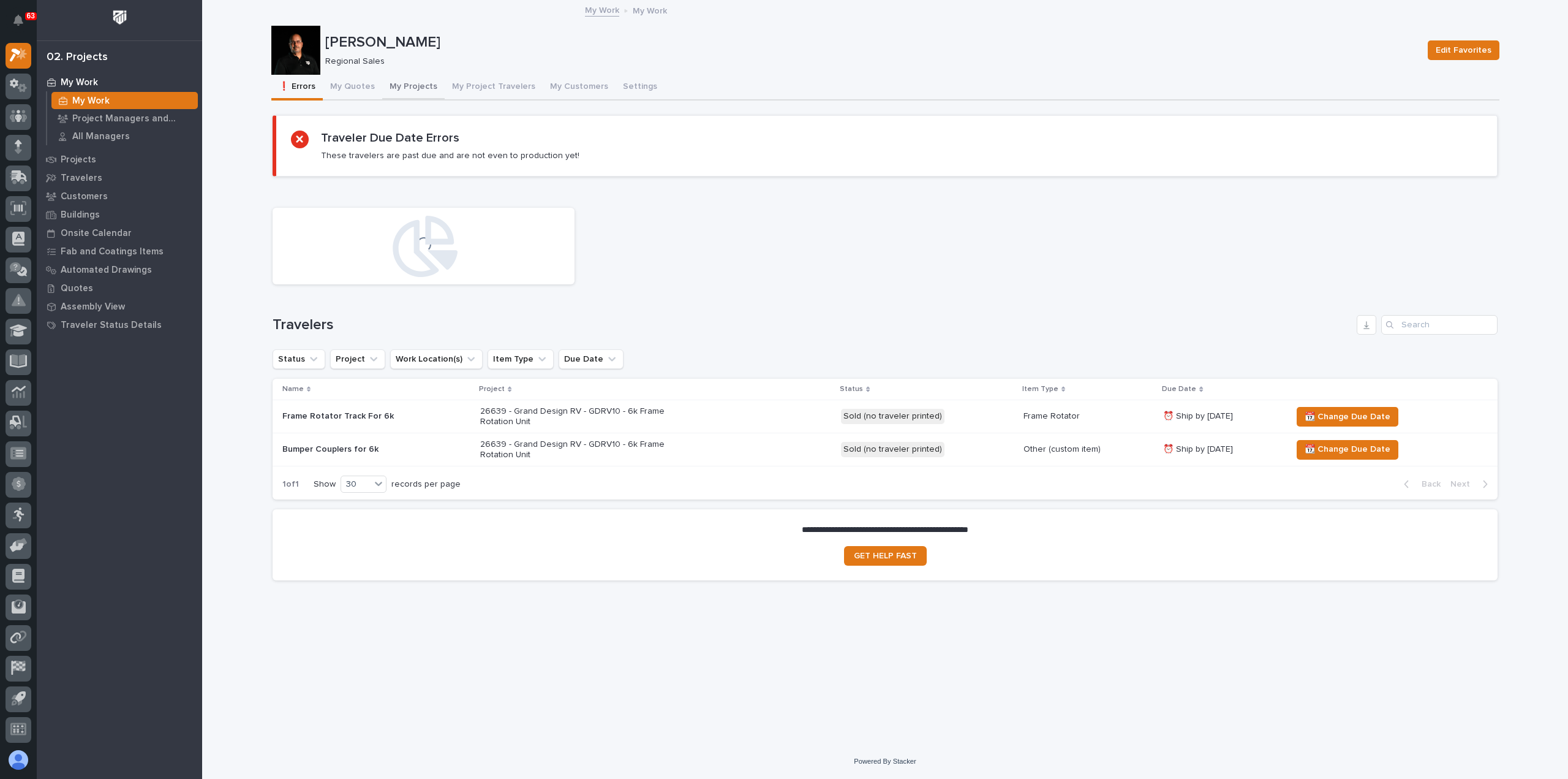
click at [411, 83] on button "My Projects" at bounding box center [414, 87] width 63 height 26
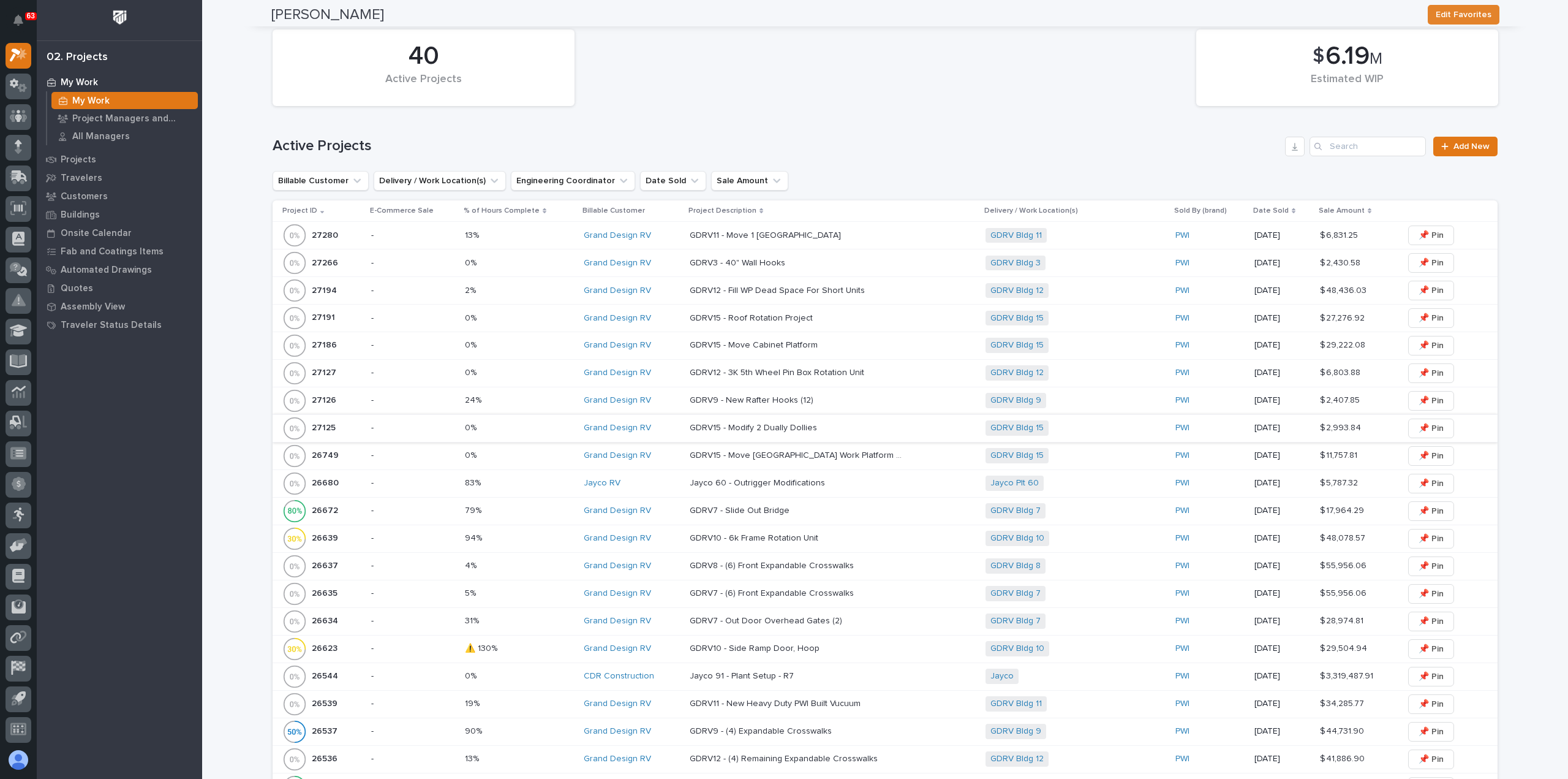
scroll to position [429, 0]
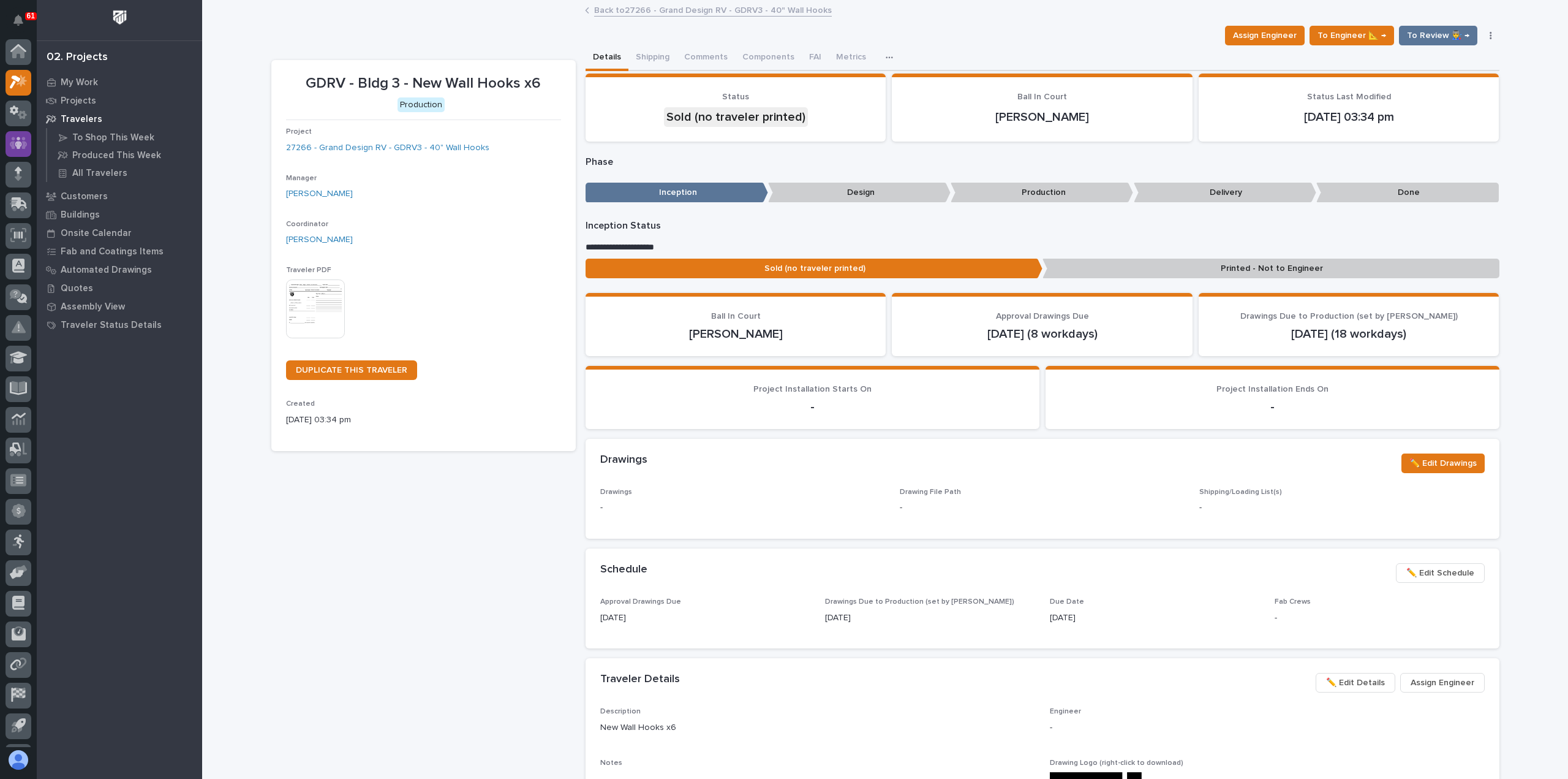
scroll to position [27, 0]
click at [75, 80] on p "My Work" at bounding box center [78, 82] width 37 height 11
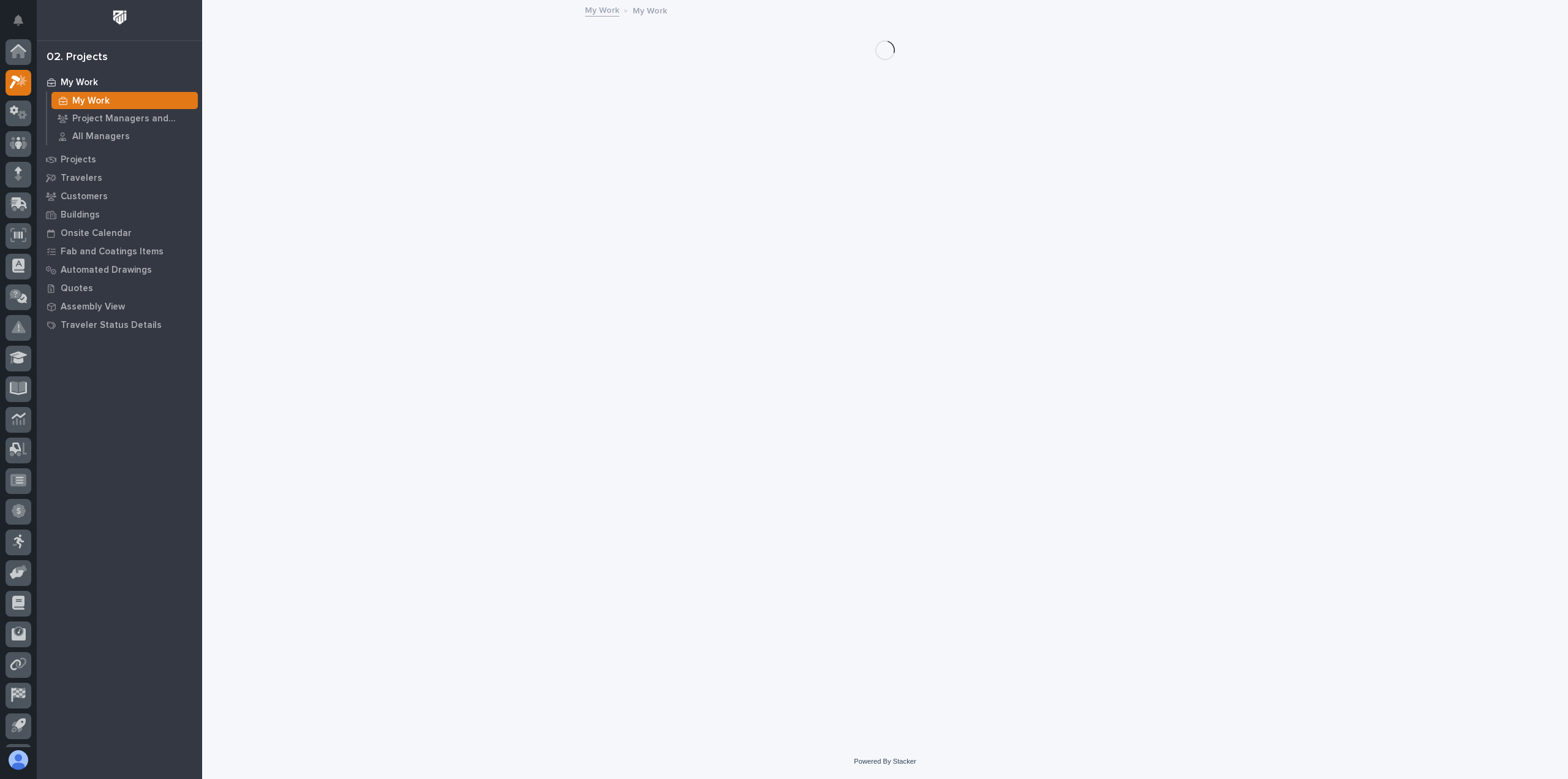
scroll to position [27, 0]
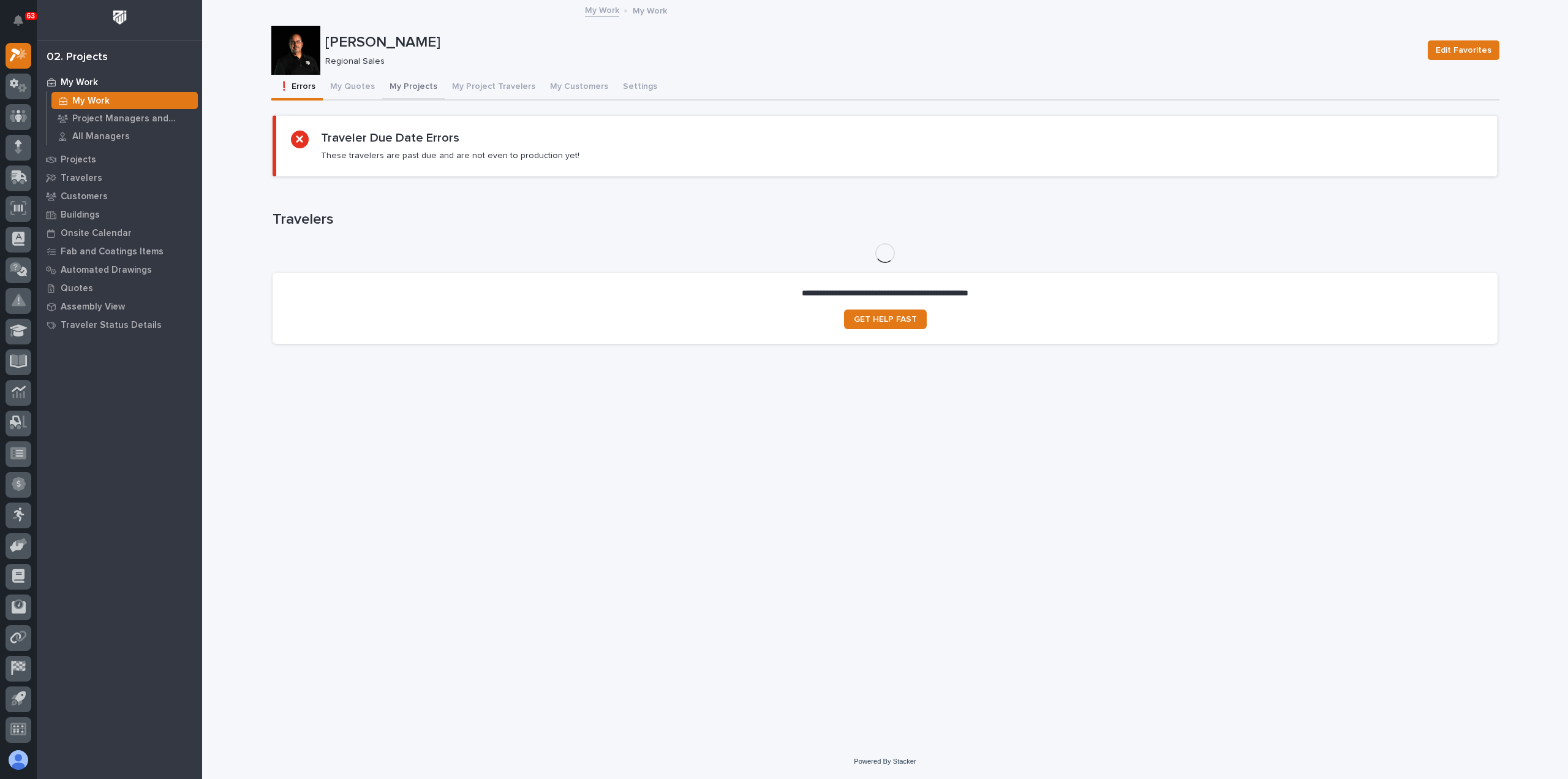
click at [393, 80] on button "My Projects" at bounding box center [414, 87] width 63 height 26
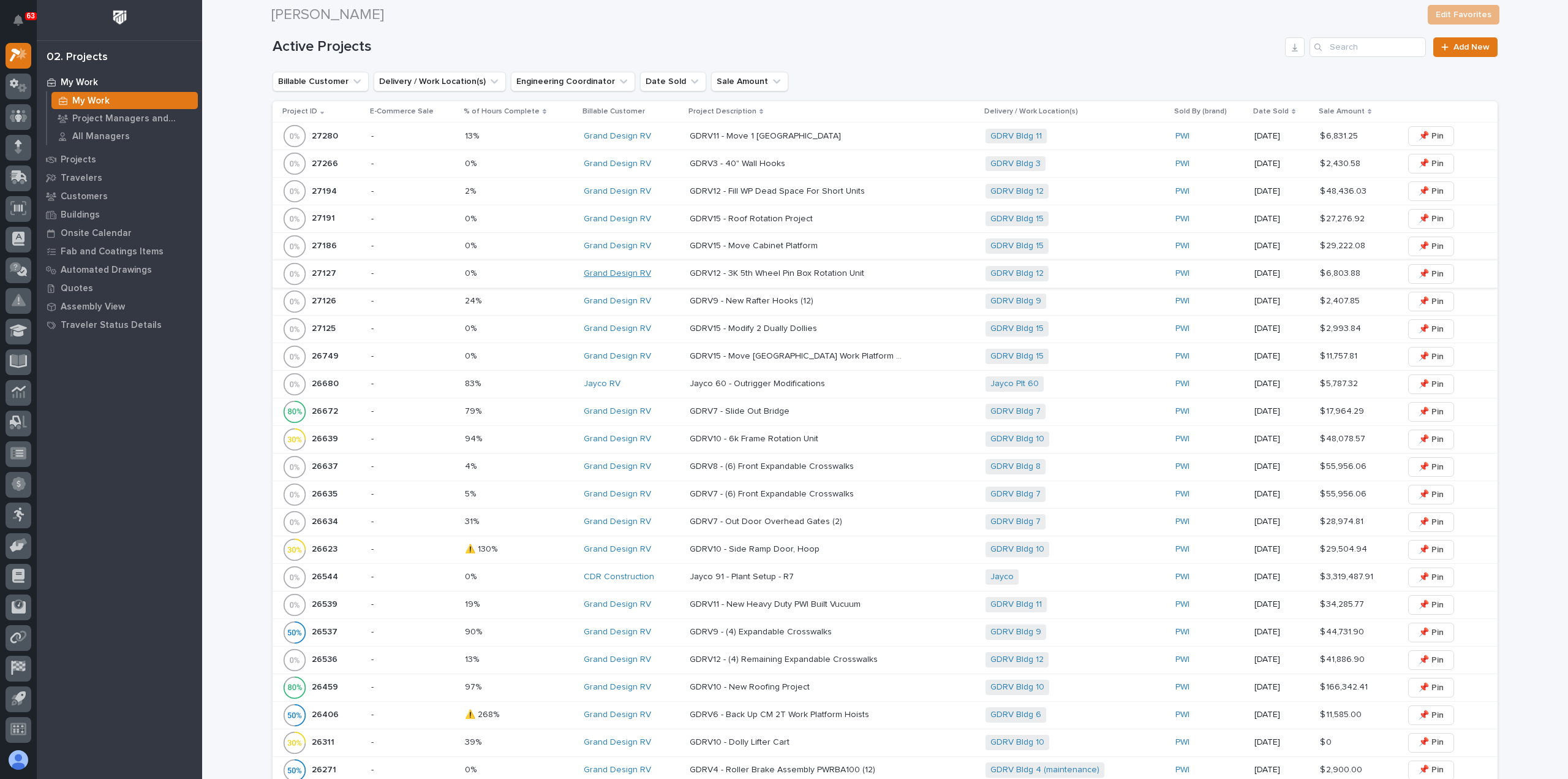
scroll to position [490, 0]
click at [723, 292] on p "GDRV9 - New Rafter Hooks (12)" at bounding box center [753, 297] width 126 height 13
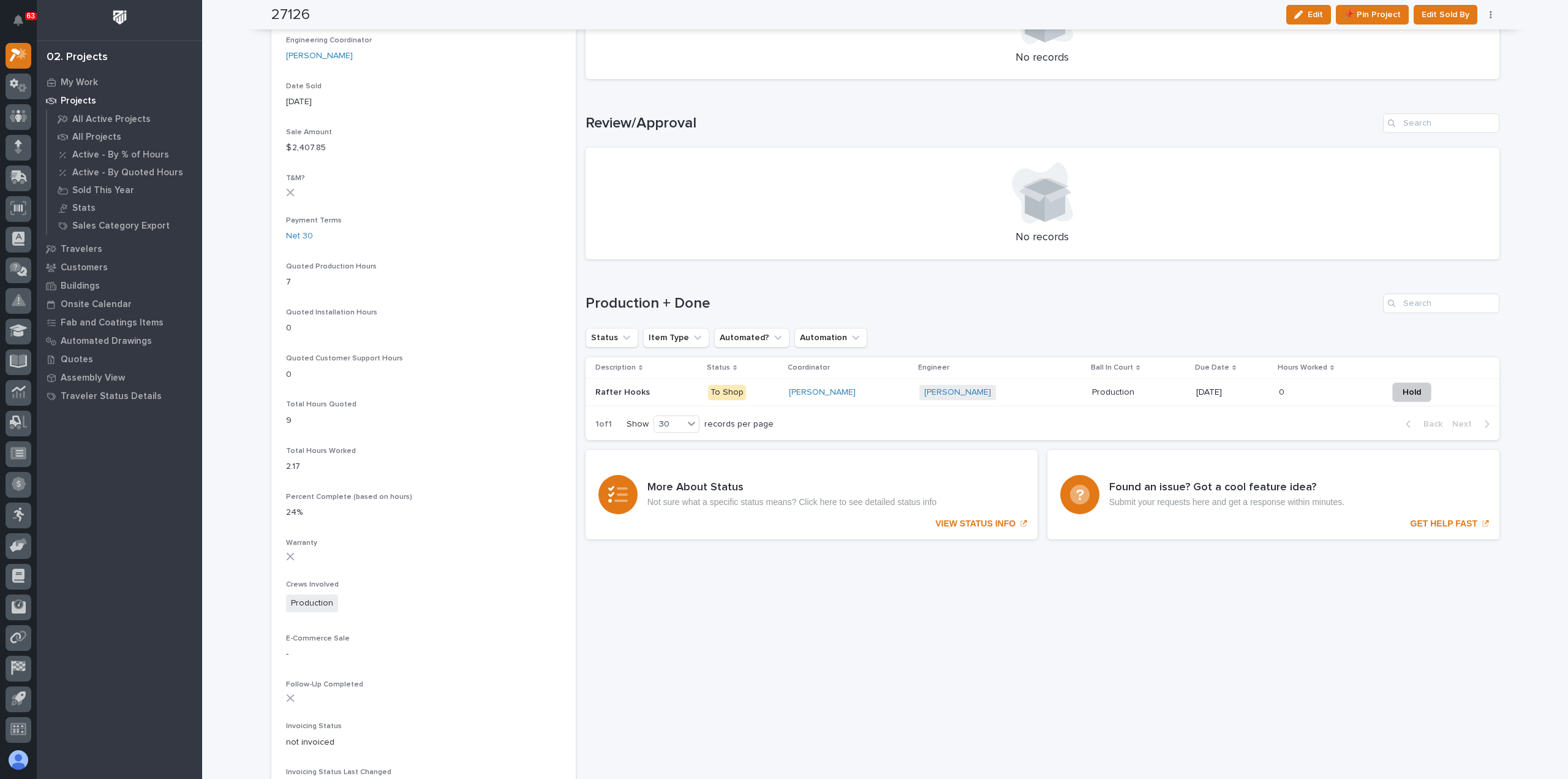
scroll to position [613, 0]
